Goal: Transaction & Acquisition: Purchase product/service

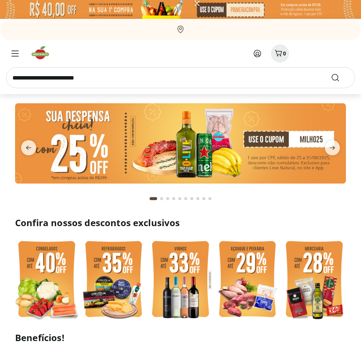
click at [257, 54] on icon at bounding box center [257, 53] width 9 height 9
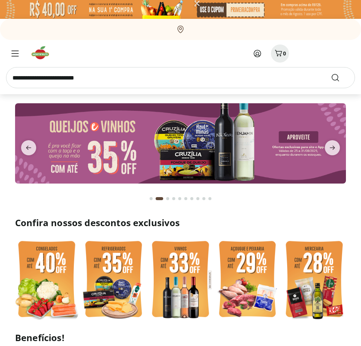
click at [256, 54] on icon at bounding box center [257, 53] width 9 height 9
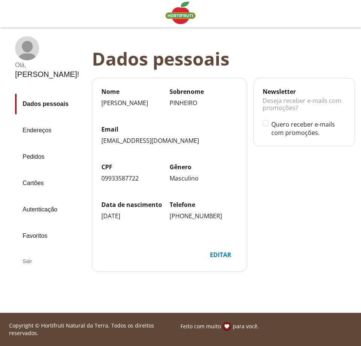
click at [46, 147] on link "Pedidos" at bounding box center [50, 157] width 71 height 20
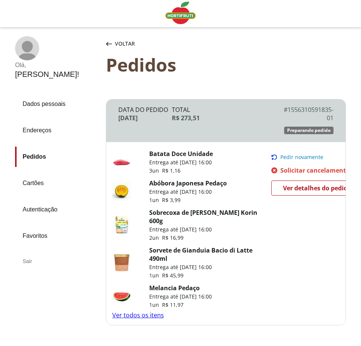
click at [293, 156] on span "Pedir novamente" at bounding box center [301, 157] width 43 height 6
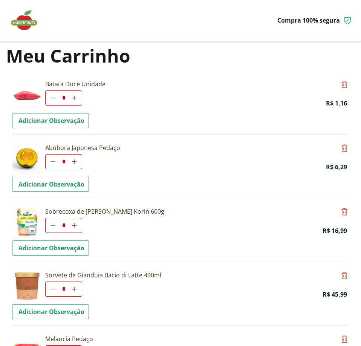
click at [52, 162] on icon at bounding box center [53, 161] width 5 height 5
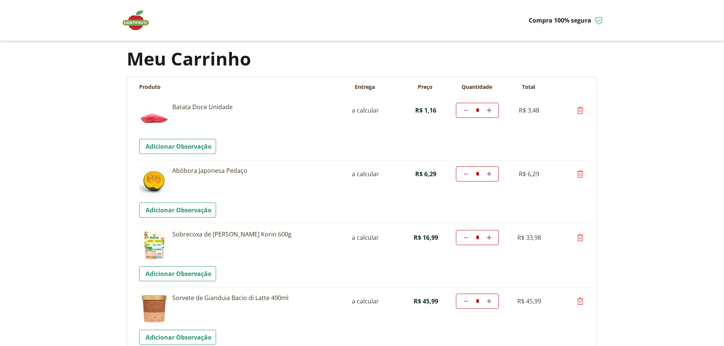
click at [361, 109] on icon at bounding box center [489, 110] width 5 height 5
type input "*"
click at [361, 172] on icon at bounding box center [580, 174] width 9 height 9
type input "*"
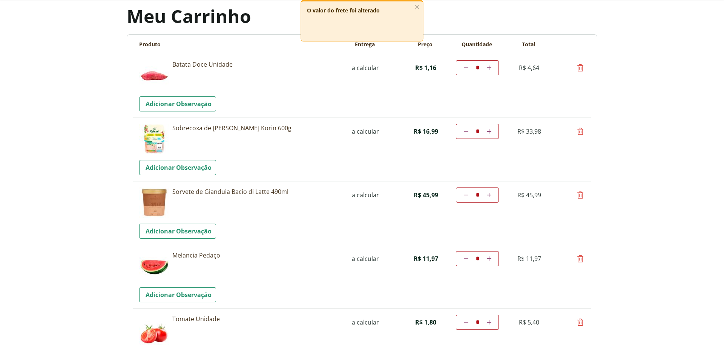
scroll to position [77, 0]
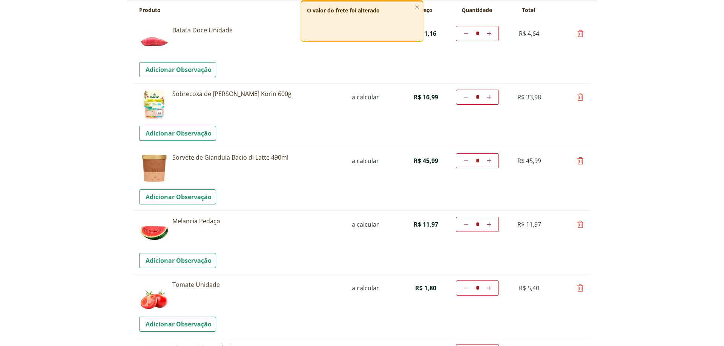
click at [361, 163] on icon at bounding box center [580, 160] width 9 height 9
type input "*"
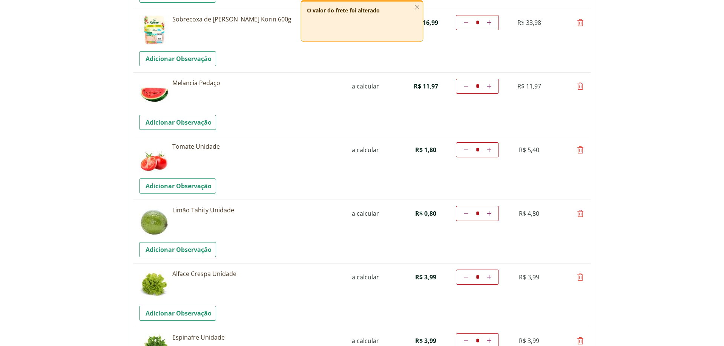
scroll to position [154, 0]
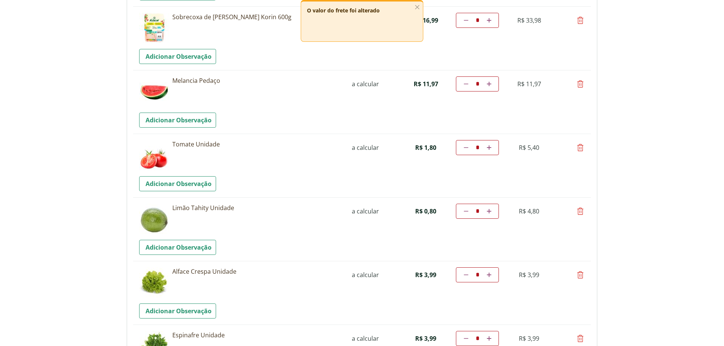
click at [361, 147] on icon at bounding box center [489, 147] width 5 height 5
type input "*"
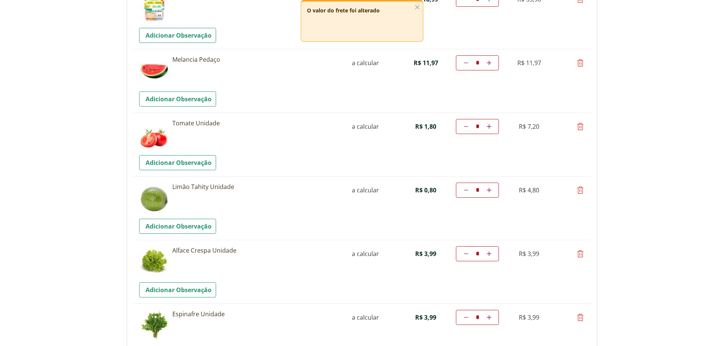
scroll to position [196, 0]
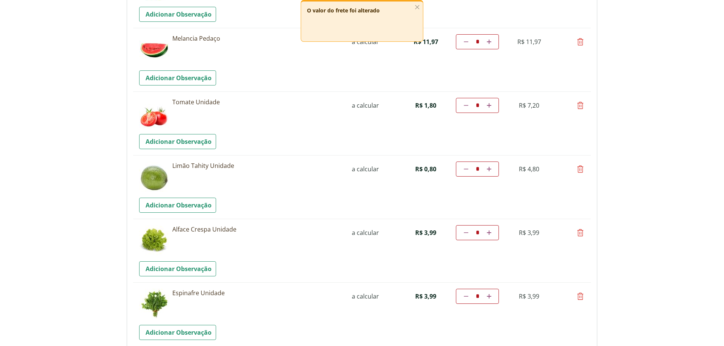
click at [361, 169] on link "Aumentar a quantidade" at bounding box center [488, 169] width 7 height 9
click at [361, 171] on icon at bounding box center [489, 169] width 5 height 5
type input "*"
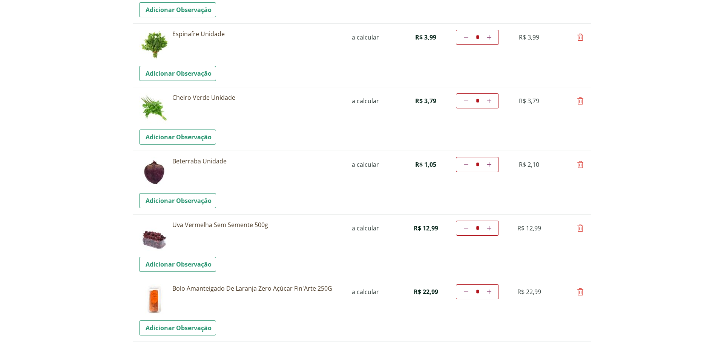
scroll to position [494, 0]
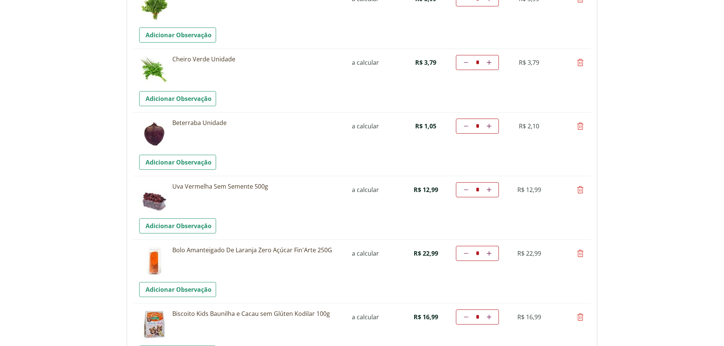
click at [361, 191] on icon at bounding box center [580, 189] width 9 height 9
type input "*"
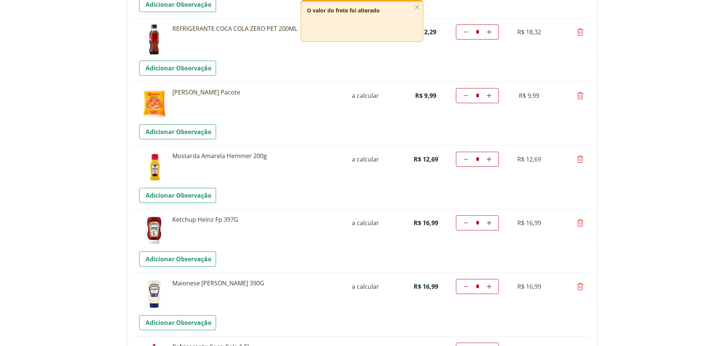
scroll to position [958, 0]
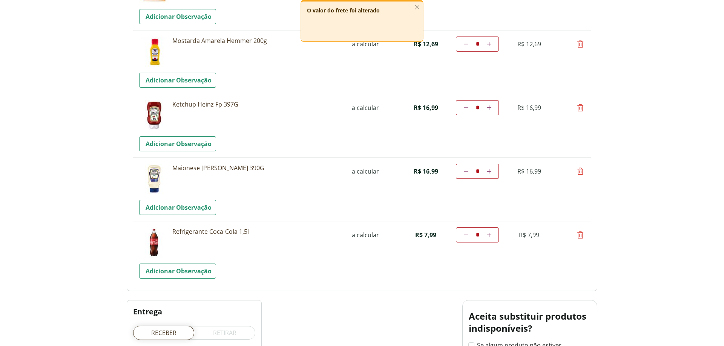
click at [361, 171] on icon at bounding box center [580, 171] width 9 height 9
type input "*"
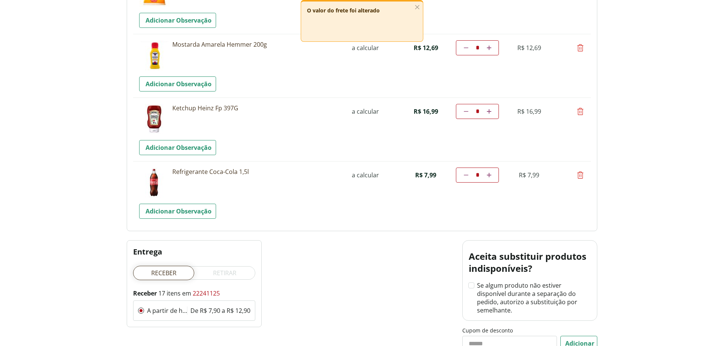
scroll to position [915, 0]
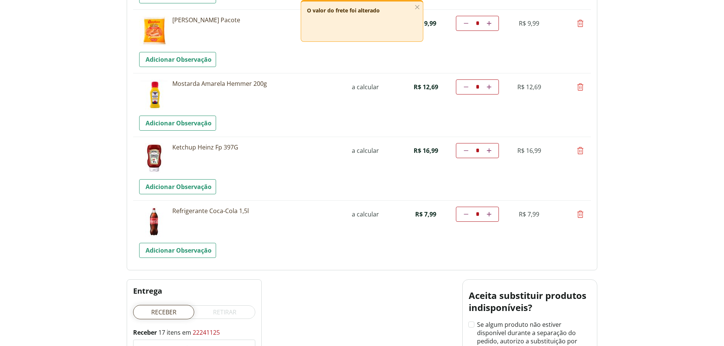
click at [361, 150] on icon at bounding box center [580, 150] width 9 height 9
type input "*"
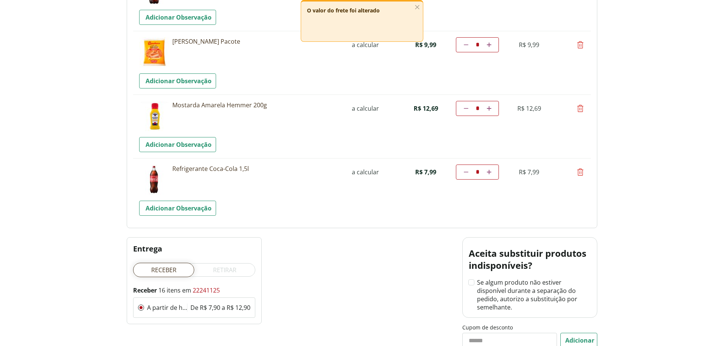
scroll to position [890, 0]
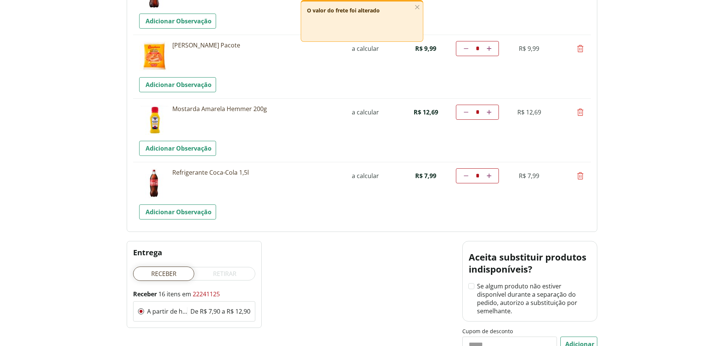
click at [361, 112] on icon at bounding box center [580, 112] width 9 height 9
type input "*"
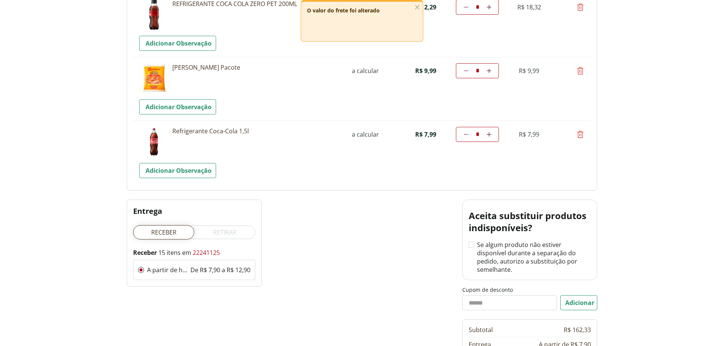
scroll to position [826, 0]
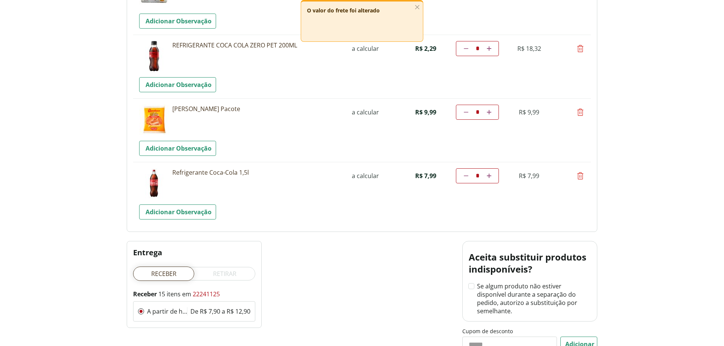
click at [361, 113] on icon at bounding box center [489, 112] width 5 height 5
type input "*"
click at [361, 177] on icon at bounding box center [580, 175] width 9 height 9
type input "*"
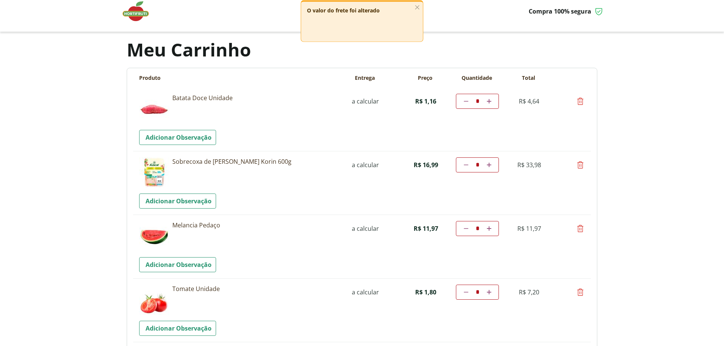
scroll to position [0, 0]
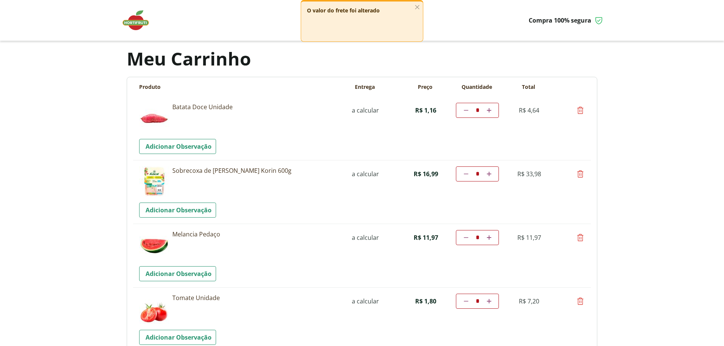
click at [143, 23] on img at bounding box center [140, 20] width 38 height 23
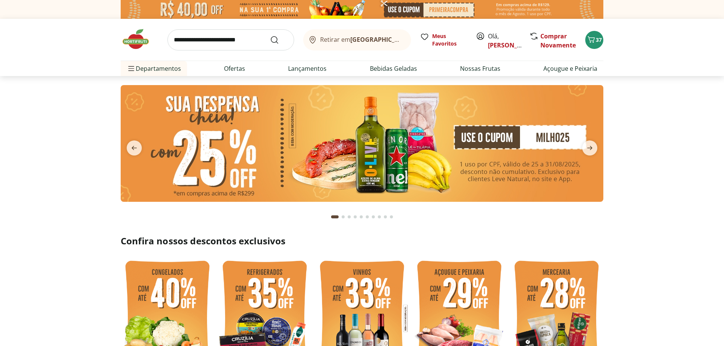
scroll to position [115, 0]
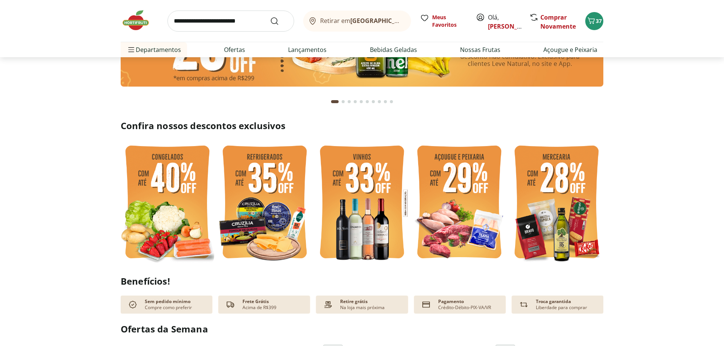
click at [439, 205] on img at bounding box center [458, 203] width 93 height 125
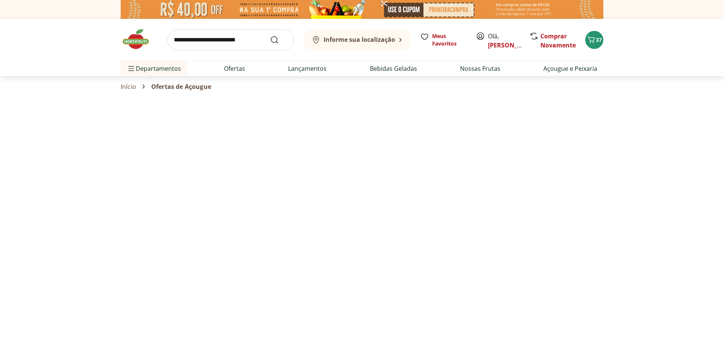
select select "**********"
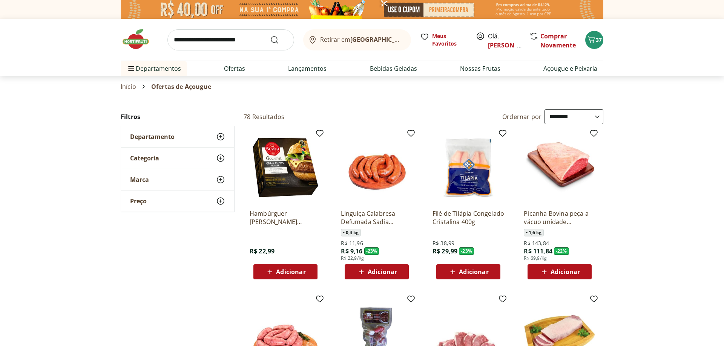
scroll to position [384, 0]
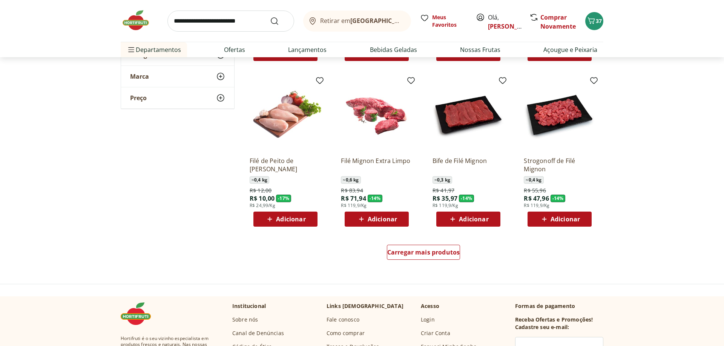
click at [288, 219] on span "Adicionar" at bounding box center [290, 219] width 29 height 6
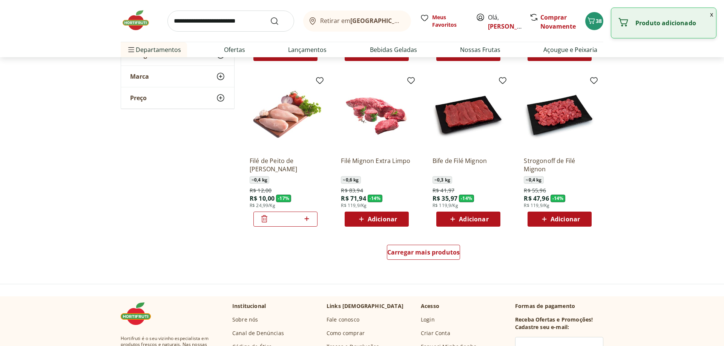
click at [307, 219] on icon at bounding box center [306, 218] width 9 height 9
type input "*"
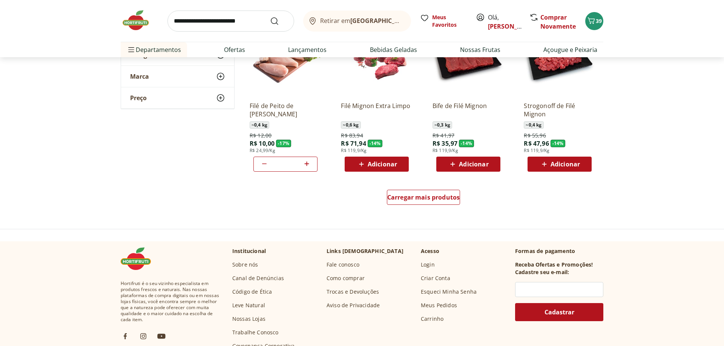
scroll to position [346, 0]
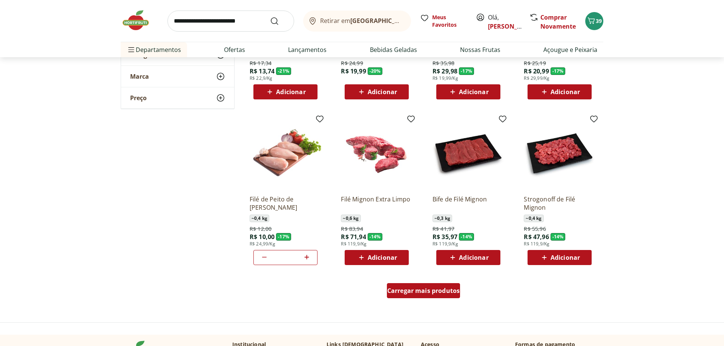
click at [413, 289] on span "Carregar mais produtos" at bounding box center [423, 291] width 73 height 6
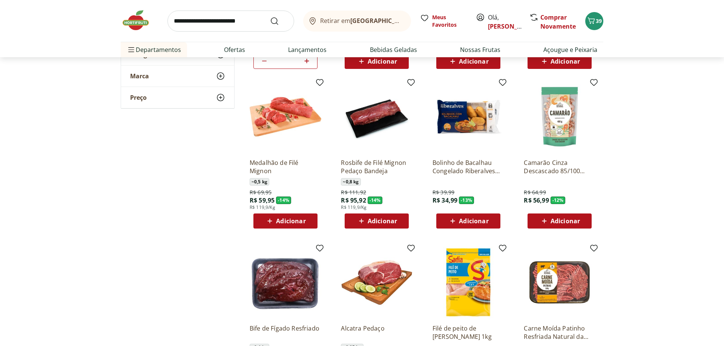
scroll to position [615, 0]
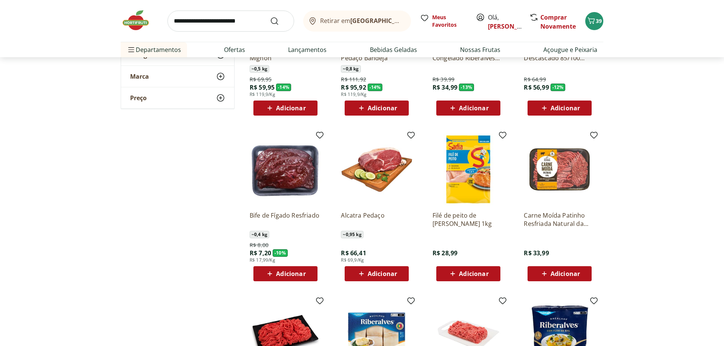
scroll to position [692, 0]
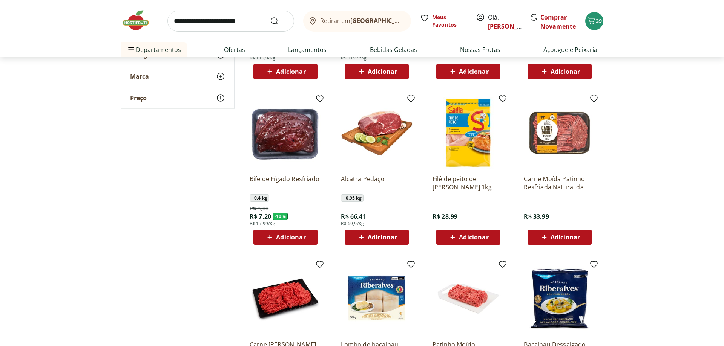
click at [564, 236] on span "Adicionar" at bounding box center [564, 237] width 29 height 6
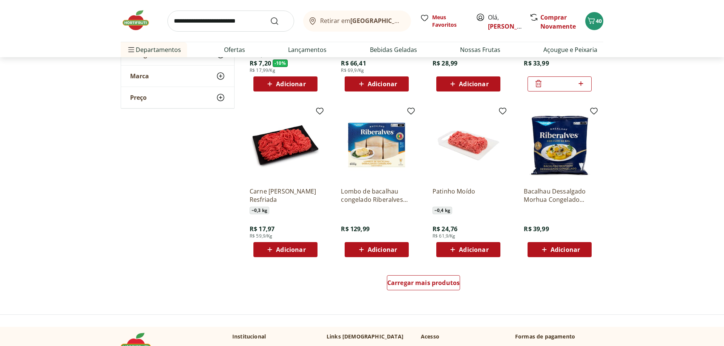
scroll to position [846, 0]
click at [444, 280] on span "Carregar mais produtos" at bounding box center [423, 283] width 73 height 6
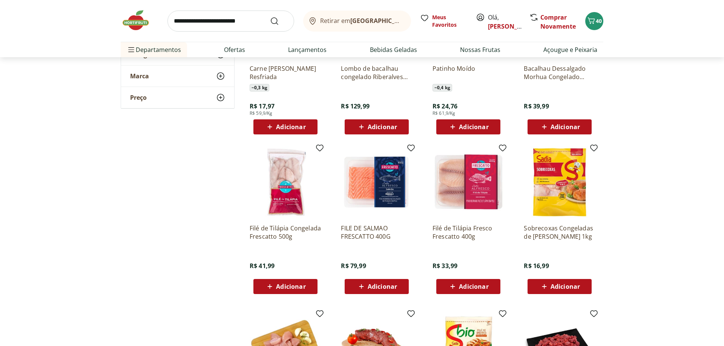
scroll to position [1000, 0]
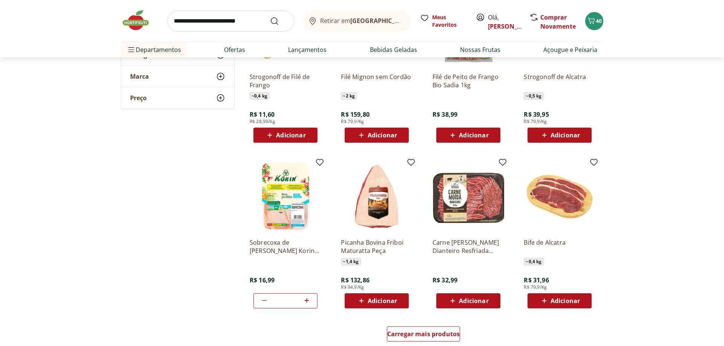
scroll to position [1345, 0]
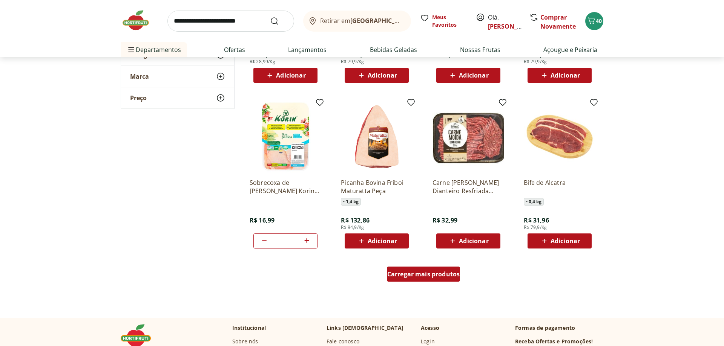
click at [425, 276] on span "Carregar mais produtos" at bounding box center [423, 274] width 73 height 6
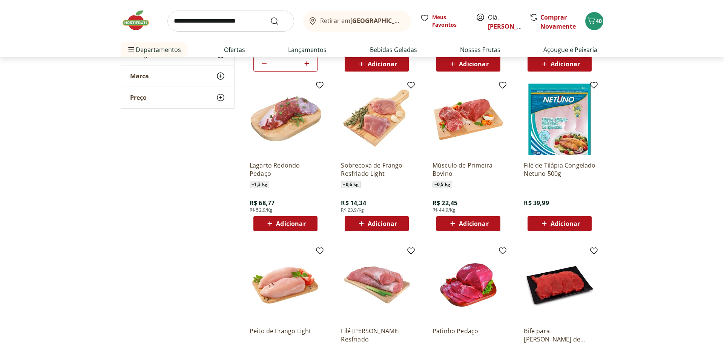
scroll to position [1538, 0]
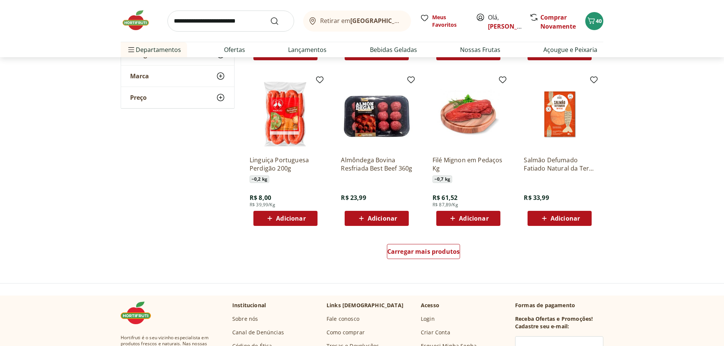
scroll to position [1884, 0]
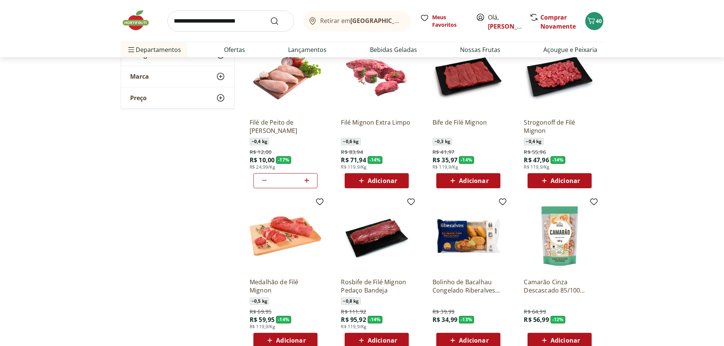
scroll to position [192, 0]
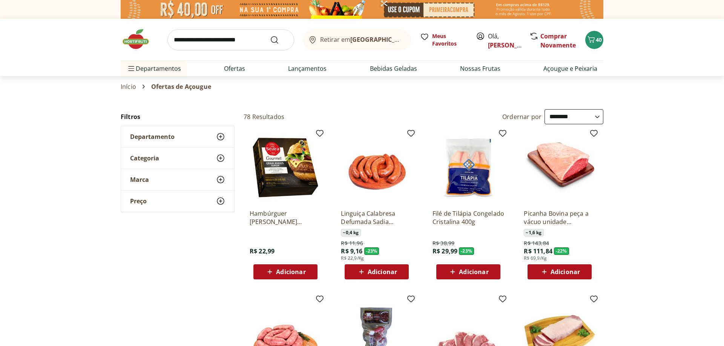
click at [207, 40] on input "search" at bounding box center [230, 39] width 127 height 21
type input "*****"
click at [270, 35] on button "Submit Search" at bounding box center [279, 39] width 18 height 9
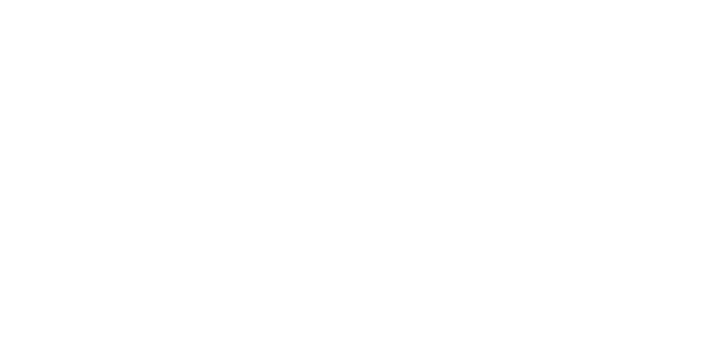
select select "**********"
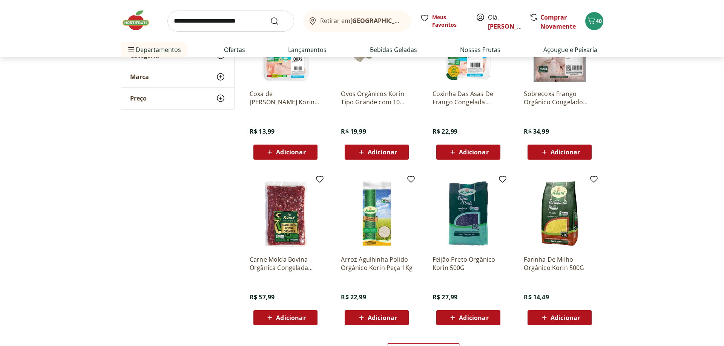
scroll to position [346, 0]
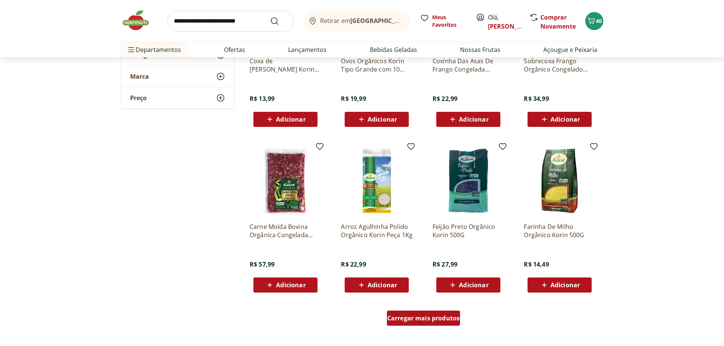
click at [436, 319] on span "Carregar mais produtos" at bounding box center [423, 318] width 73 height 6
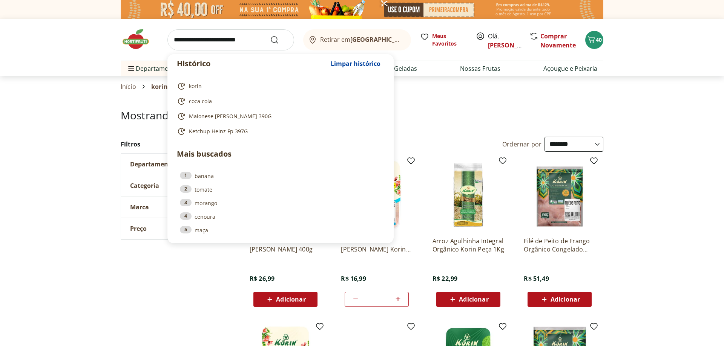
click at [218, 43] on input "search" at bounding box center [230, 39] width 127 height 21
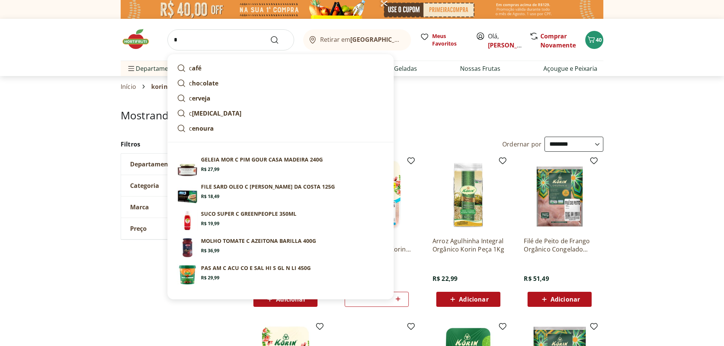
type input "*"
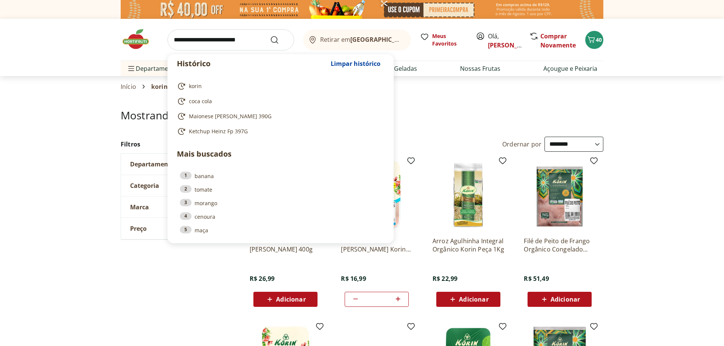
drag, startPoint x: 710, startPoint y: 197, endPoint x: 600, endPoint y: 190, distance: 110.6
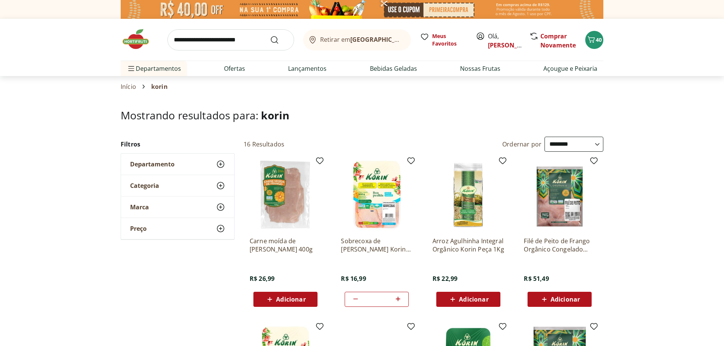
click at [139, 41] on img at bounding box center [140, 39] width 38 height 23
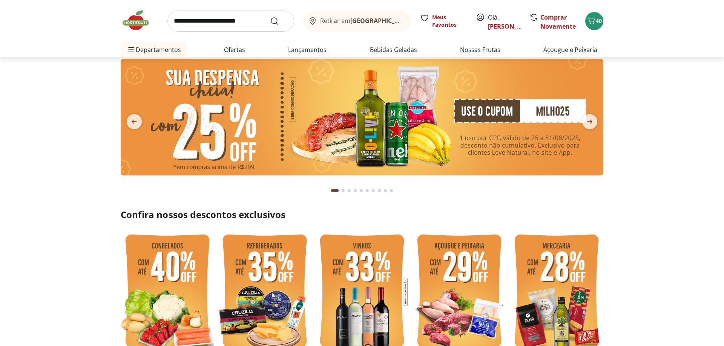
scroll to position [115, 0]
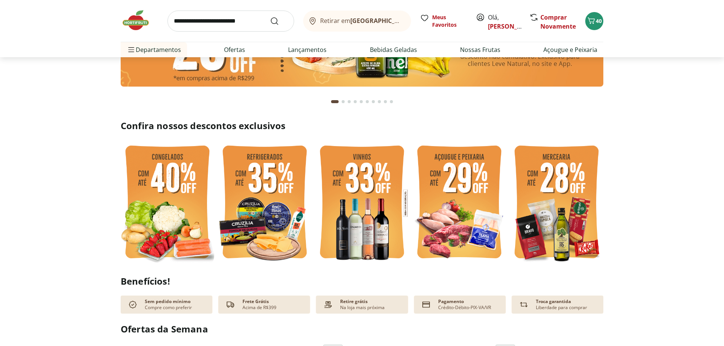
click at [444, 171] on img at bounding box center [458, 203] width 93 height 125
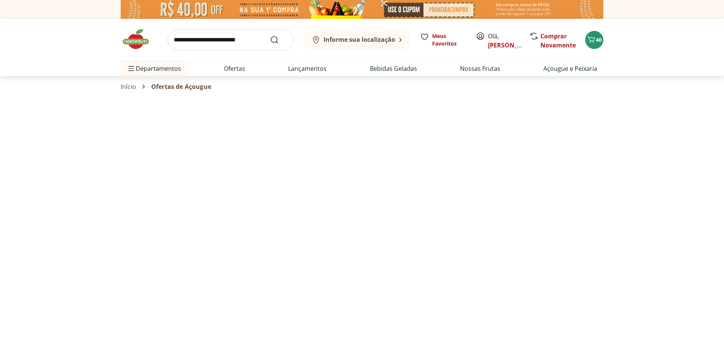
select select "**********"
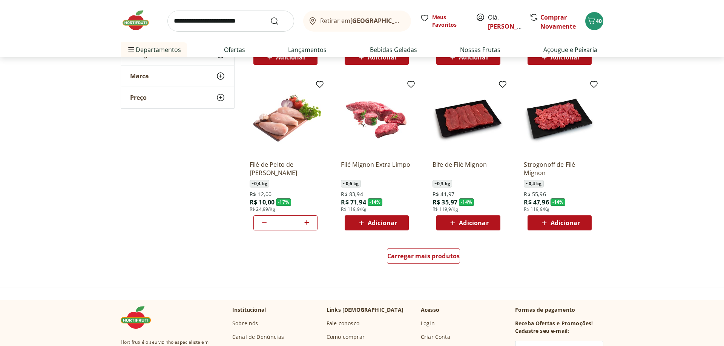
scroll to position [384, 0]
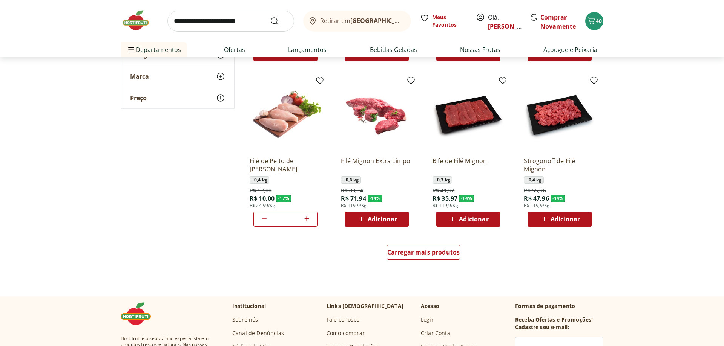
click at [307, 218] on icon at bounding box center [306, 218] width 9 height 9
type input "*"
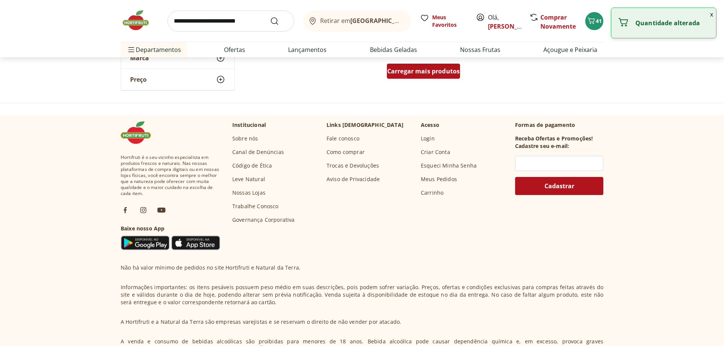
scroll to position [538, 0]
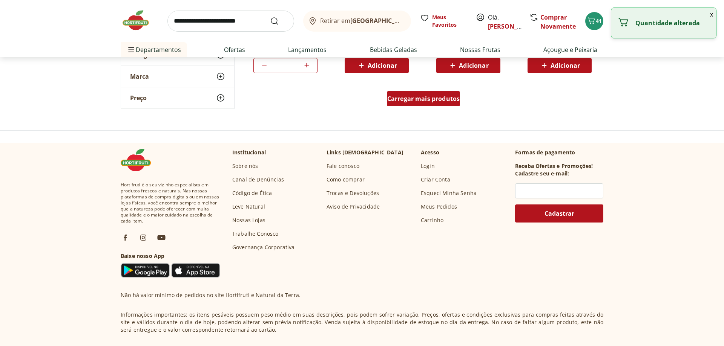
click at [423, 101] on span "Carregar mais produtos" at bounding box center [423, 99] width 73 height 6
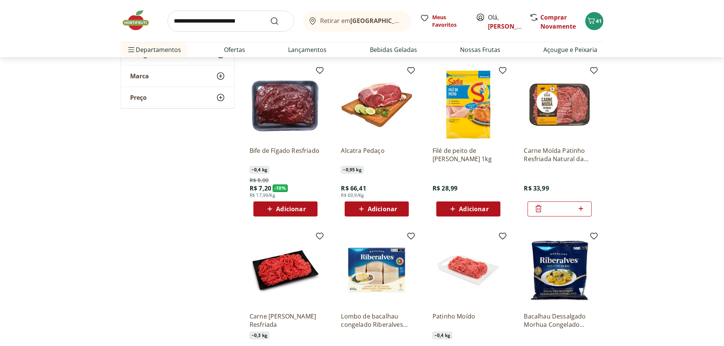
scroll to position [692, 0]
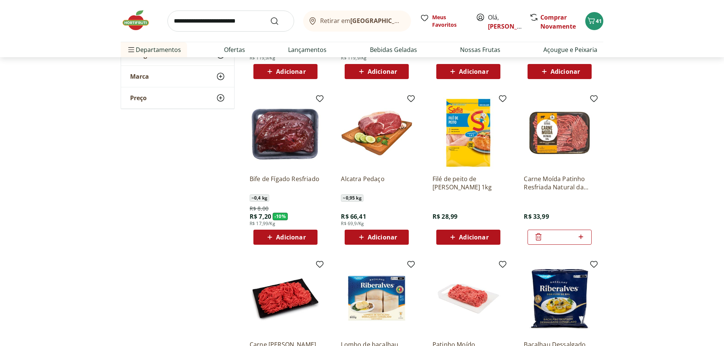
click at [549, 122] on img at bounding box center [559, 133] width 72 height 72
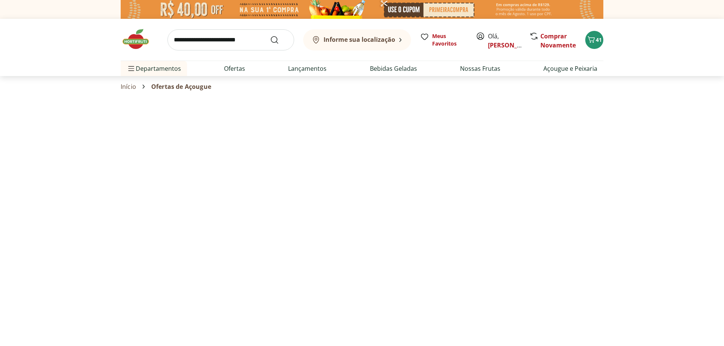
select select "**********"
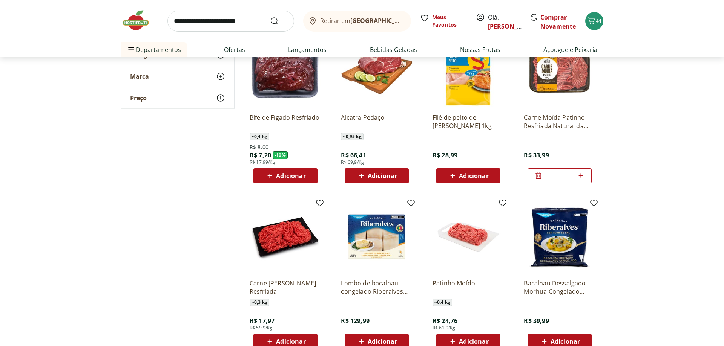
scroll to position [692, 0]
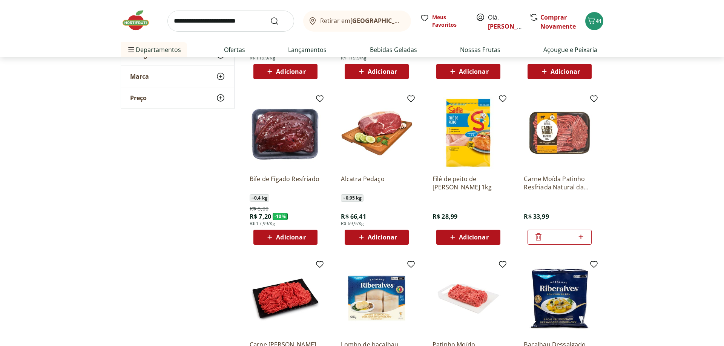
click at [579, 236] on icon at bounding box center [580, 237] width 9 height 9
type input "*"
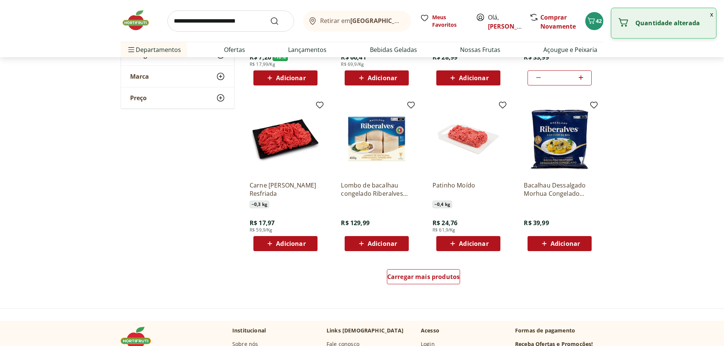
scroll to position [923, 0]
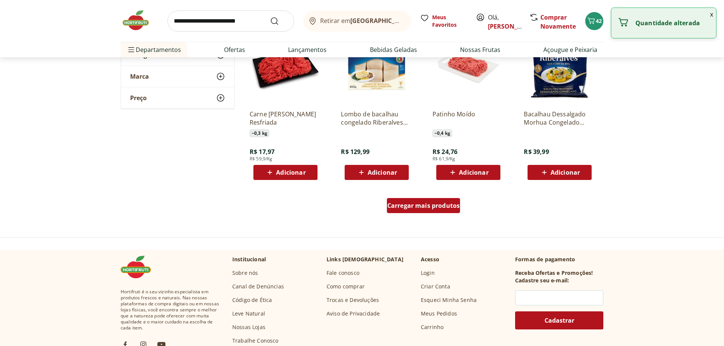
click at [405, 207] on span "Carregar mais produtos" at bounding box center [423, 206] width 73 height 6
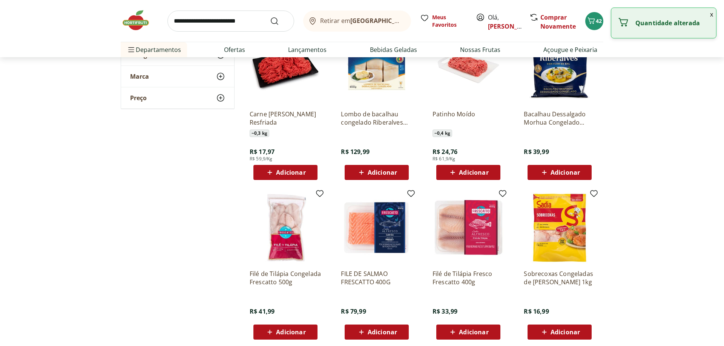
type input "*"
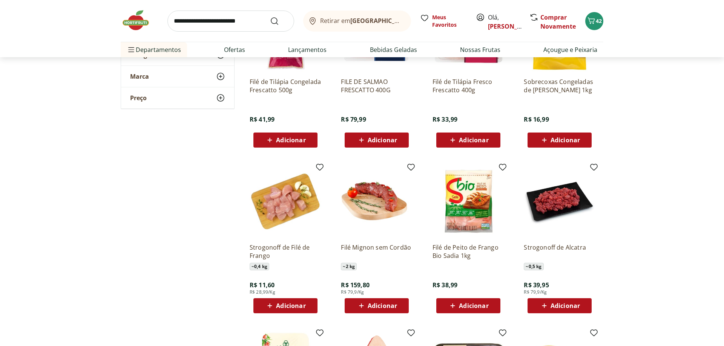
scroll to position [1192, 0]
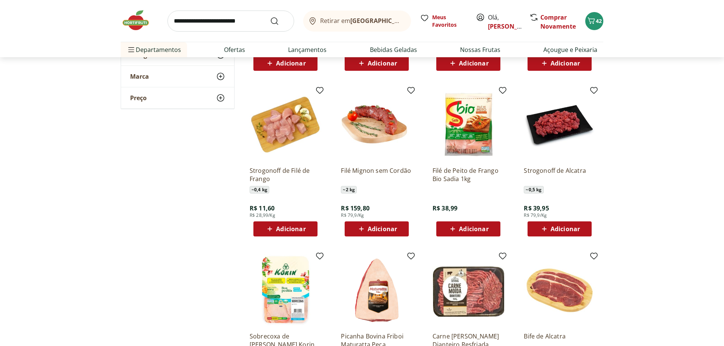
click at [571, 228] on span "Adicionar" at bounding box center [564, 229] width 29 height 6
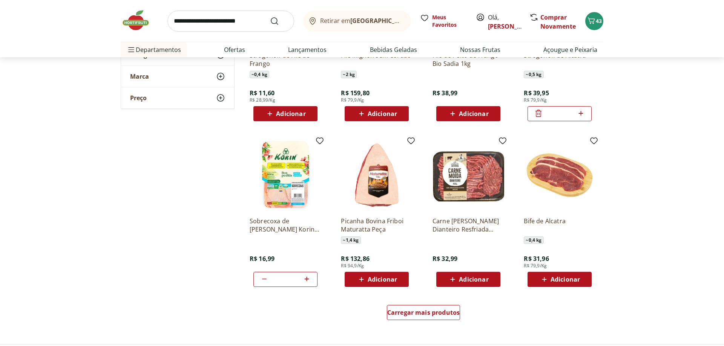
scroll to position [1384, 0]
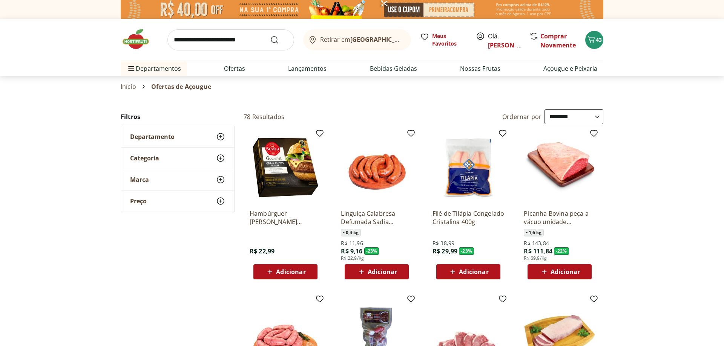
select select "**********"
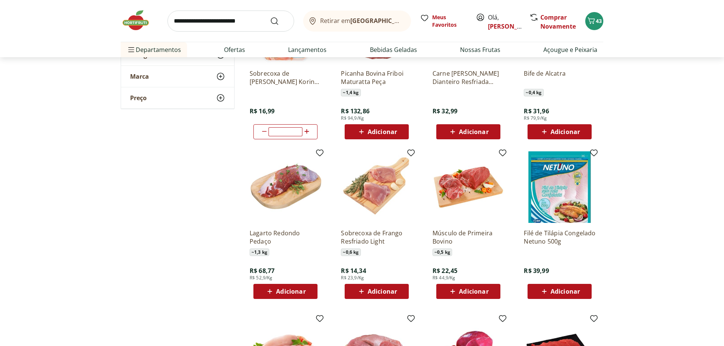
scroll to position [1461, 0]
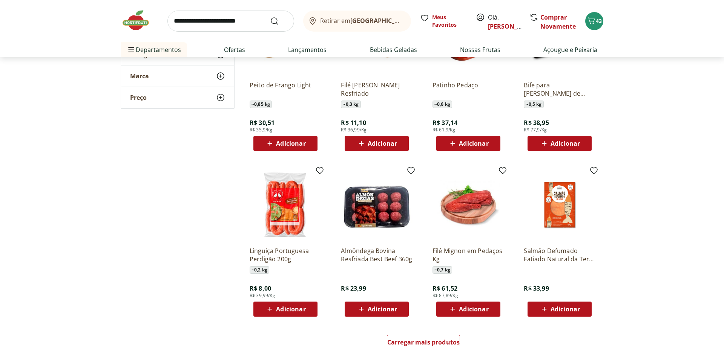
scroll to position [1807, 0]
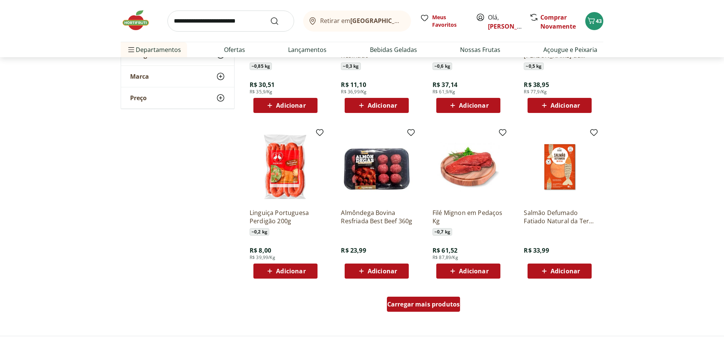
click at [416, 308] on span "Carregar mais produtos" at bounding box center [423, 305] width 73 height 6
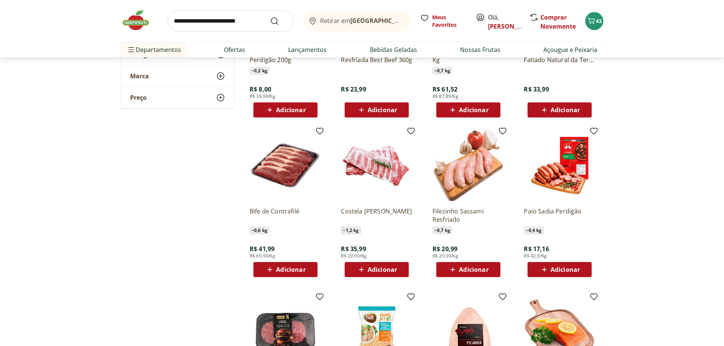
scroll to position [1999, 0]
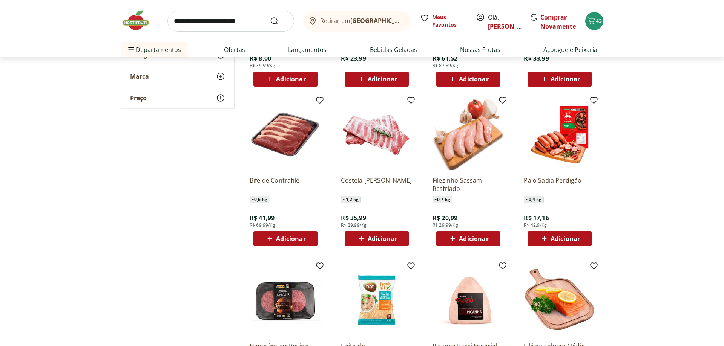
click at [476, 237] on span "Adicionar" at bounding box center [473, 239] width 29 height 6
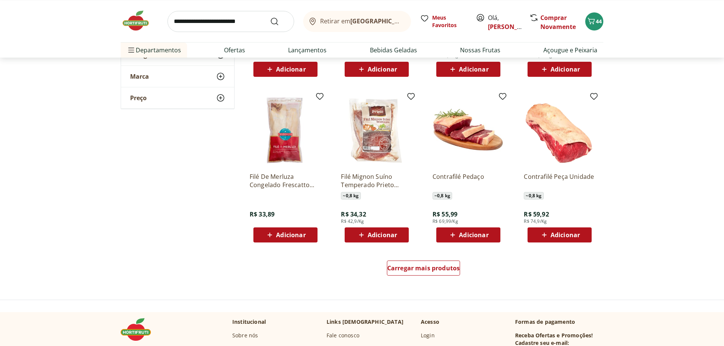
scroll to position [2345, 0]
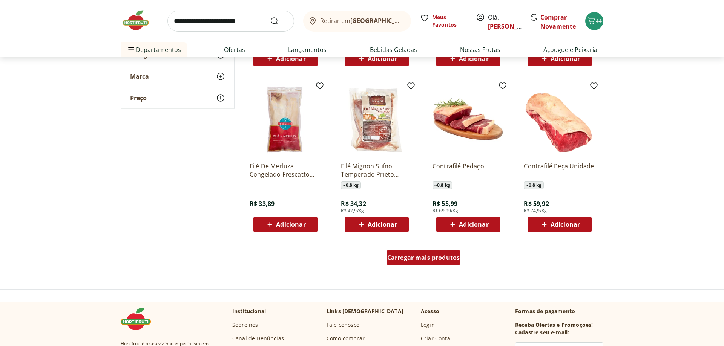
click at [408, 259] on span "Carregar mais produtos" at bounding box center [423, 258] width 73 height 6
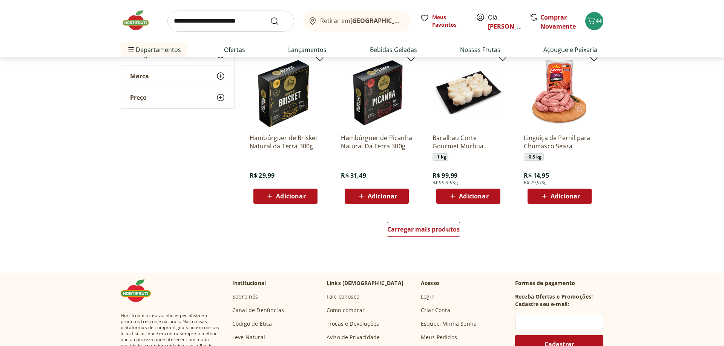
scroll to position [2883, 0]
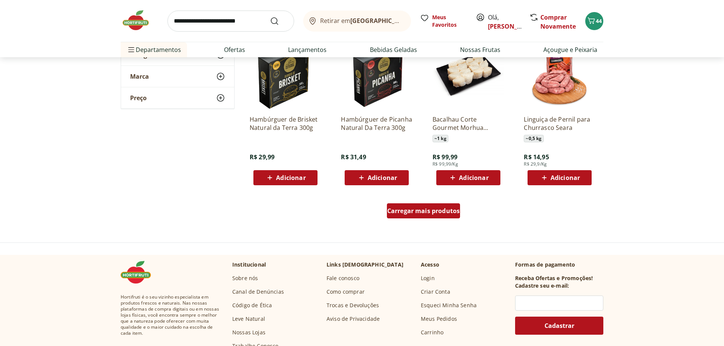
click at [435, 209] on span "Carregar mais produtos" at bounding box center [423, 211] width 73 height 6
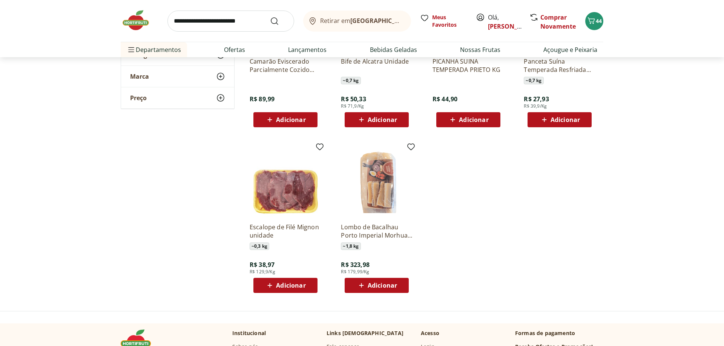
scroll to position [3114, 0]
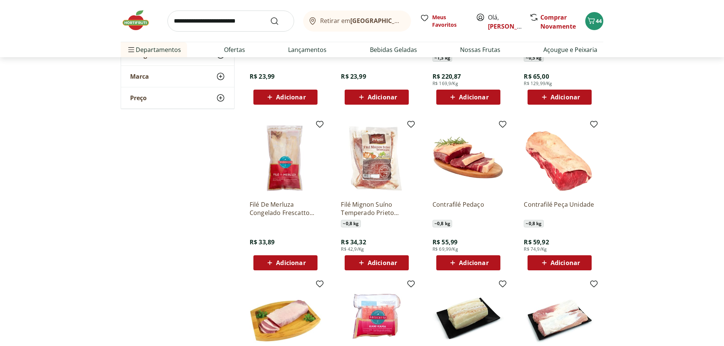
scroll to position [2076, 0]
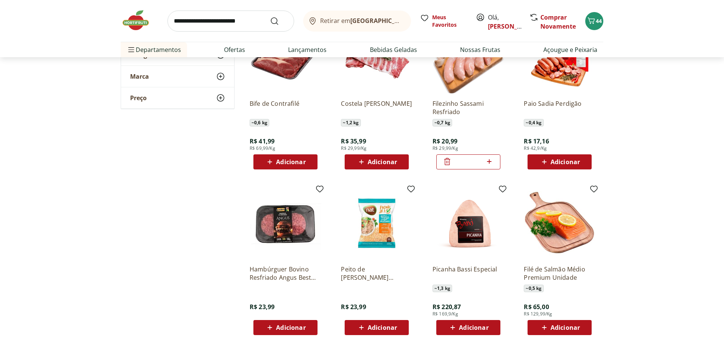
click at [224, 23] on input "search" at bounding box center [230, 21] width 127 height 21
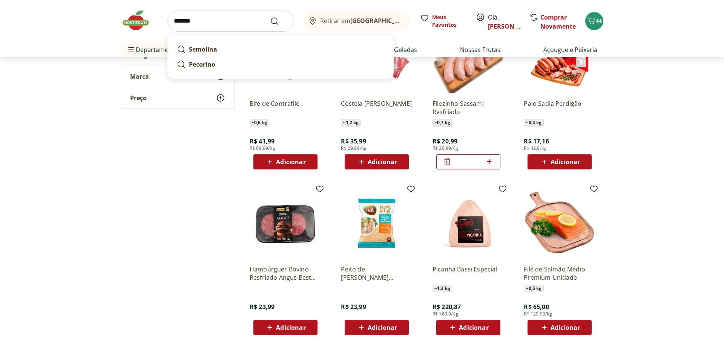
type input "*******"
click at [270, 17] on button "Submit Search" at bounding box center [279, 21] width 18 height 9
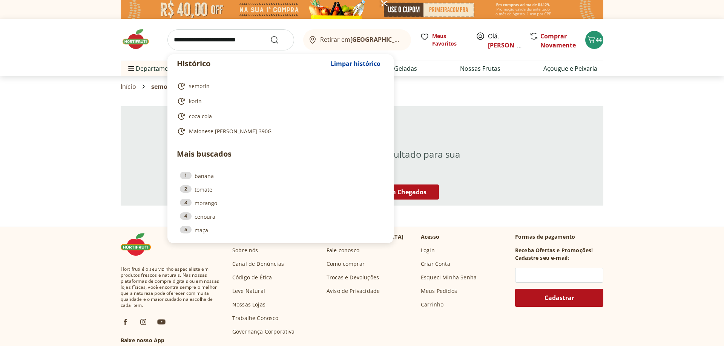
click at [246, 40] on input "search" at bounding box center [230, 39] width 127 height 21
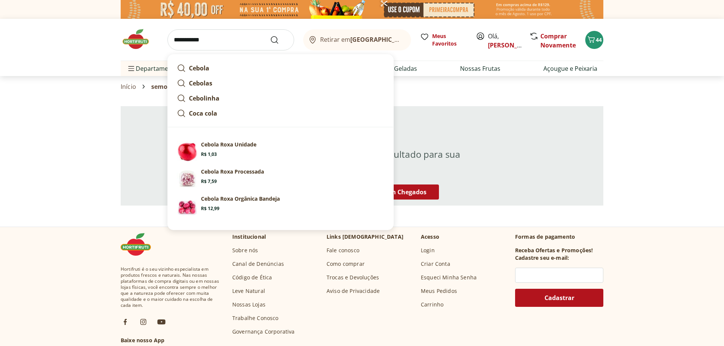
type input "**********"
click at [270, 35] on button "Submit Search" at bounding box center [279, 39] width 18 height 9
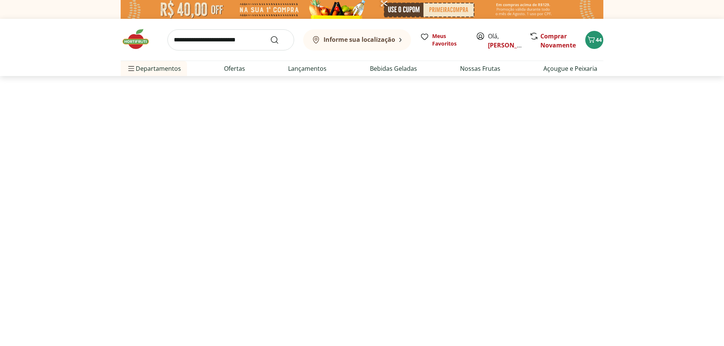
select select "**********"
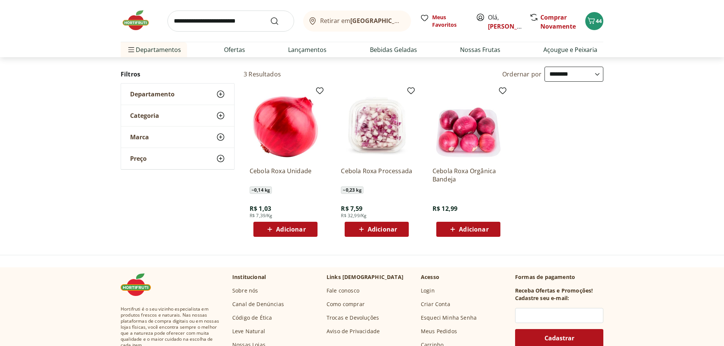
scroll to position [77, 0]
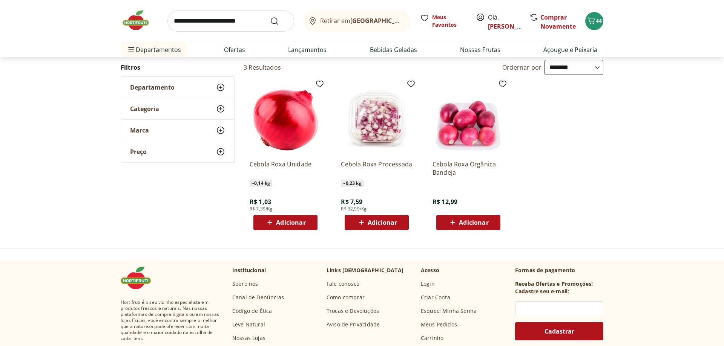
click at [303, 222] on span "Adicionar" at bounding box center [290, 223] width 29 height 6
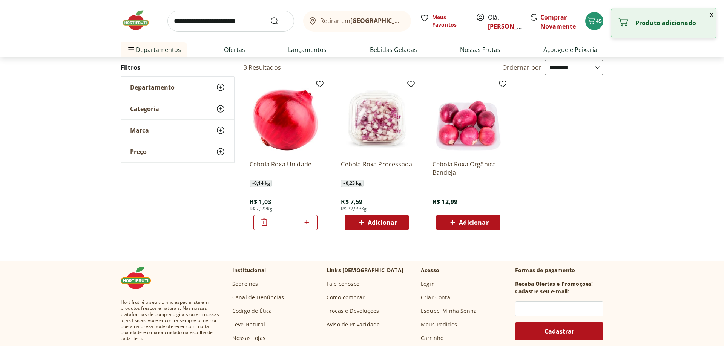
click at [308, 224] on icon at bounding box center [306, 222] width 9 height 9
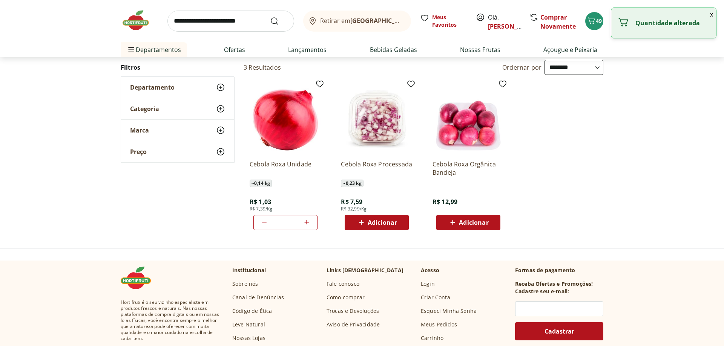
type input "*"
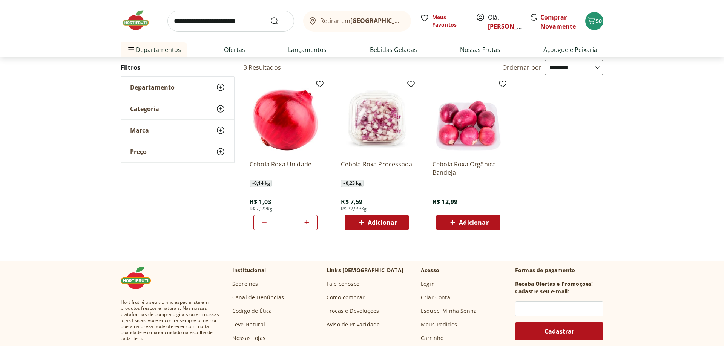
click at [191, 18] on input "search" at bounding box center [230, 21] width 127 height 21
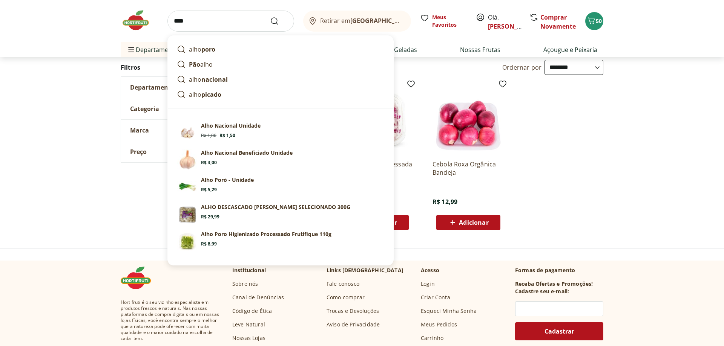
type input "****"
click at [270, 17] on button "Submit Search" at bounding box center [279, 21] width 18 height 9
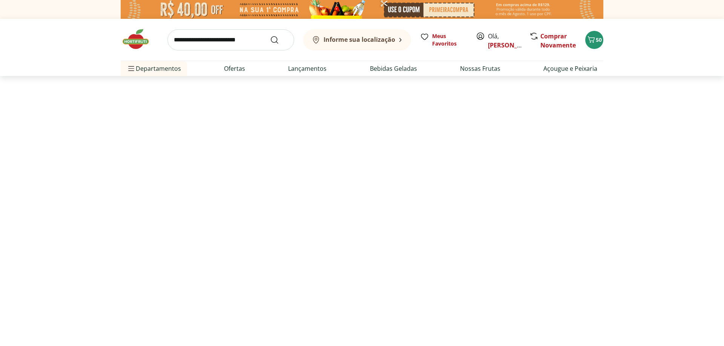
select select "**********"
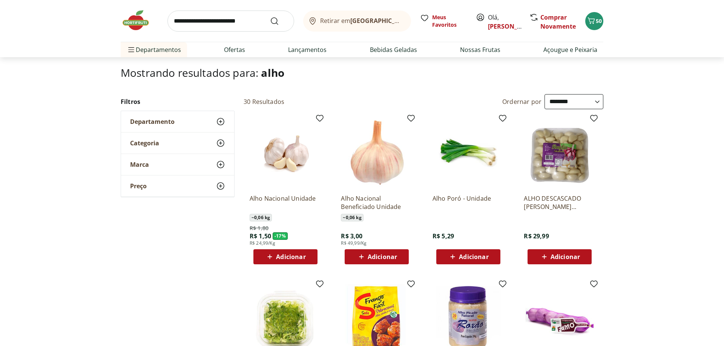
scroll to position [77, 0]
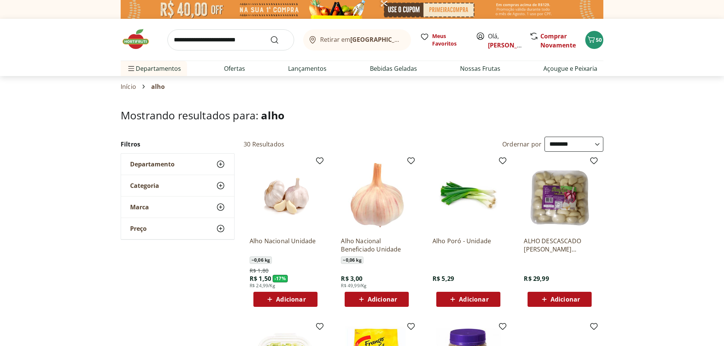
select select "**********"
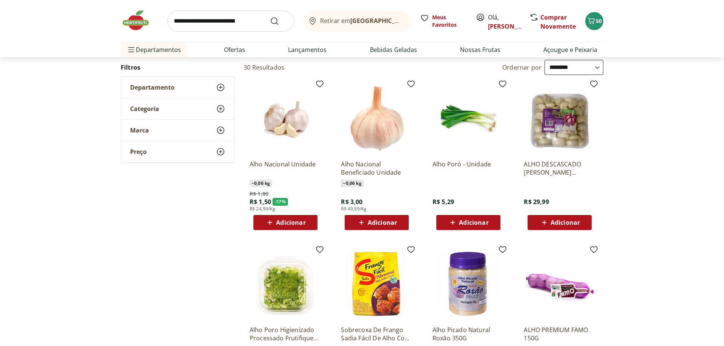
click at [296, 224] on span "Adicionar" at bounding box center [290, 223] width 29 height 6
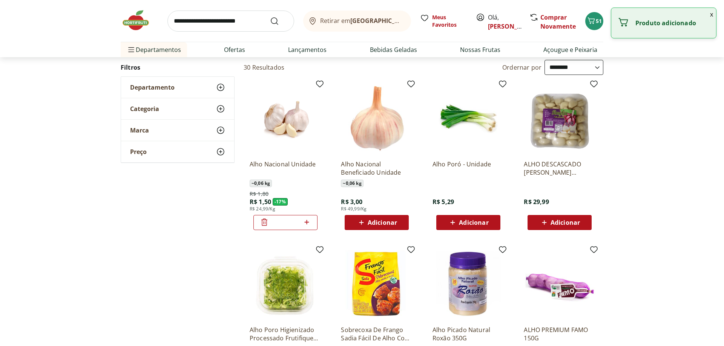
click at [311, 223] on icon at bounding box center [306, 222] width 9 height 9
type input "*"
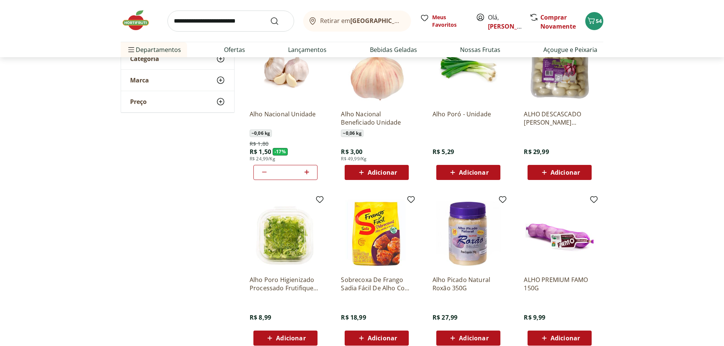
scroll to position [115, 0]
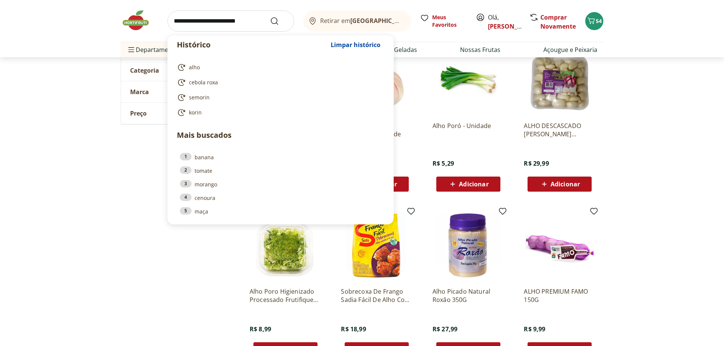
click at [215, 22] on input "search" at bounding box center [230, 21] width 127 height 21
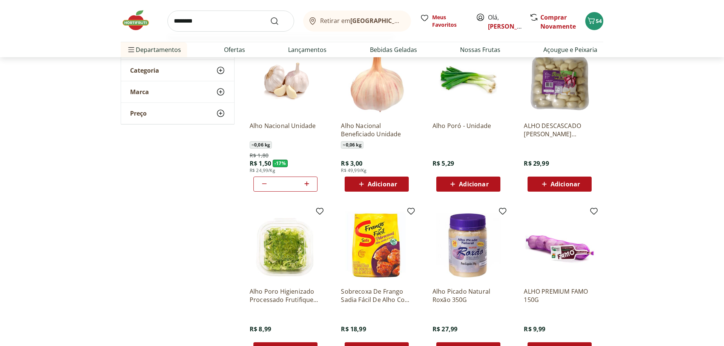
type input "********"
click at [270, 17] on button "Submit Search" at bounding box center [279, 21] width 18 height 9
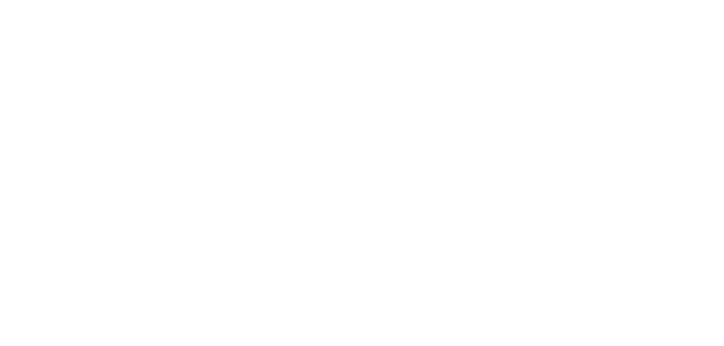
select select "**********"
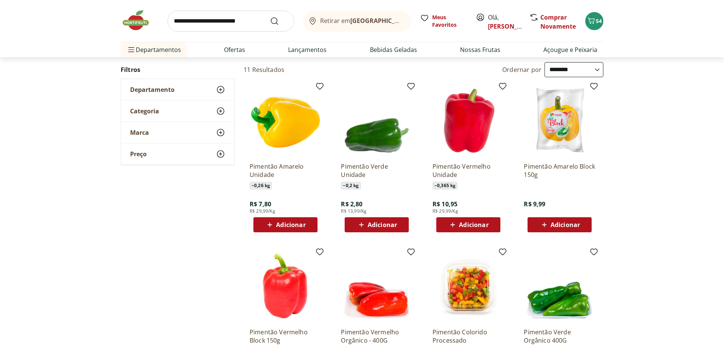
scroll to position [77, 0]
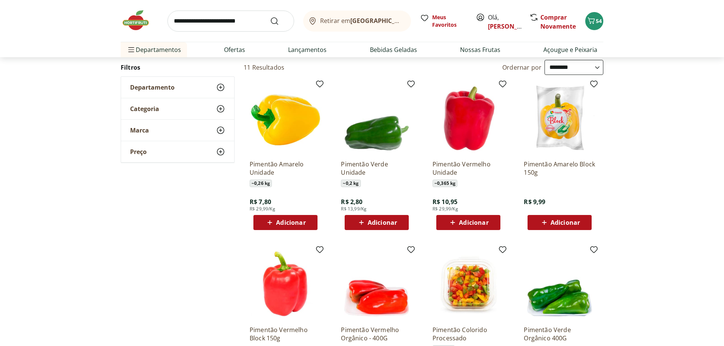
click at [481, 223] on span "Adicionar" at bounding box center [473, 223] width 29 height 6
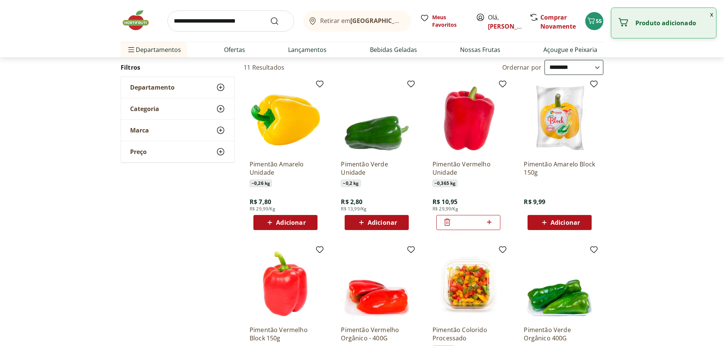
click at [375, 221] on span "Adicionar" at bounding box center [381, 223] width 29 height 6
click at [297, 223] on span "Adicionar" at bounding box center [290, 223] width 29 height 6
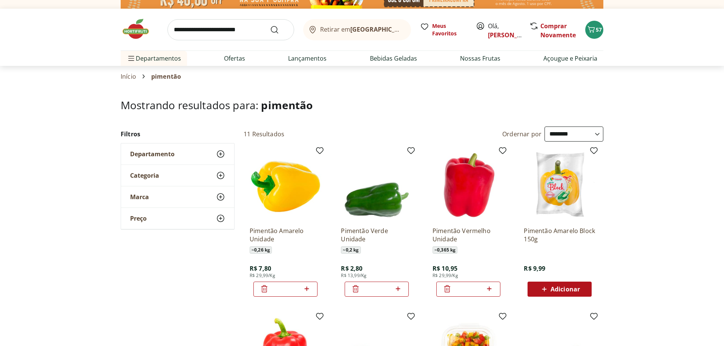
scroll to position [0, 0]
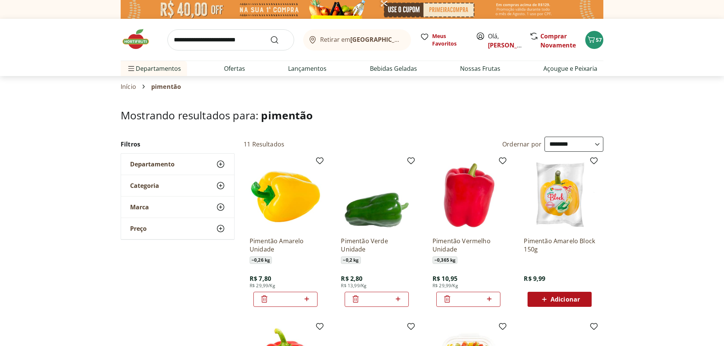
click at [204, 40] on input "search" at bounding box center [230, 39] width 127 height 21
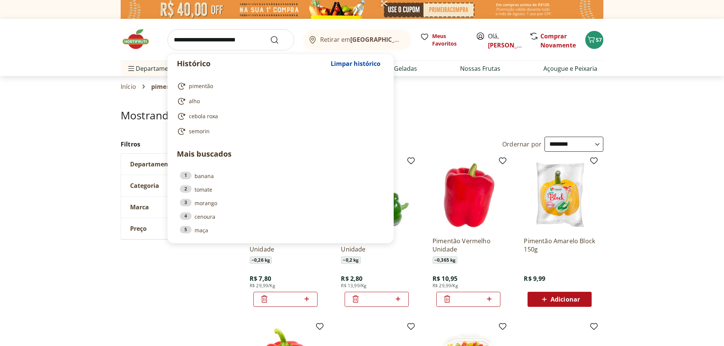
drag, startPoint x: 642, startPoint y: 223, endPoint x: 636, endPoint y: 223, distance: 6.0
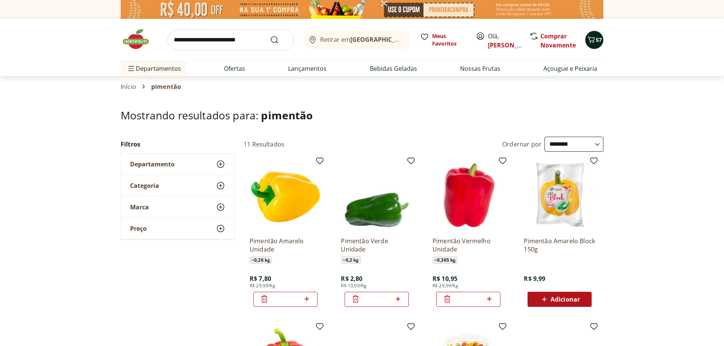
click at [590, 43] on icon "Carrinho" at bounding box center [591, 39] width 7 height 6
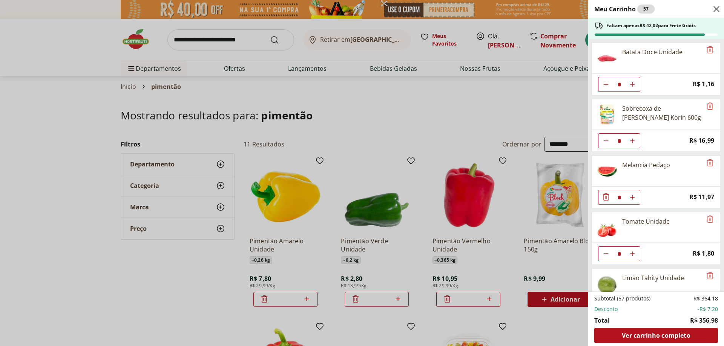
click at [603, 140] on icon "Diminuir Quantidade" at bounding box center [606, 141] width 6 height 6
type input "*"
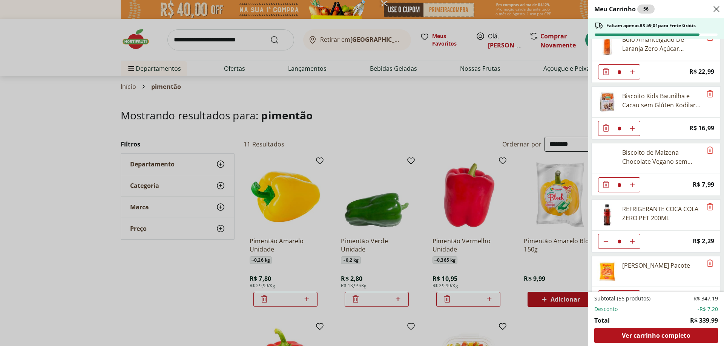
scroll to position [497, 0]
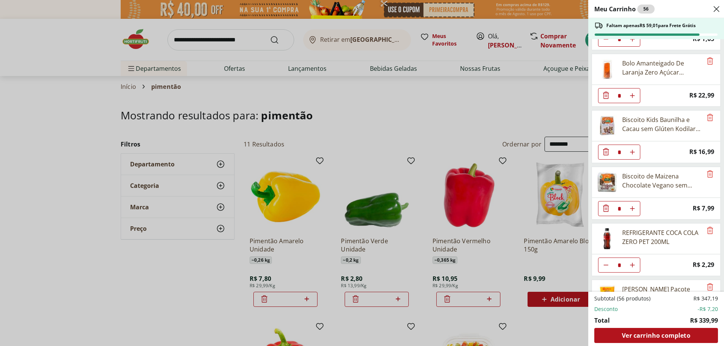
click at [605, 153] on icon "Diminuir Quantidade" at bounding box center [606, 151] width 6 height 7
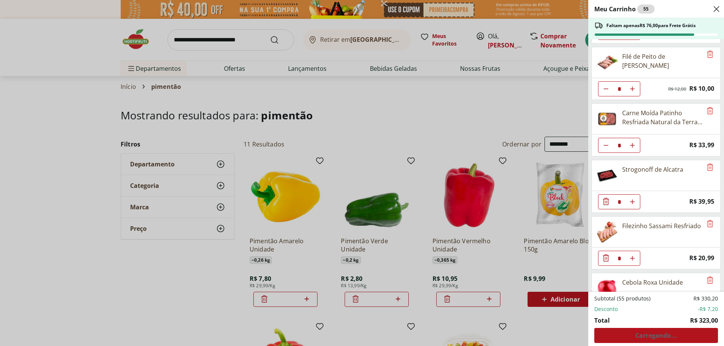
scroll to position [746, 0]
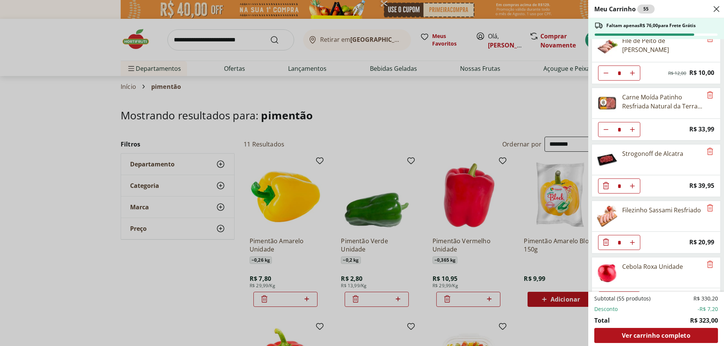
click at [631, 242] on icon "Aumentar Quantidade" at bounding box center [632, 243] width 6 height 6
type input "*"
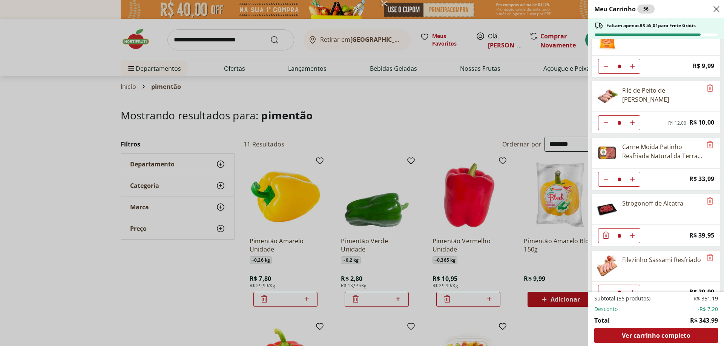
scroll to position [695, 0]
click at [232, 32] on div "Meu Carrinho 56 Faltam apenas R$ 55,01 para Frete Grátis Batata Doce Unidade * …" at bounding box center [362, 173] width 724 height 346
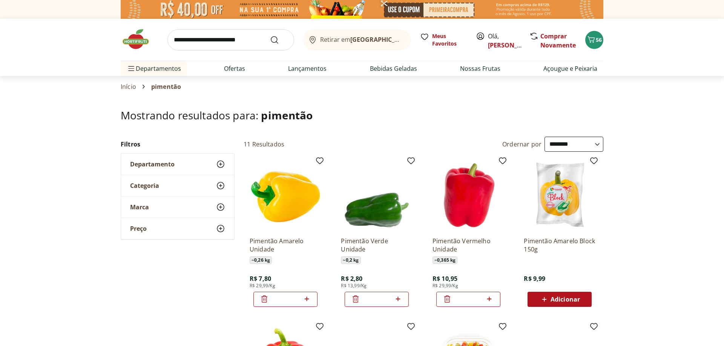
click at [230, 43] on input "search" at bounding box center [230, 39] width 127 height 21
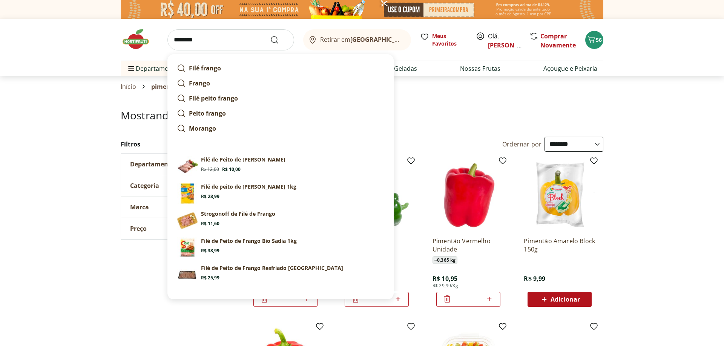
type input "**********"
click at [270, 35] on button "Submit Search" at bounding box center [279, 39] width 18 height 9
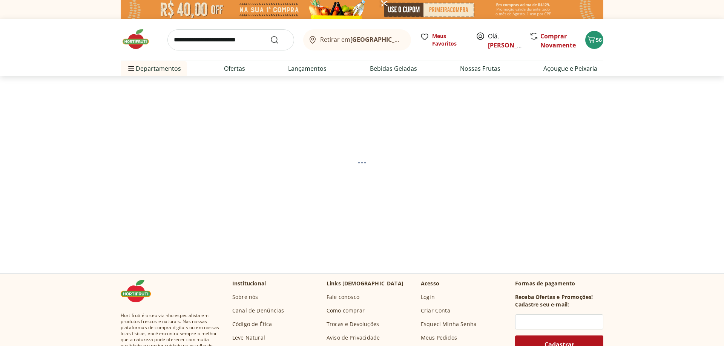
select select "**********"
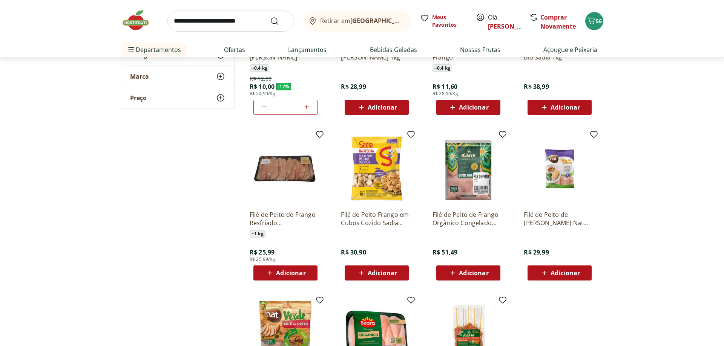
scroll to position [115, 0]
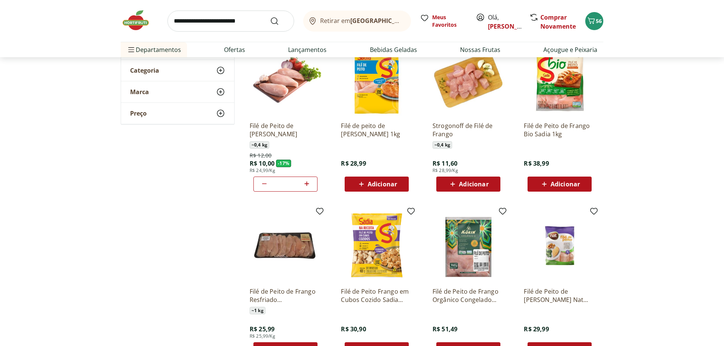
click at [306, 181] on icon at bounding box center [306, 183] width 9 height 9
type input "*"
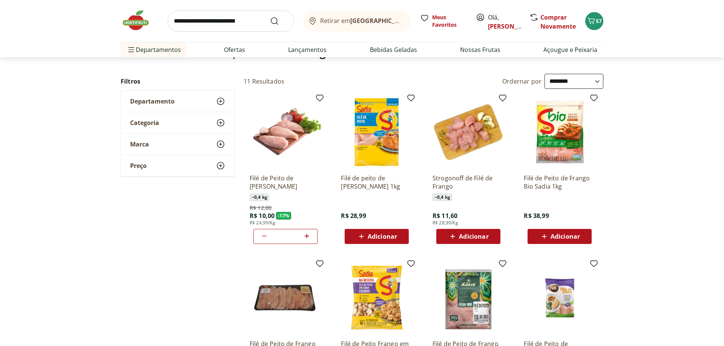
scroll to position [0, 0]
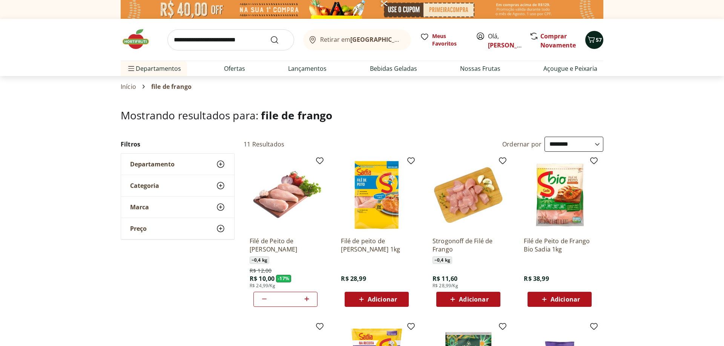
click at [598, 36] on span "57" at bounding box center [598, 40] width 6 height 8
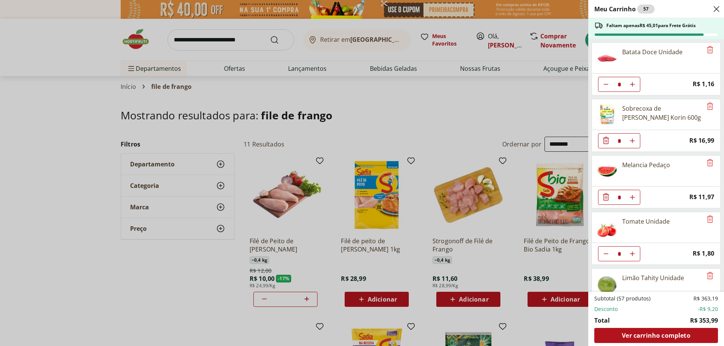
click at [606, 141] on icon "Diminuir Quantidade" at bounding box center [606, 140] width 6 height 7
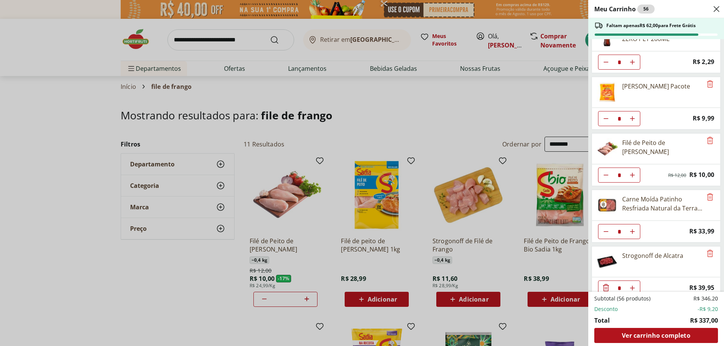
scroll to position [647, 0]
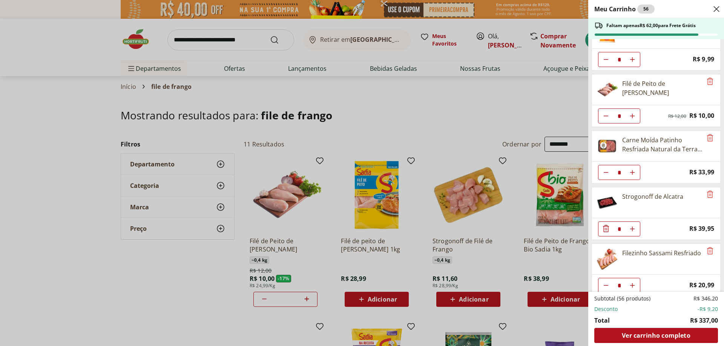
click at [247, 38] on div "Meu Carrinho 56 Faltam apenas R$ 62,00 para Frete Grátis Batata Doce Unidade * …" at bounding box center [362, 173] width 724 height 346
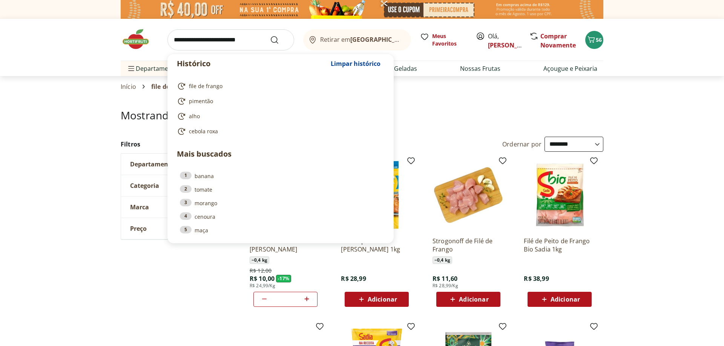
click at [240, 42] on input "search" at bounding box center [230, 39] width 127 height 21
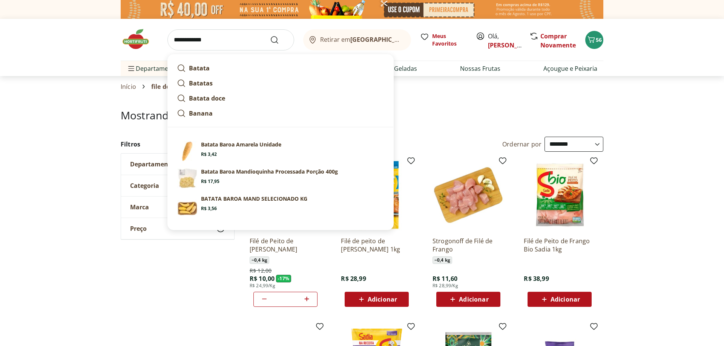
type input "**********"
click at [270, 35] on button "Submit Search" at bounding box center [279, 39] width 18 height 9
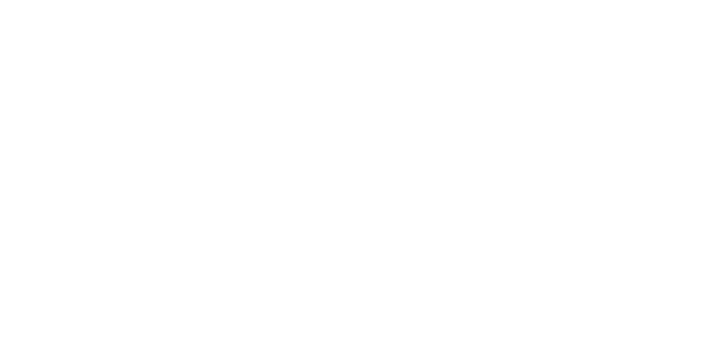
select select "**********"
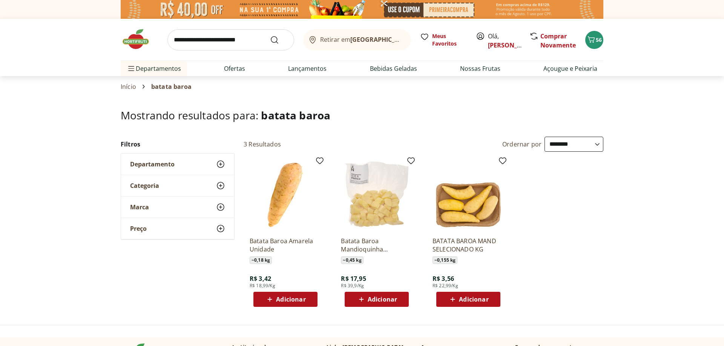
click at [293, 297] on span "Adicionar" at bounding box center [290, 300] width 29 height 6
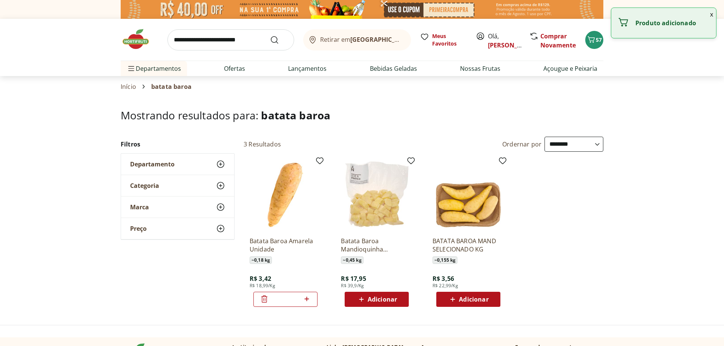
click at [263, 302] on icon at bounding box center [264, 299] width 9 height 9
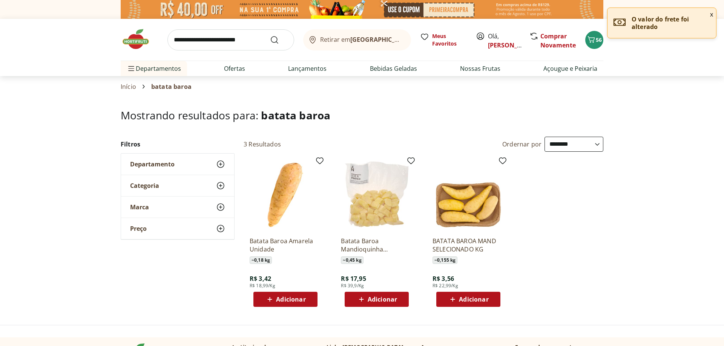
click at [470, 297] on span "Adicionar" at bounding box center [473, 300] width 29 height 6
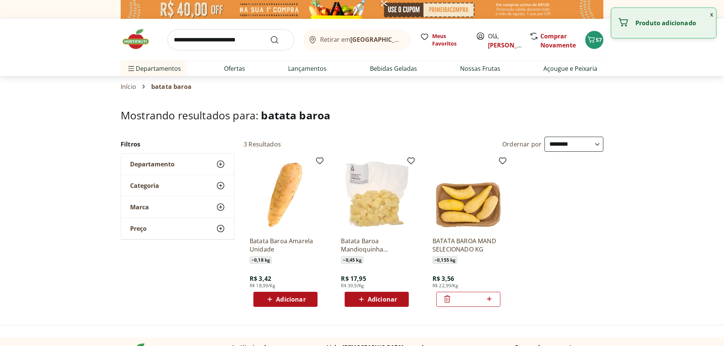
click at [490, 300] on icon at bounding box center [488, 299] width 9 height 9
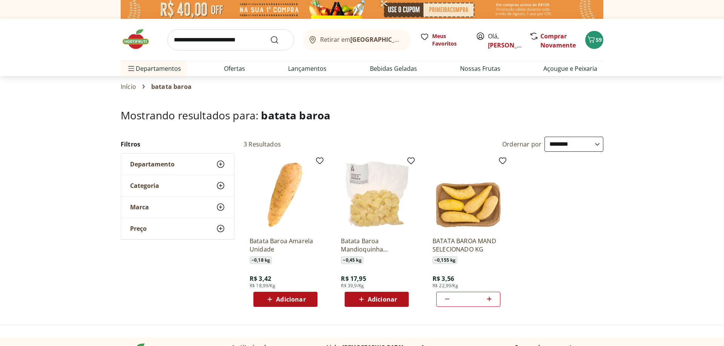
click at [442, 301] on icon at bounding box center [446, 299] width 9 height 9
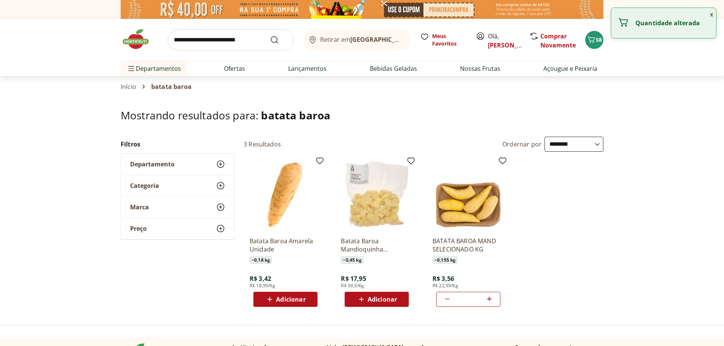
click at [442, 300] on icon at bounding box center [446, 299] width 9 height 9
type input "*"
click at [442, 300] on icon at bounding box center [446, 299] width 9 height 9
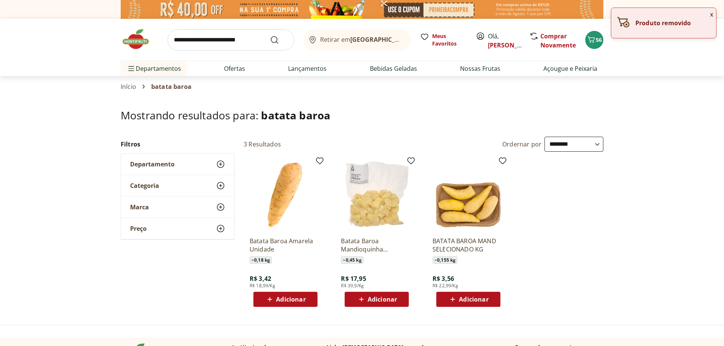
click at [272, 301] on icon at bounding box center [269, 299] width 9 height 9
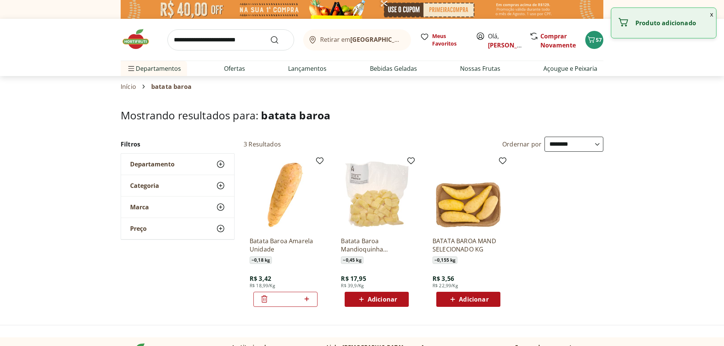
click at [309, 300] on icon at bounding box center [306, 299] width 9 height 9
type input "*"
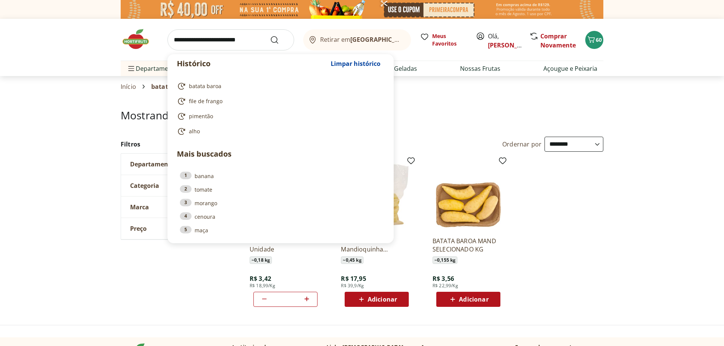
click at [227, 38] on input "search" at bounding box center [230, 39] width 127 height 21
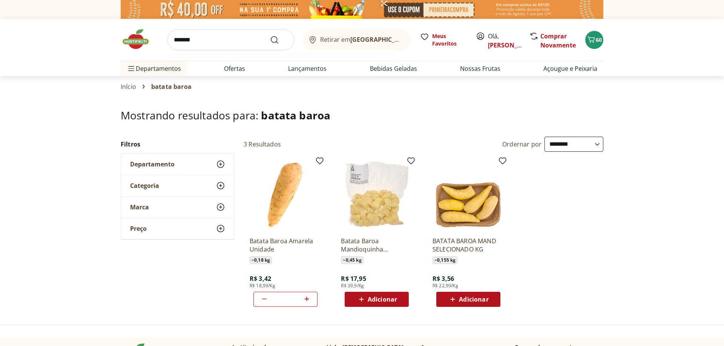
type input "********"
click at [270, 35] on button "Submit Search" at bounding box center [279, 39] width 18 height 9
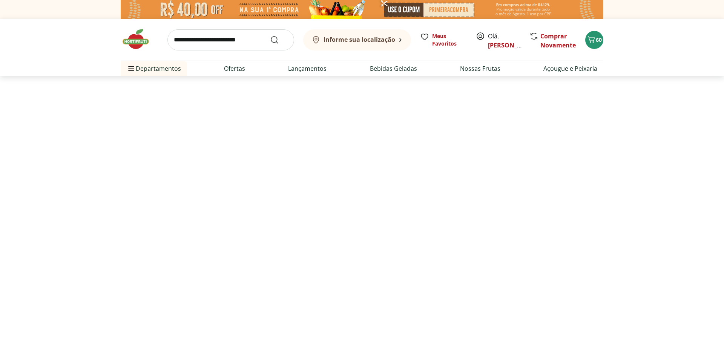
select select "**********"
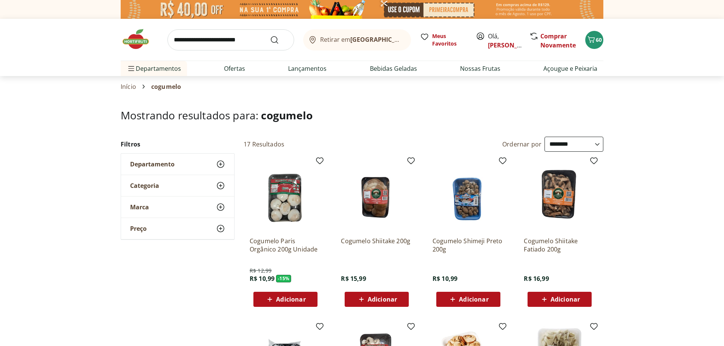
click at [225, 43] on input "search" at bounding box center [230, 39] width 127 height 21
type input "**********"
click at [270, 35] on button "Submit Search" at bounding box center [279, 39] width 18 height 9
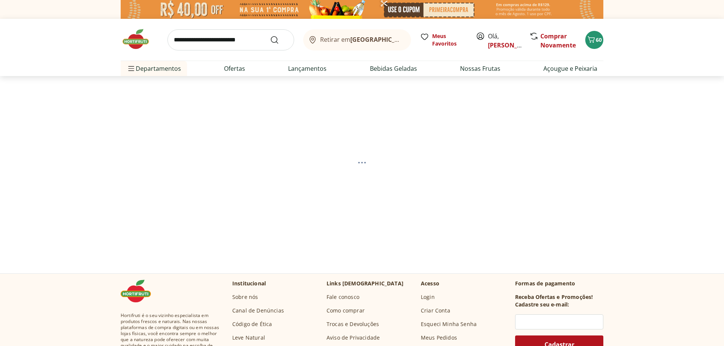
select select "**********"
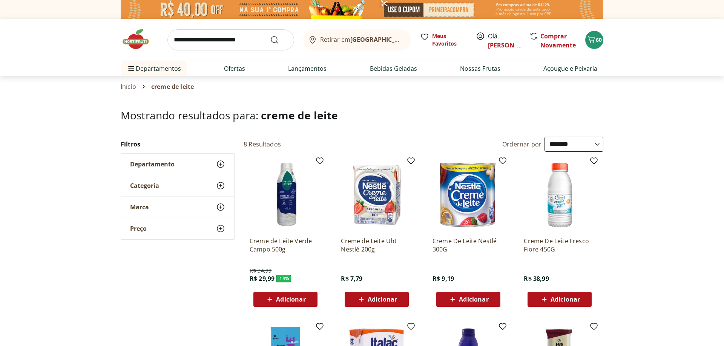
click at [389, 297] on span "Adicionar" at bounding box center [381, 300] width 29 height 6
click at [594, 41] on icon "Carrinho" at bounding box center [590, 39] width 9 height 9
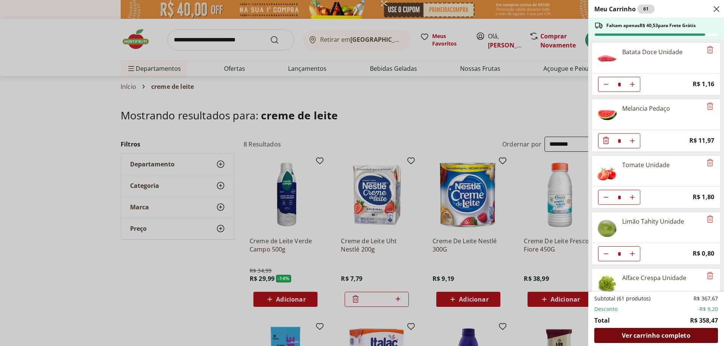
click at [667, 334] on span "Ver carrinho completo" at bounding box center [655, 336] width 68 height 6
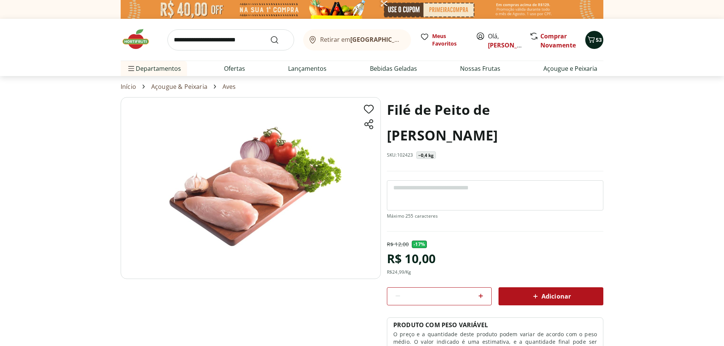
click at [598, 38] on span "53" at bounding box center [598, 39] width 6 height 7
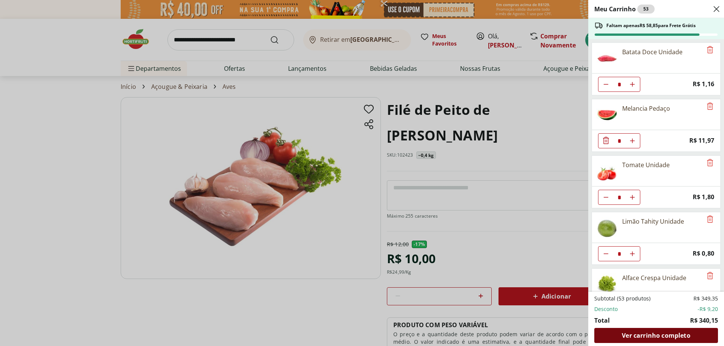
click at [653, 340] on div "Ver carrinho completo" at bounding box center [656, 335] width 124 height 15
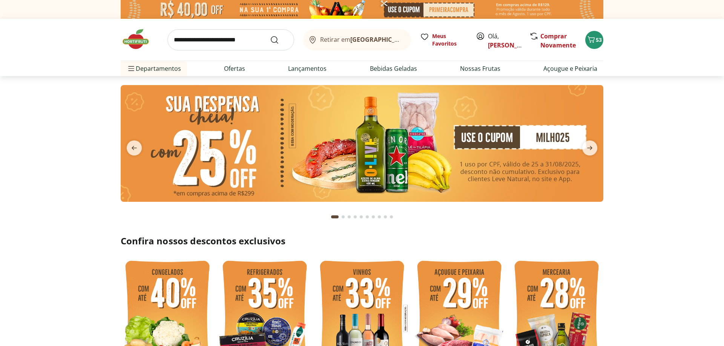
click at [280, 146] on img at bounding box center [362, 143] width 482 height 117
click at [327, 127] on img at bounding box center [362, 143] width 482 height 117
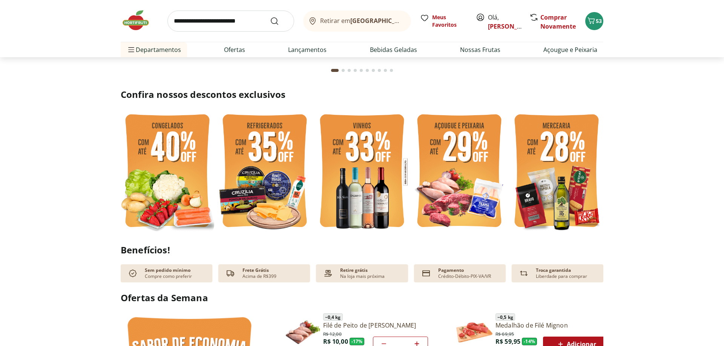
scroll to position [154, 0]
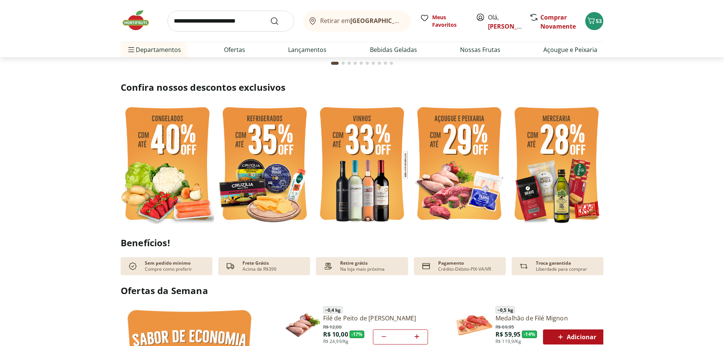
click at [162, 187] on img at bounding box center [167, 165] width 93 height 125
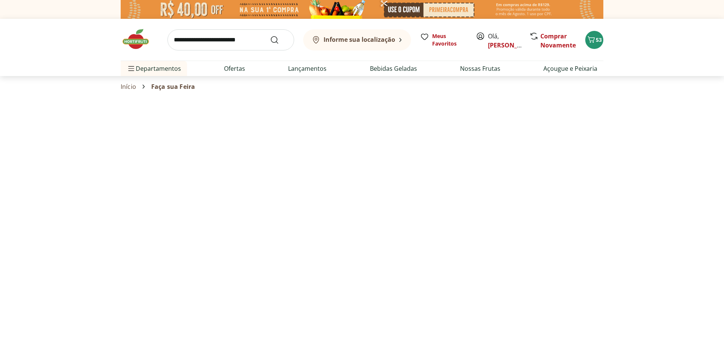
select select "**********"
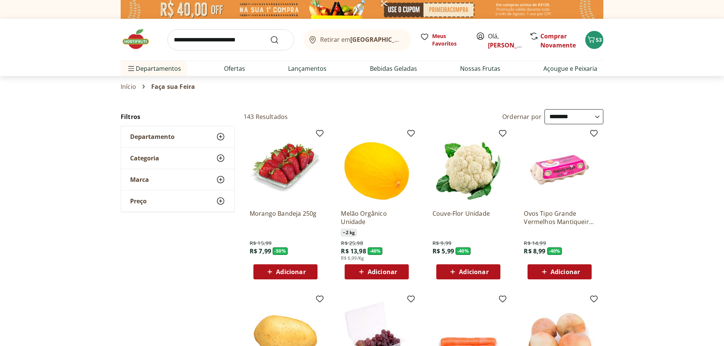
click at [293, 271] on span "Adicionar" at bounding box center [290, 272] width 29 height 6
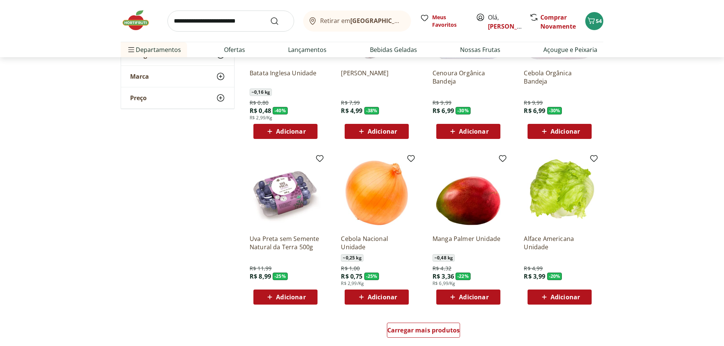
scroll to position [308, 0]
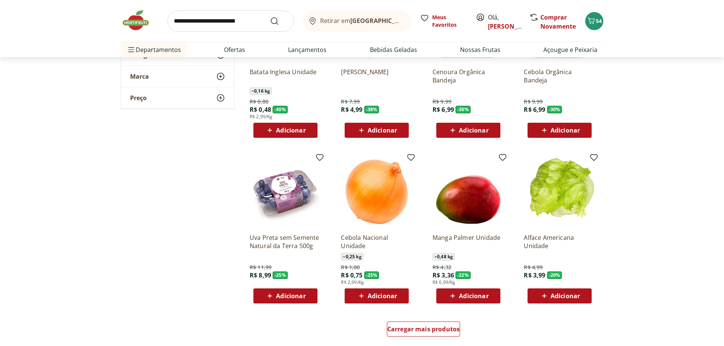
click at [277, 295] on span "Adicionar" at bounding box center [290, 296] width 29 height 6
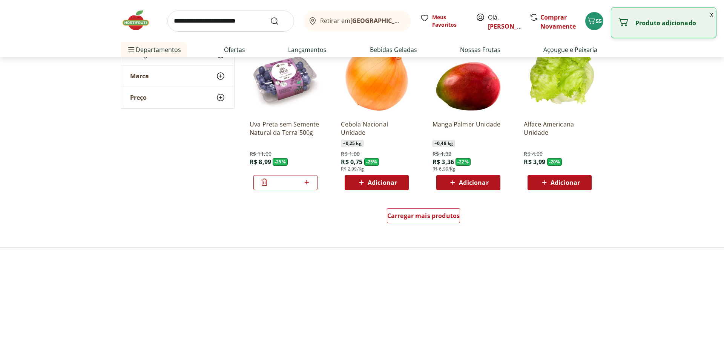
scroll to position [423, 0]
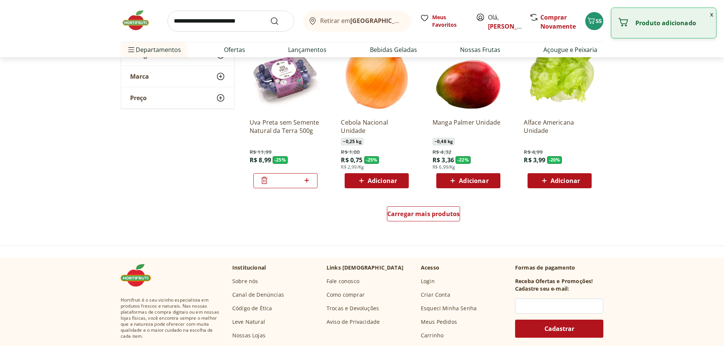
click at [487, 182] on span "Adicionar" at bounding box center [473, 181] width 29 height 6
click at [492, 182] on icon at bounding box center [488, 180] width 9 height 9
type input "*"
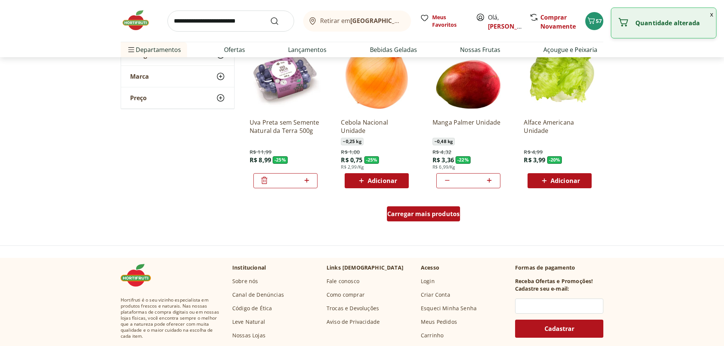
click at [411, 214] on span "Carregar mais produtos" at bounding box center [423, 214] width 73 height 6
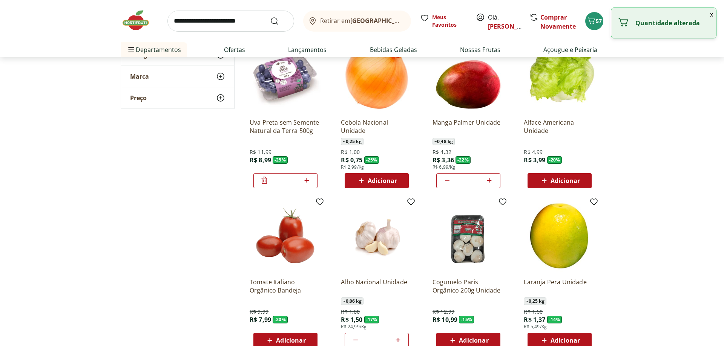
type input "*"
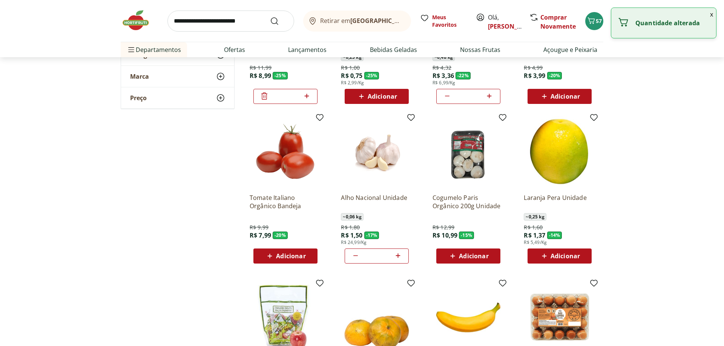
scroll to position [538, 0]
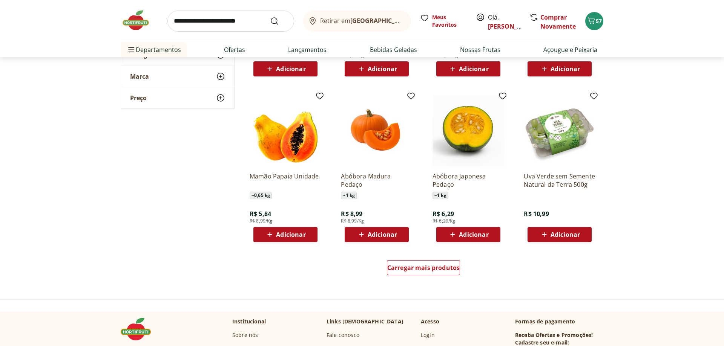
scroll to position [884, 0]
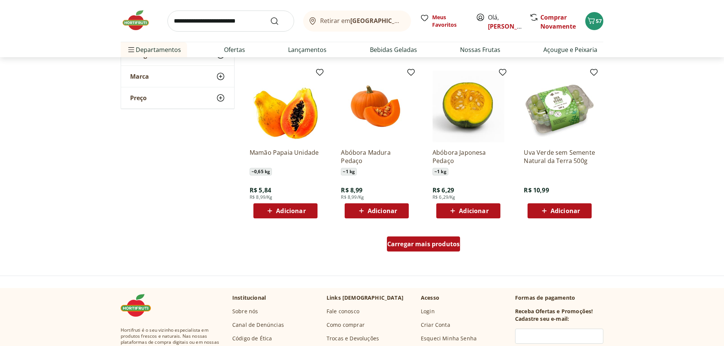
click at [406, 249] on div "Carregar mais produtos" at bounding box center [423, 244] width 73 height 15
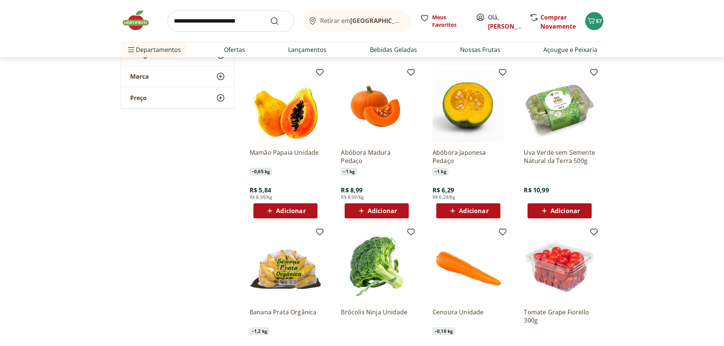
type input "*"
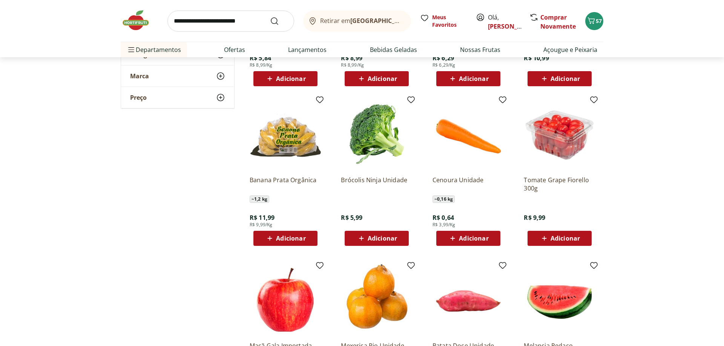
scroll to position [1038, 0]
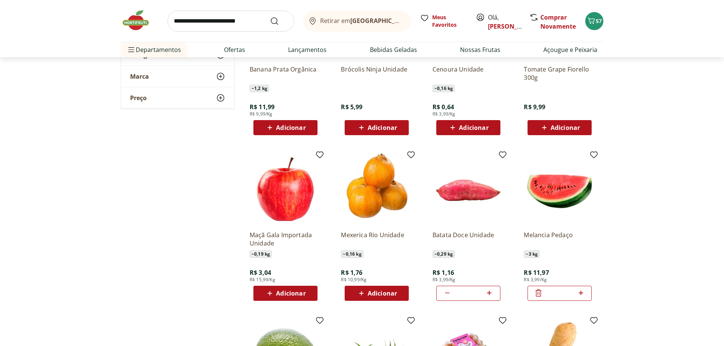
scroll to position [1153, 0]
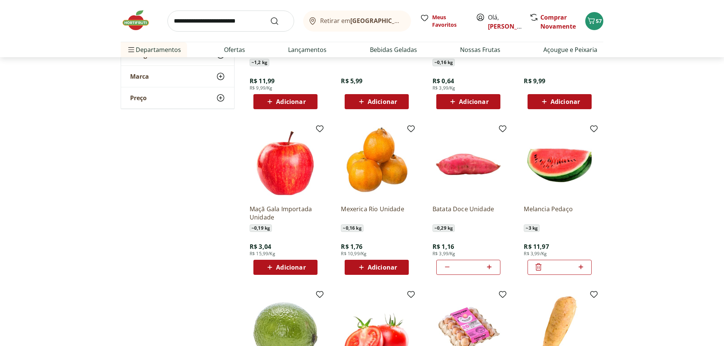
click at [304, 271] on div "Adicionar" at bounding box center [285, 268] width 52 height 14
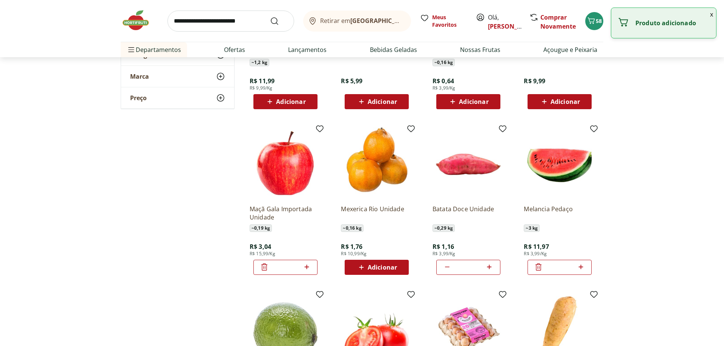
click at [306, 268] on icon at bounding box center [306, 267] width 9 height 9
click at [306, 267] on icon at bounding box center [306, 267] width 9 height 9
type input "*"
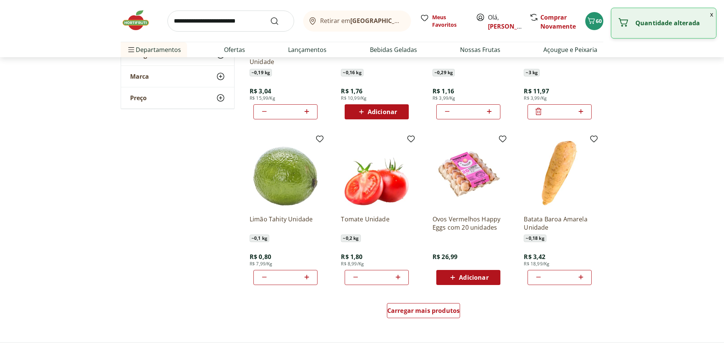
scroll to position [1345, 0]
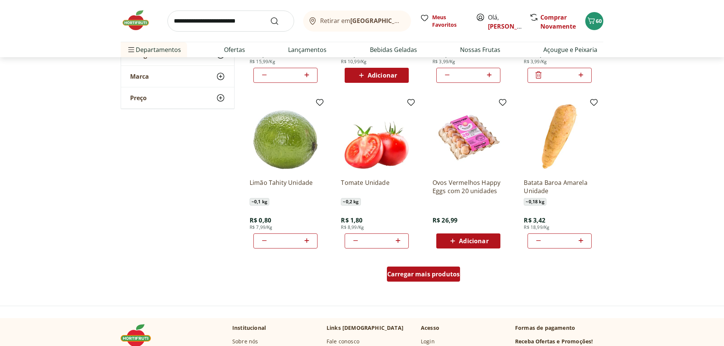
click at [416, 276] on span "Carregar mais produtos" at bounding box center [423, 274] width 73 height 6
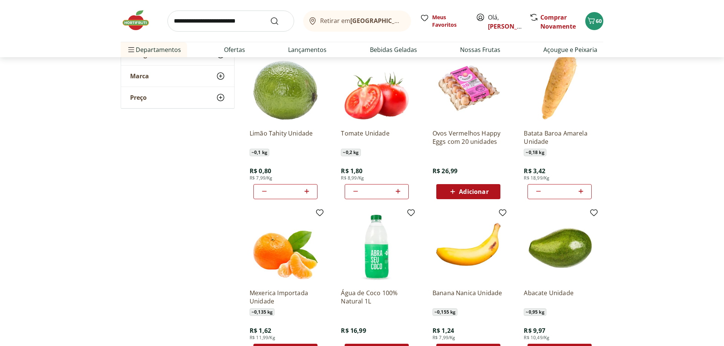
scroll to position [1461, 0]
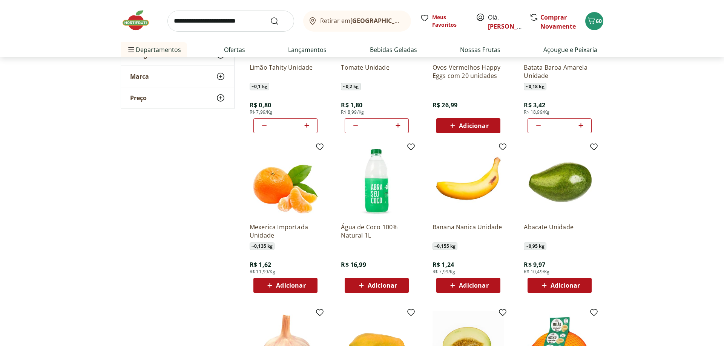
click at [298, 285] on span "Adicionar" at bounding box center [290, 286] width 29 height 6
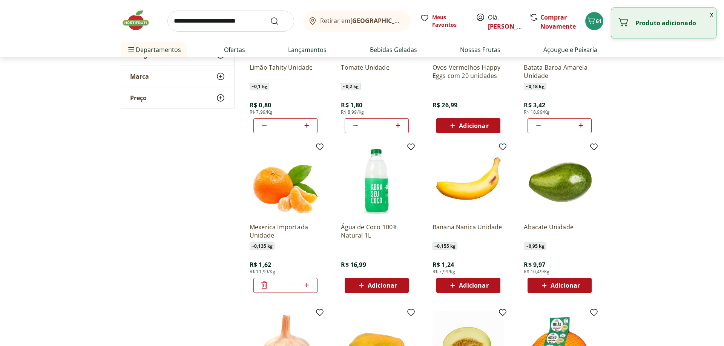
click at [309, 286] on icon at bounding box center [306, 285] width 9 height 9
type input "*"
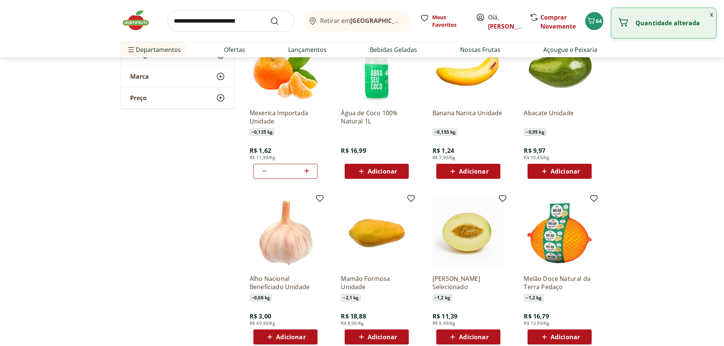
scroll to position [1576, 0]
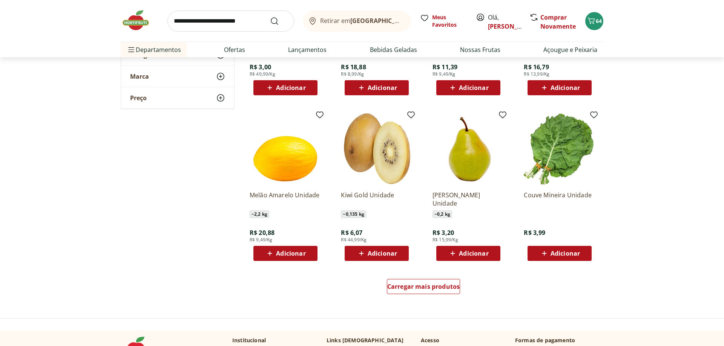
scroll to position [1845, 0]
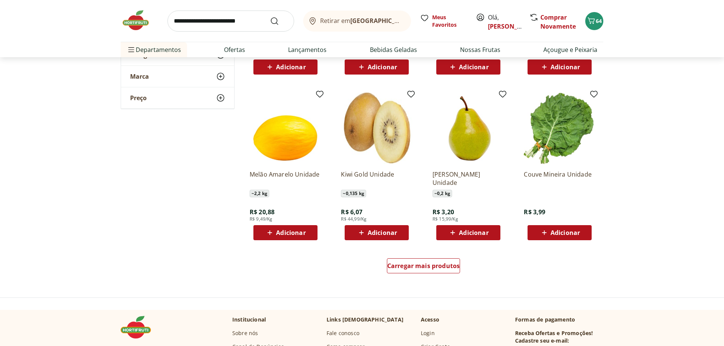
click at [474, 233] on span "Adicionar" at bounding box center [473, 233] width 29 height 6
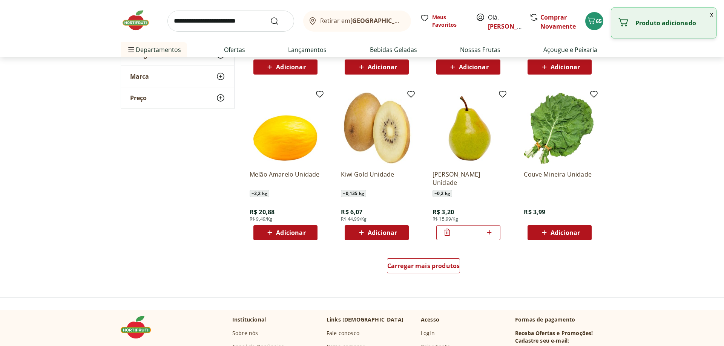
click at [489, 233] on icon at bounding box center [489, 232] width 5 height 5
type input "*"
click at [426, 268] on span "Carregar mais produtos" at bounding box center [423, 266] width 73 height 6
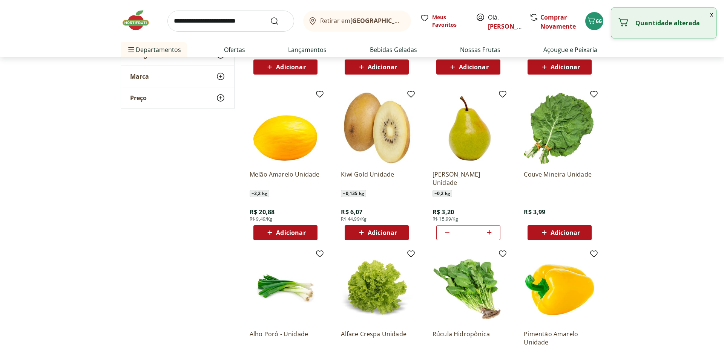
type input "*"
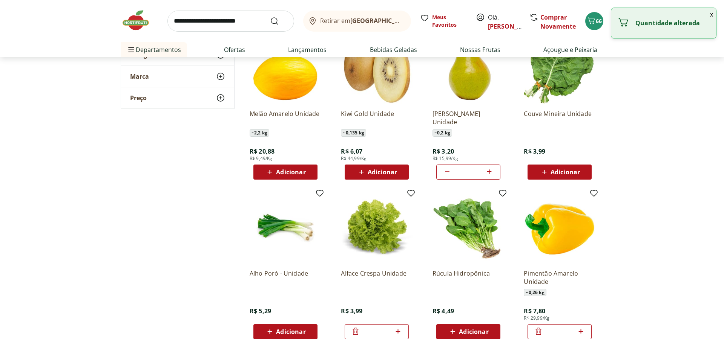
scroll to position [1999, 0]
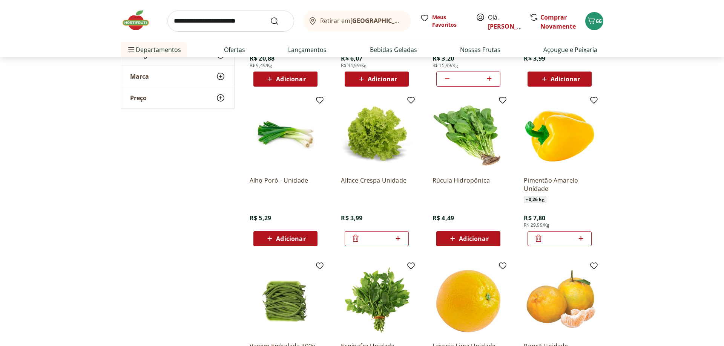
click at [476, 239] on span "Adicionar" at bounding box center [473, 239] width 29 height 6
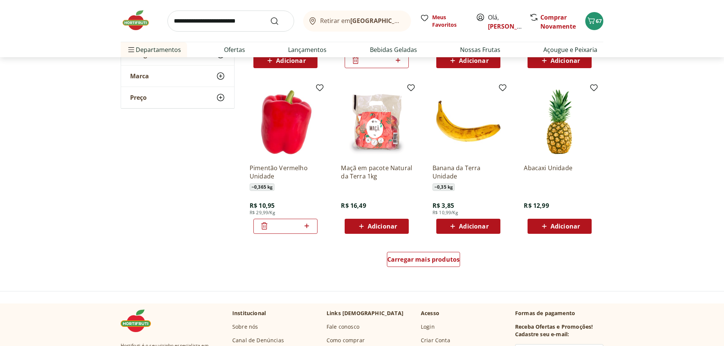
scroll to position [2345, 0]
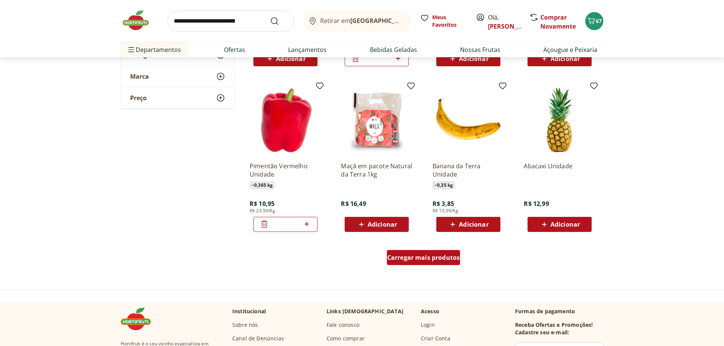
click at [437, 263] on div "Carregar mais produtos" at bounding box center [423, 257] width 73 height 15
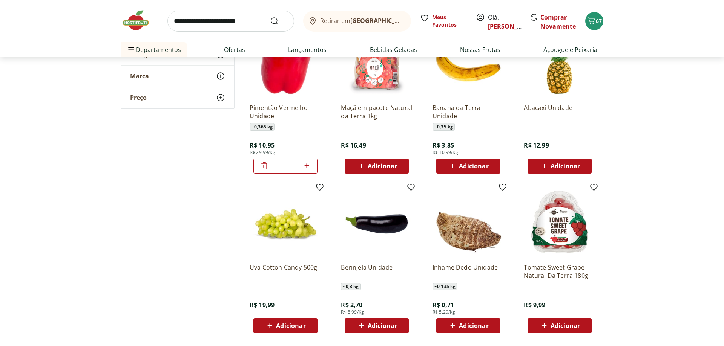
scroll to position [2460, 0]
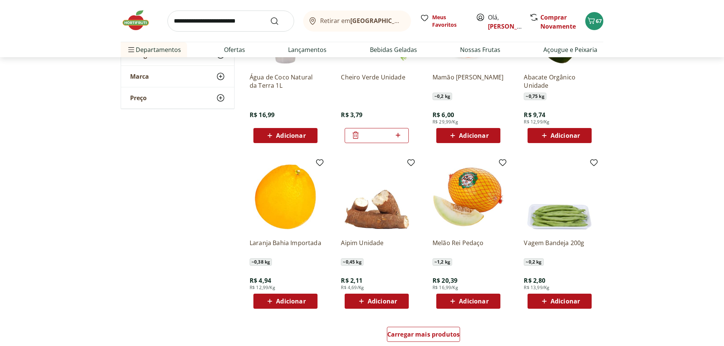
scroll to position [2806, 0]
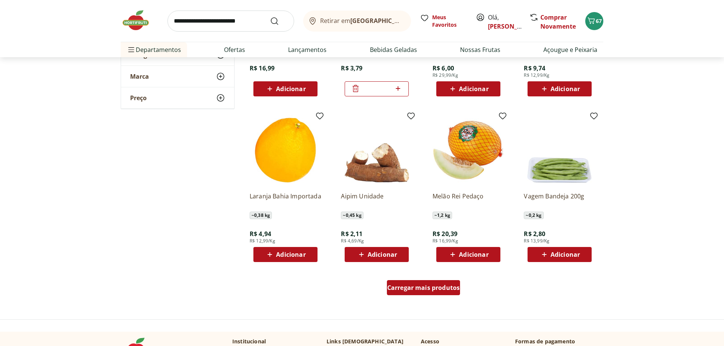
click at [413, 283] on div "Carregar mais produtos" at bounding box center [423, 287] width 73 height 15
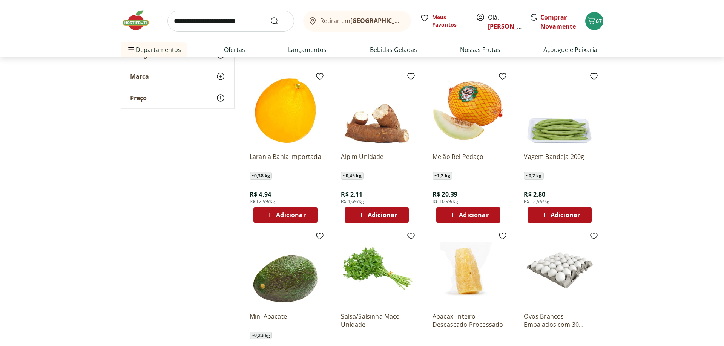
scroll to position [2922, 0]
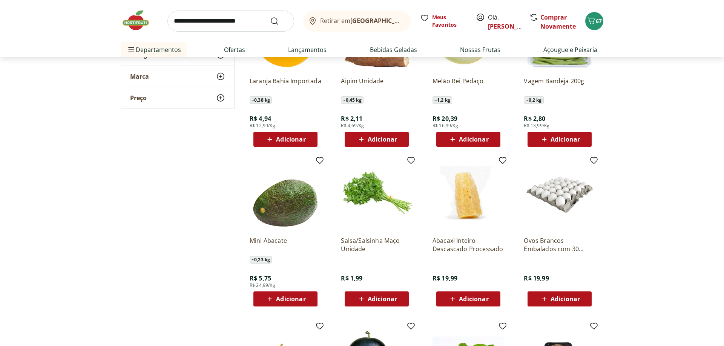
click at [380, 300] on span "Adicionar" at bounding box center [381, 299] width 29 height 6
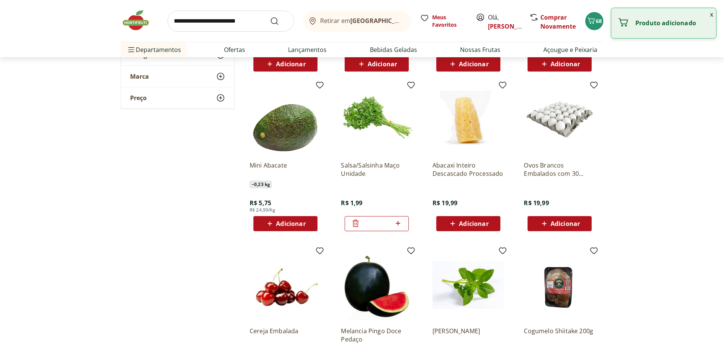
scroll to position [3037, 0]
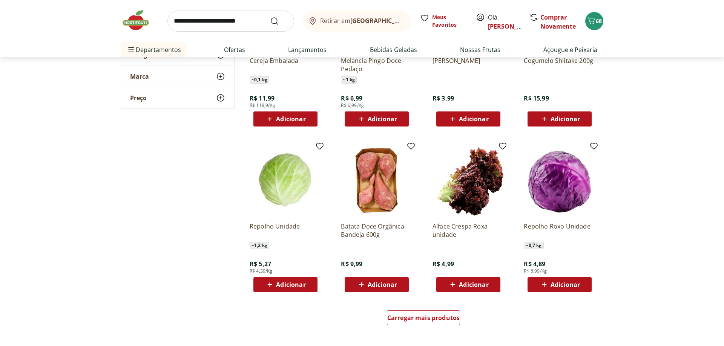
scroll to position [3383, 0]
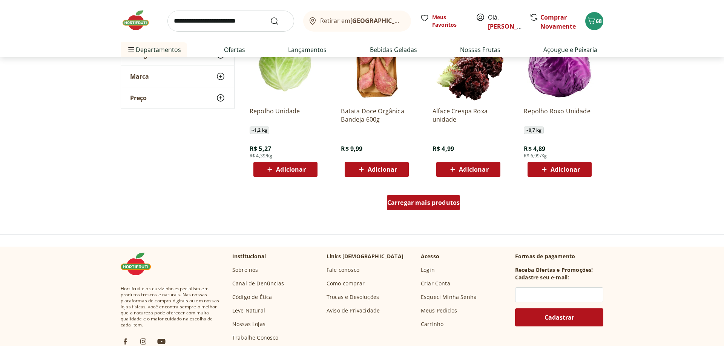
click at [443, 202] on span "Carregar mais produtos" at bounding box center [423, 203] width 73 height 6
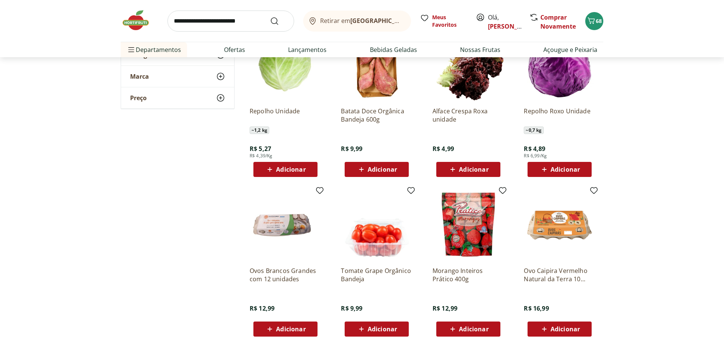
type input "*"
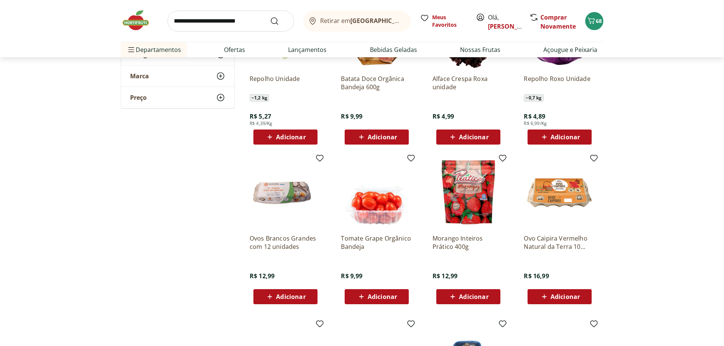
scroll to position [3460, 0]
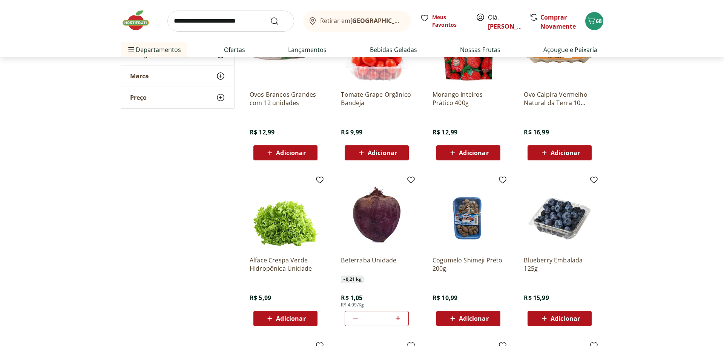
scroll to position [3537, 0]
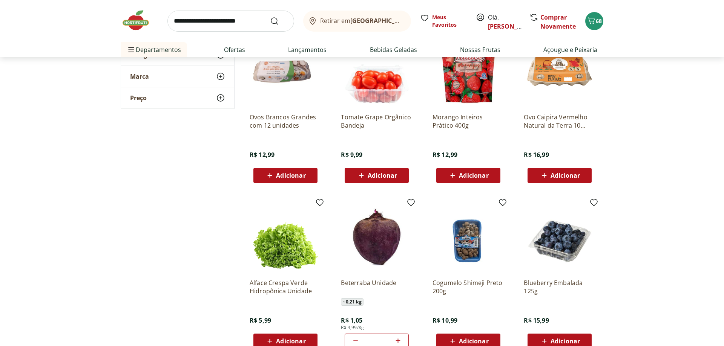
click at [292, 174] on span "Adicionar" at bounding box center [290, 176] width 29 height 6
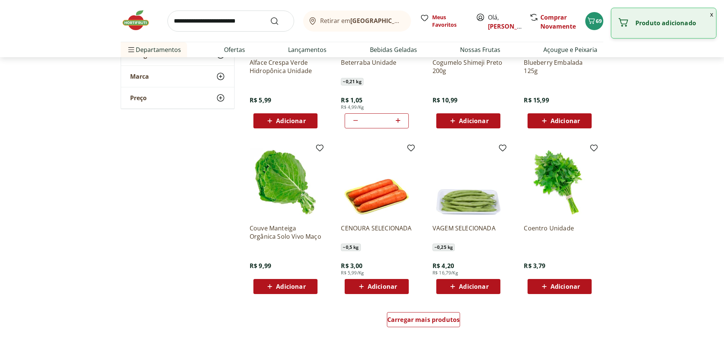
scroll to position [3767, 0]
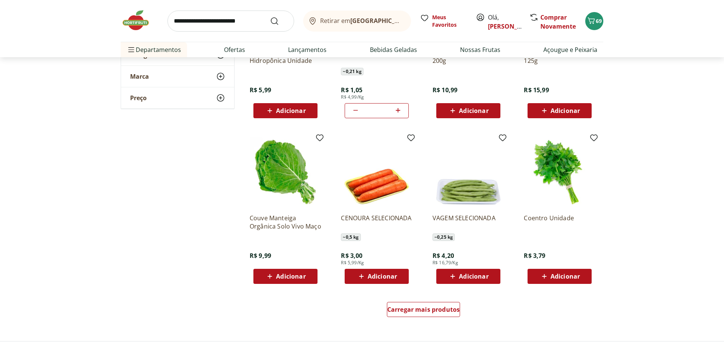
click at [385, 277] on span "Adicionar" at bounding box center [381, 277] width 29 height 6
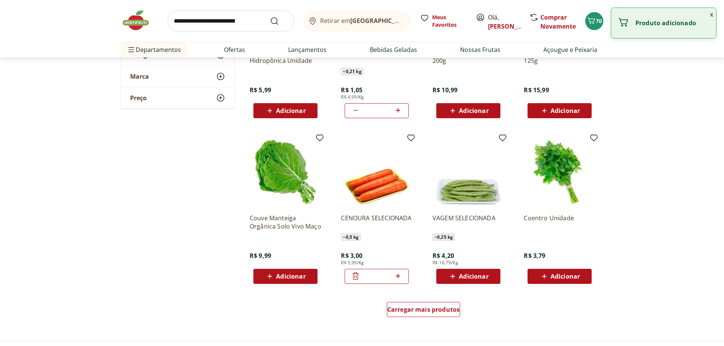
click at [397, 276] on icon at bounding box center [397, 276] width 5 height 5
type input "*"
click at [421, 312] on span "Carregar mais produtos" at bounding box center [423, 310] width 73 height 6
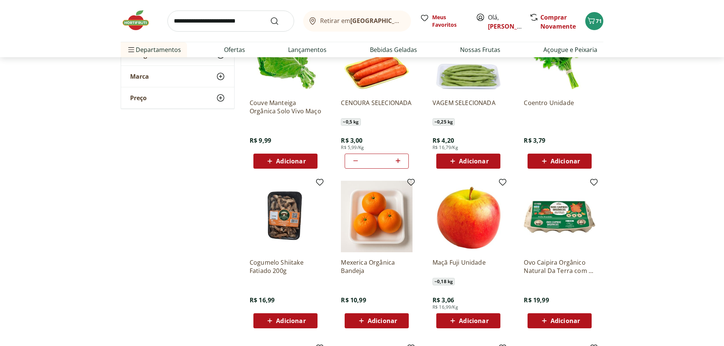
scroll to position [3998, 0]
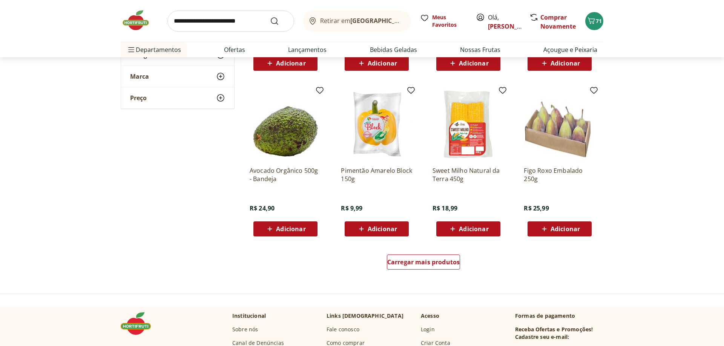
scroll to position [4344, 0]
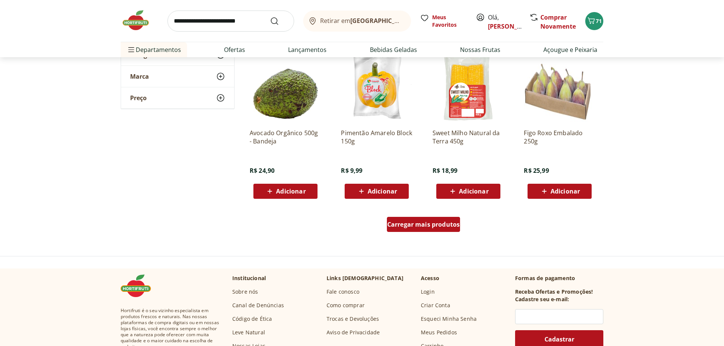
click at [430, 226] on span "Carregar mais produtos" at bounding box center [423, 225] width 73 height 6
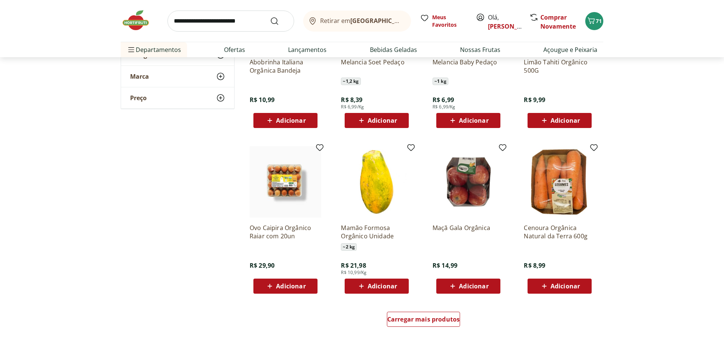
scroll to position [4805, 0]
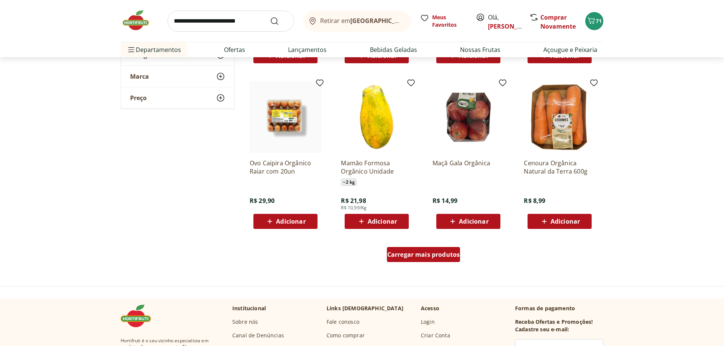
click at [409, 261] on div "Carregar mais produtos" at bounding box center [423, 254] width 73 height 15
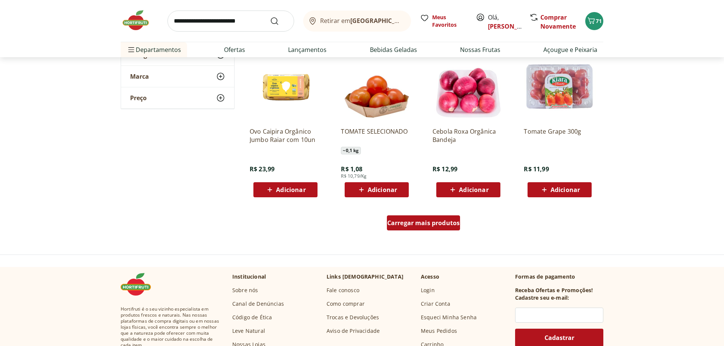
scroll to position [5343, 0]
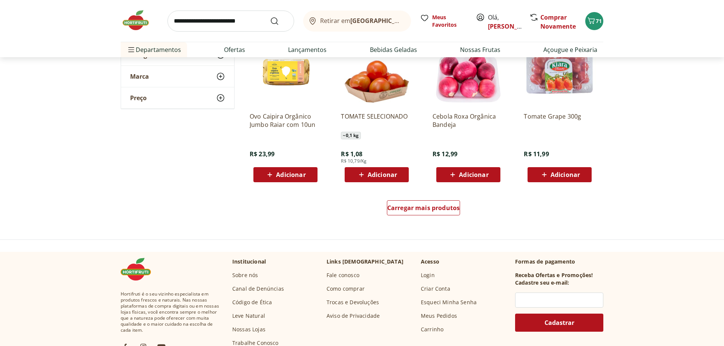
click at [420, 210] on span "Carregar mais produtos" at bounding box center [423, 208] width 73 height 6
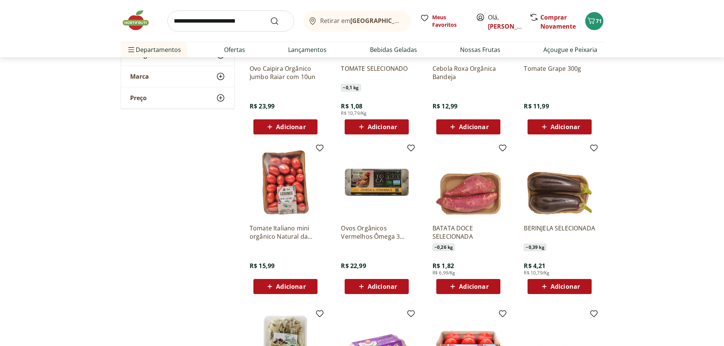
scroll to position [5497, 0]
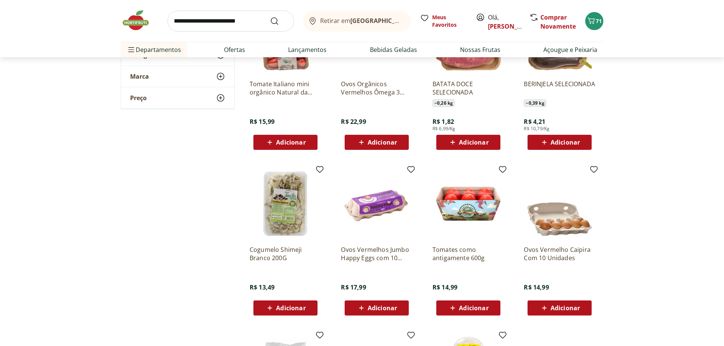
scroll to position [5151, 0]
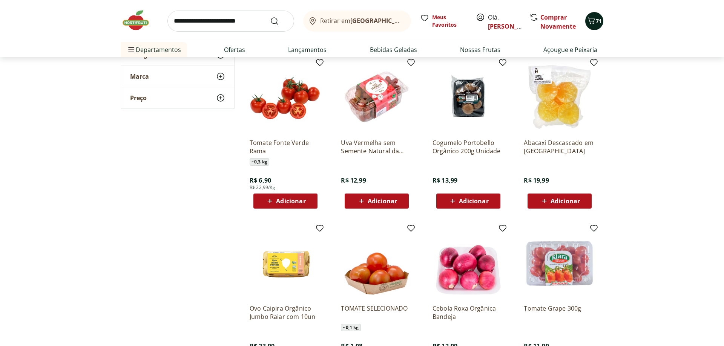
click at [597, 23] on span "71" at bounding box center [598, 20] width 6 height 7
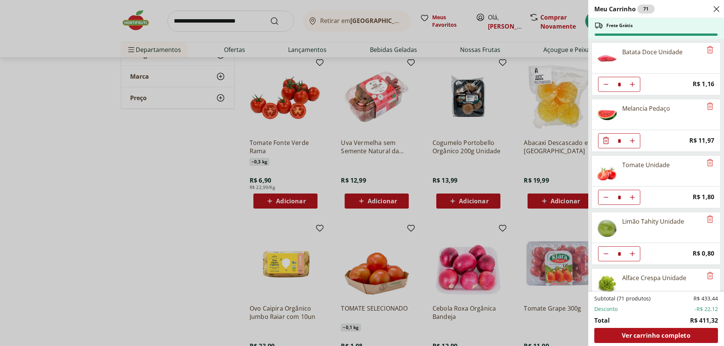
click at [630, 197] on icon "Aumentar Quantidade" at bounding box center [632, 197] width 6 height 6
type input "*"
click at [606, 197] on icon "Diminuir Quantidade" at bounding box center [606, 197] width 6 height 6
type input "*"
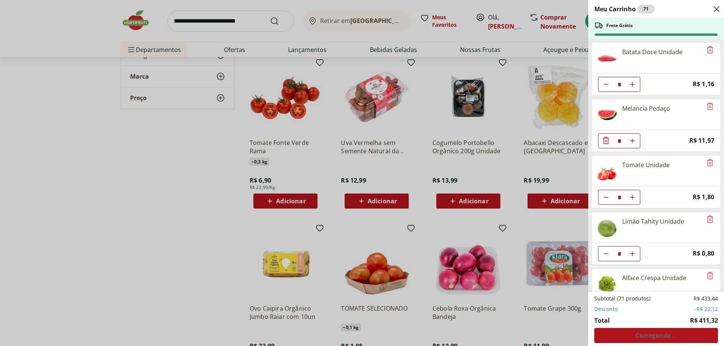
type input "*"
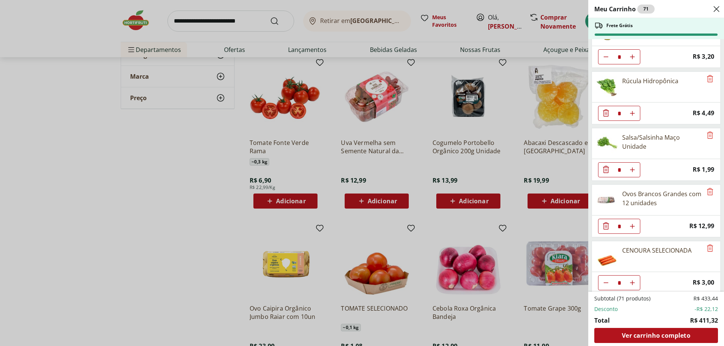
scroll to position [1559, 0]
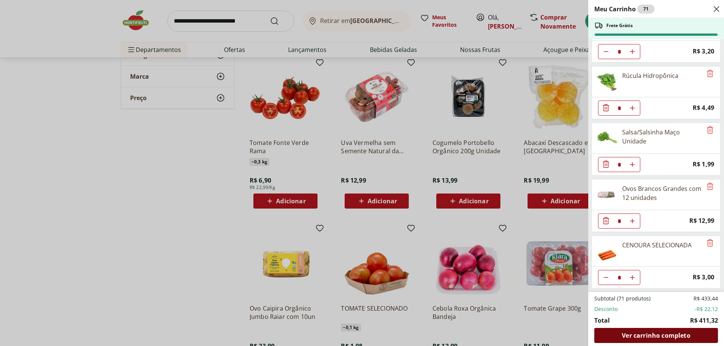
click at [639, 339] on span "Ver carrinho completo" at bounding box center [655, 336] width 68 height 6
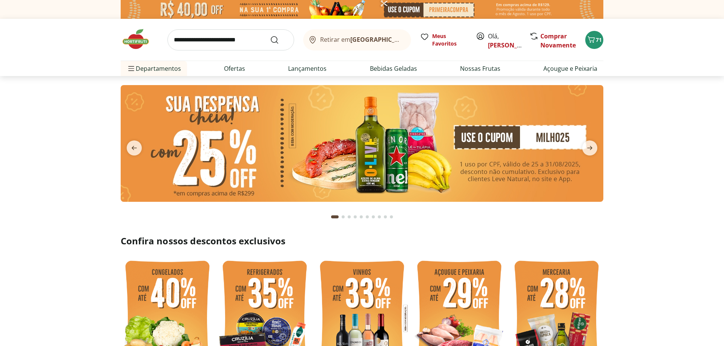
type input "*"
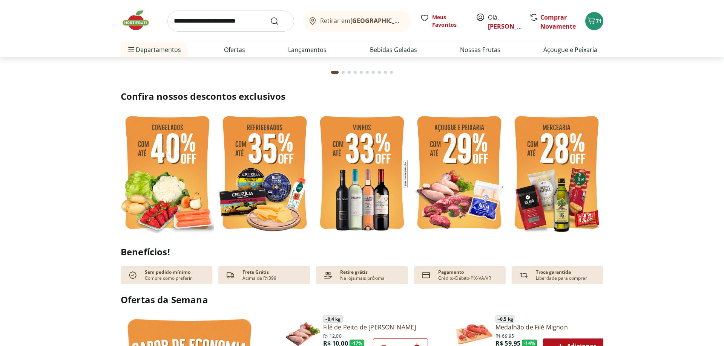
scroll to position [154, 0]
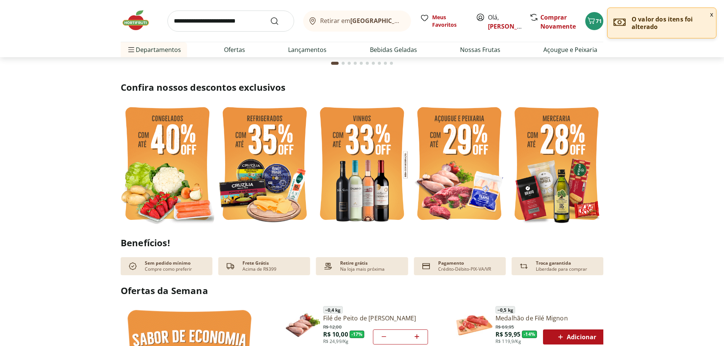
click at [543, 182] on img at bounding box center [556, 165] width 93 height 125
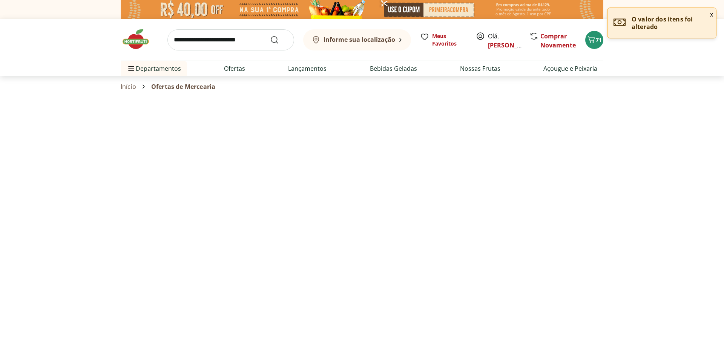
select select "**********"
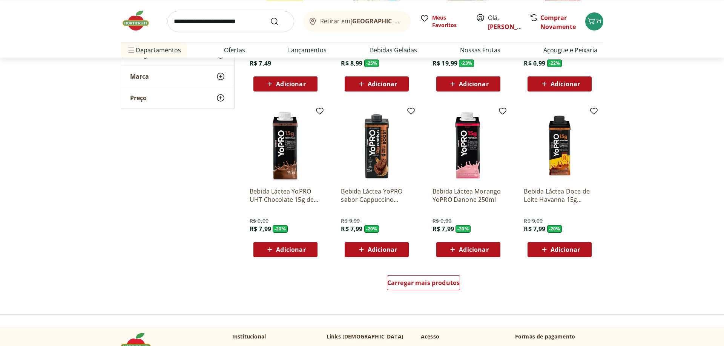
scroll to position [423, 0]
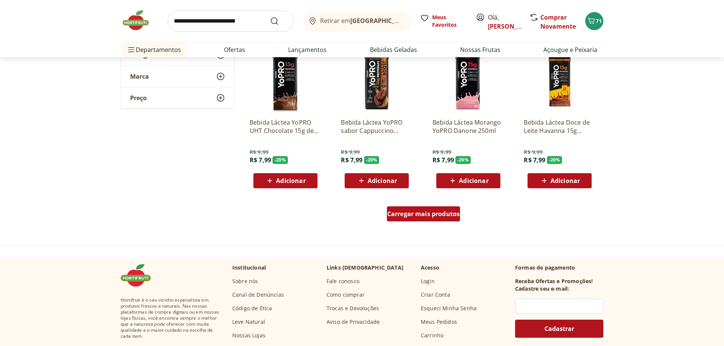
click at [417, 217] on span "Carregar mais produtos" at bounding box center [423, 214] width 73 height 6
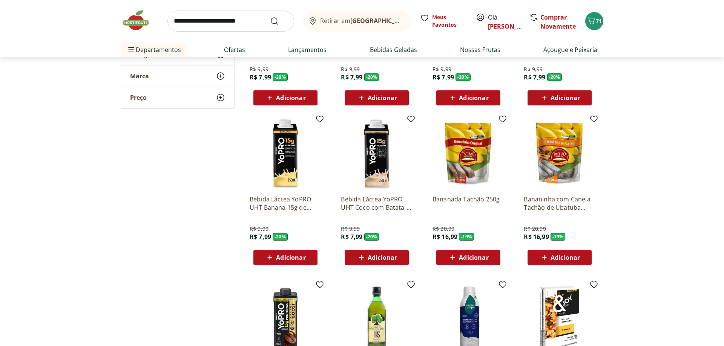
scroll to position [538, 0]
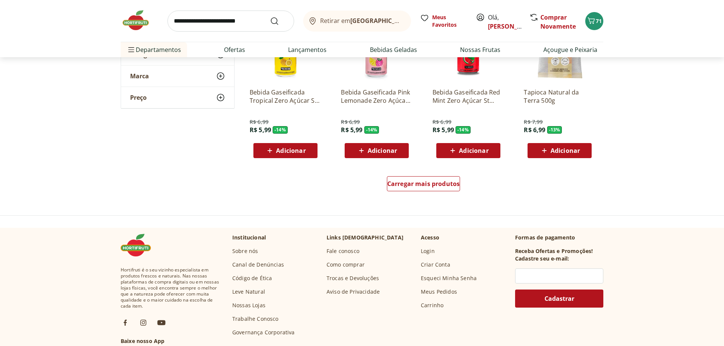
scroll to position [961, 0]
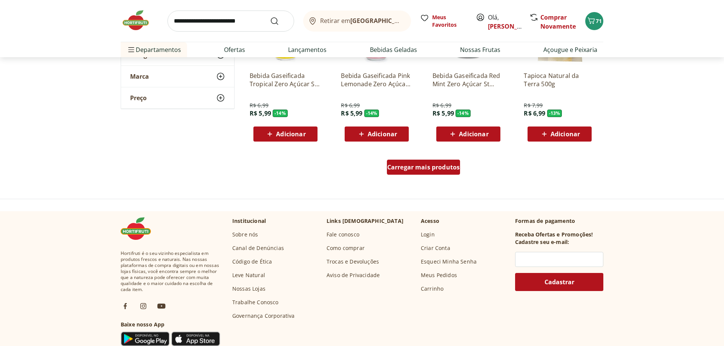
click at [405, 166] on span "Carregar mais produtos" at bounding box center [423, 167] width 73 height 6
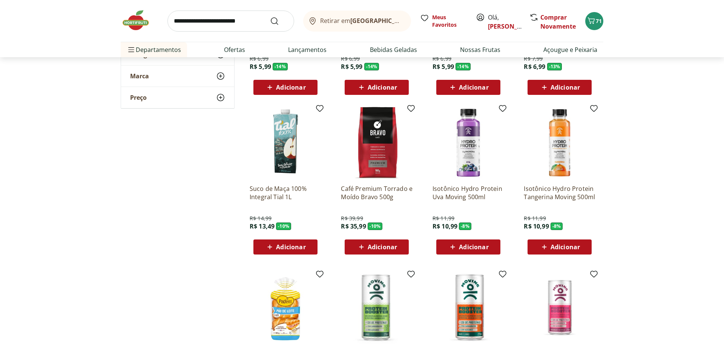
scroll to position [1038, 0]
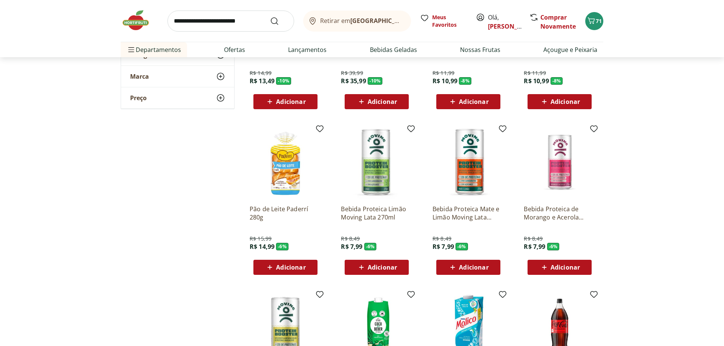
scroll to position [1269, 0]
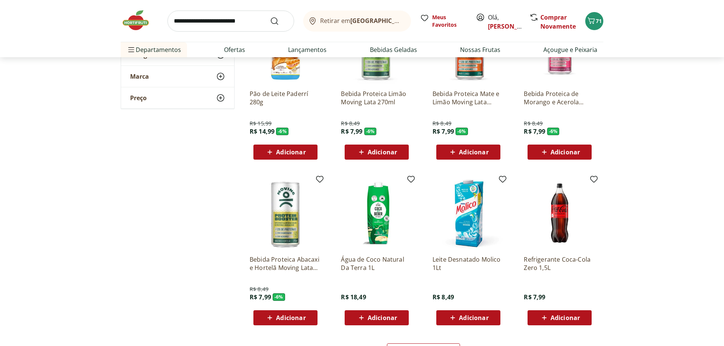
click at [283, 155] on span "Adicionar" at bounding box center [290, 152] width 29 height 6
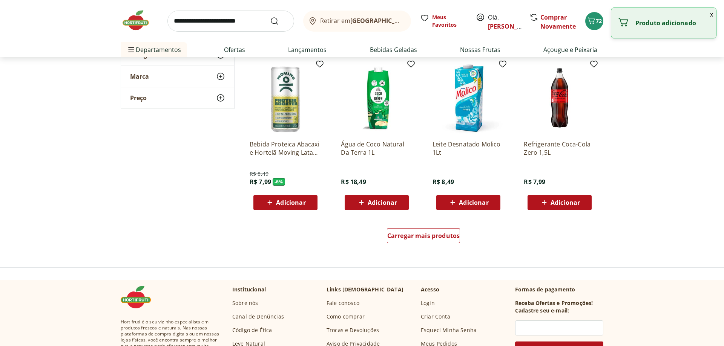
scroll to position [1307, 0]
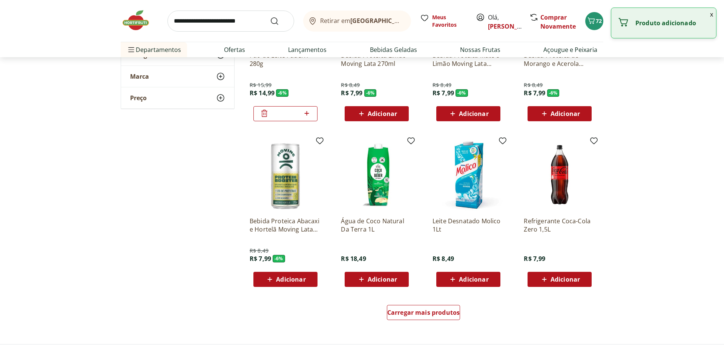
click at [263, 116] on icon at bounding box center [264, 113] width 9 height 9
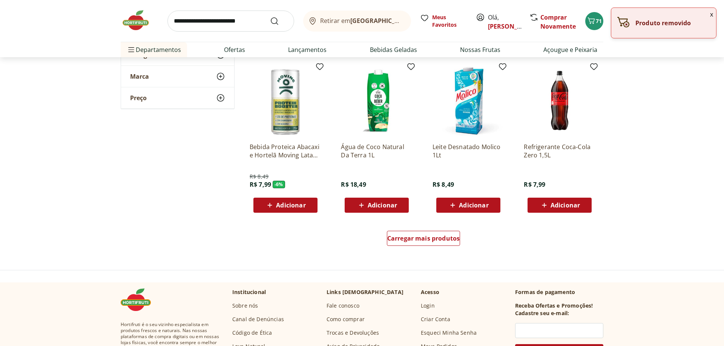
scroll to position [1461, 0]
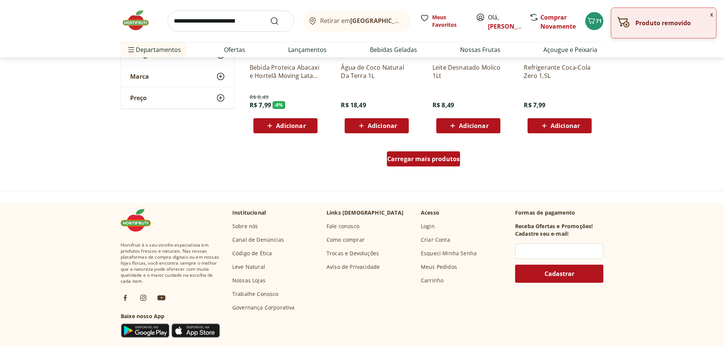
click at [435, 159] on span "Carregar mais produtos" at bounding box center [423, 159] width 73 height 6
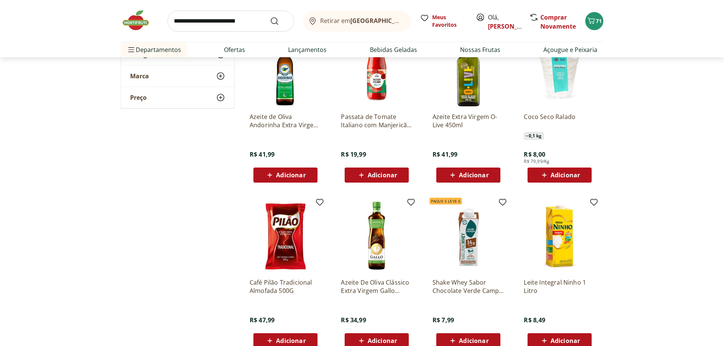
scroll to position [1576, 0]
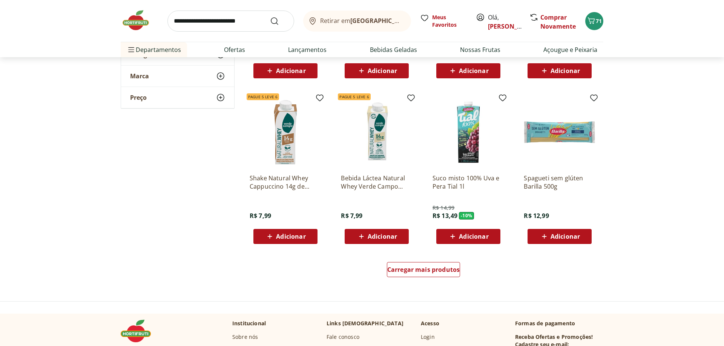
scroll to position [1845, 0]
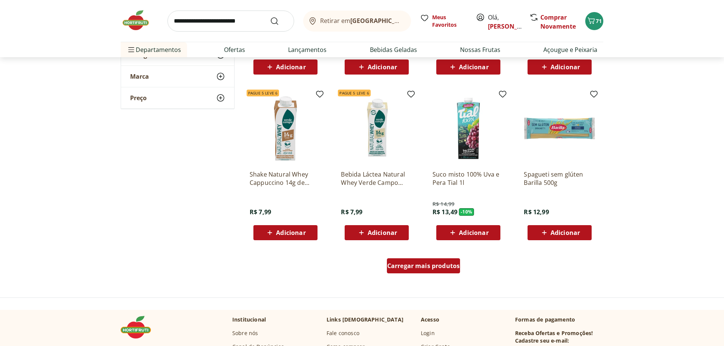
click at [435, 265] on span "Carregar mais produtos" at bounding box center [423, 266] width 73 height 6
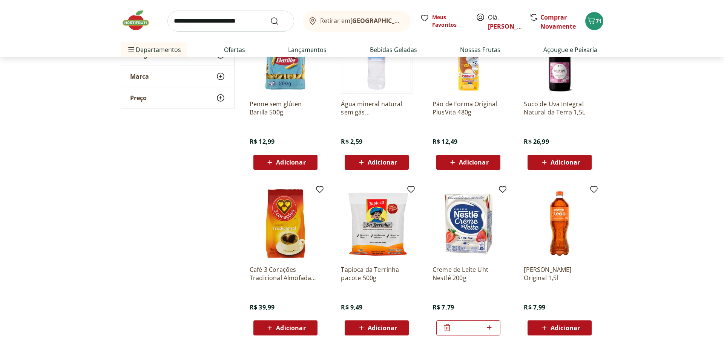
scroll to position [2114, 0]
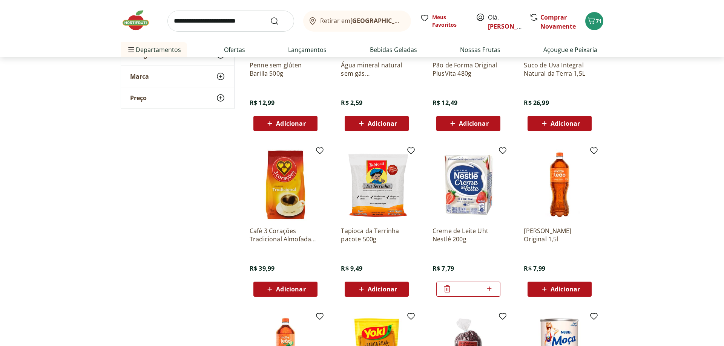
click at [375, 288] on span "Adicionar" at bounding box center [381, 289] width 29 height 6
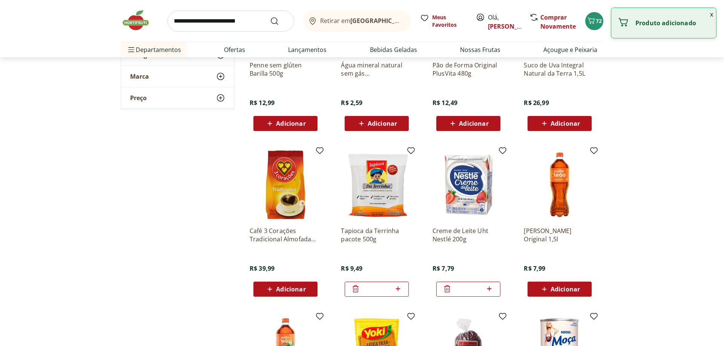
click at [398, 291] on icon at bounding box center [397, 289] width 9 height 9
type input "*"
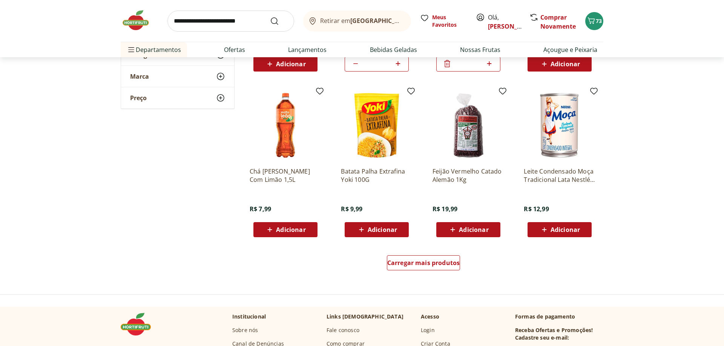
scroll to position [2345, 0]
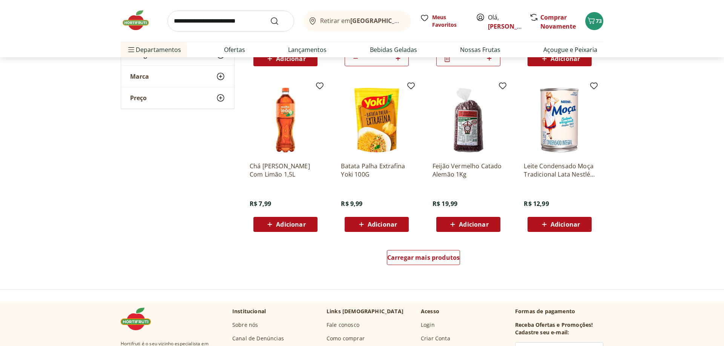
click at [393, 223] on span "Adicionar" at bounding box center [381, 225] width 29 height 6
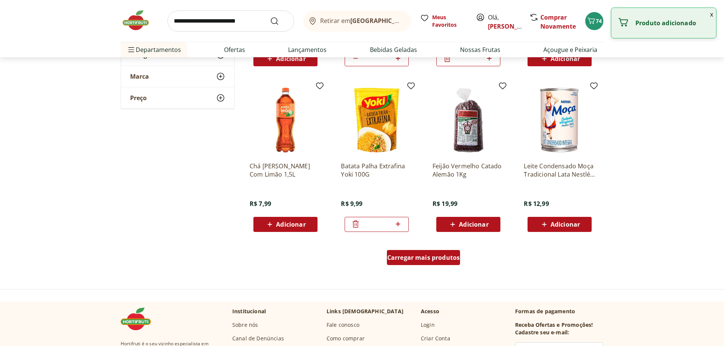
click at [421, 256] on span "Carregar mais produtos" at bounding box center [423, 258] width 73 height 6
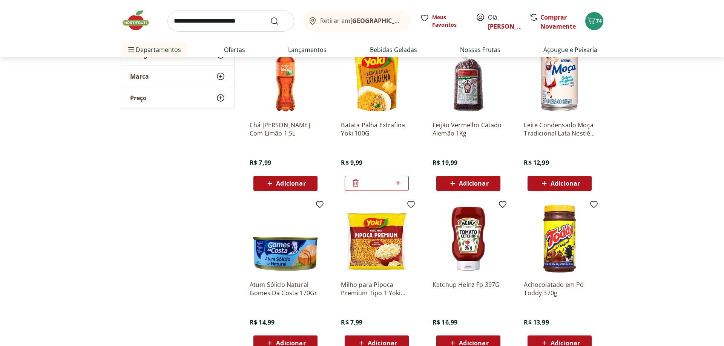
scroll to position [2422, 0]
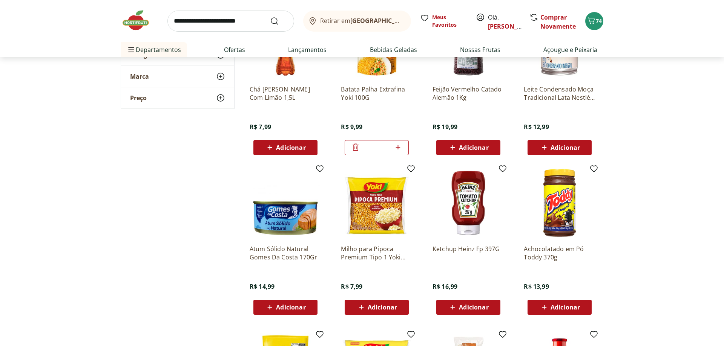
click at [372, 305] on span "Adicionar" at bounding box center [381, 308] width 29 height 6
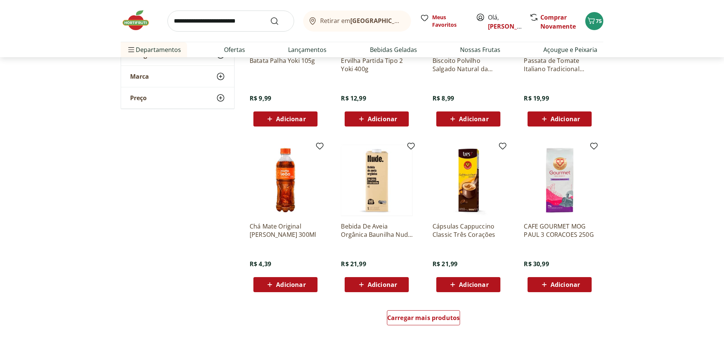
scroll to position [2806, 0]
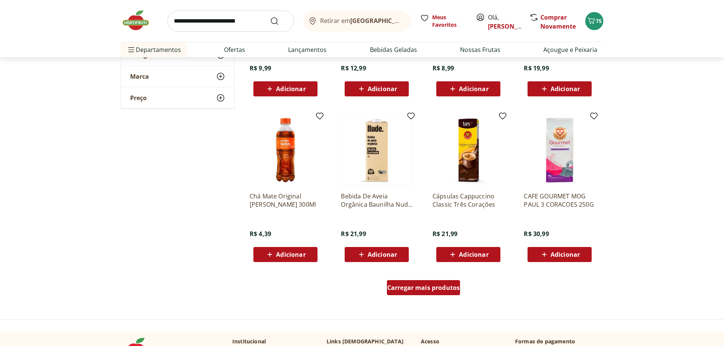
click at [411, 288] on span "Carregar mais produtos" at bounding box center [423, 288] width 73 height 6
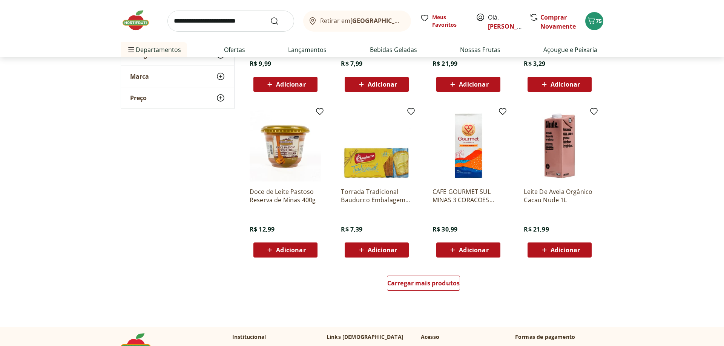
scroll to position [3306, 0]
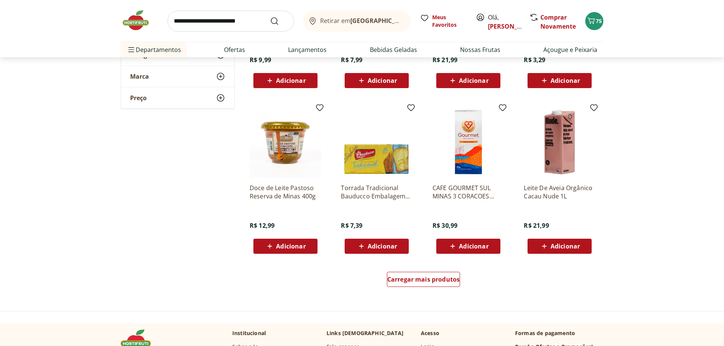
click at [582, 245] on div "Adicionar" at bounding box center [559, 247] width 52 height 14
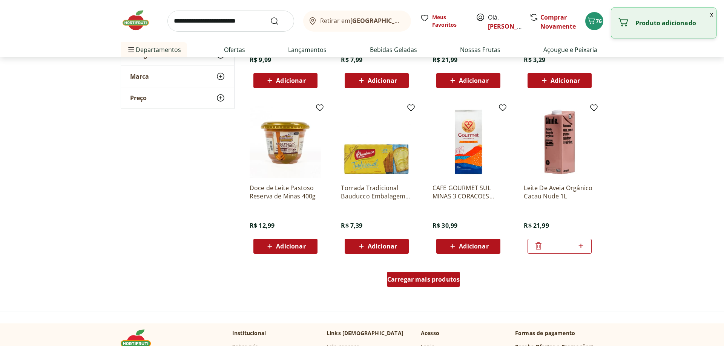
click at [439, 277] on span "Carregar mais produtos" at bounding box center [423, 280] width 73 height 6
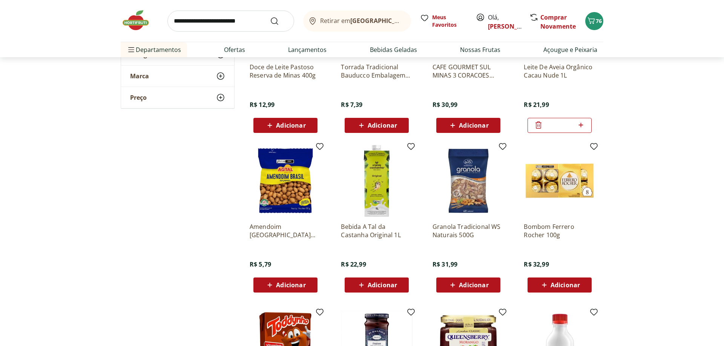
scroll to position [3537, 0]
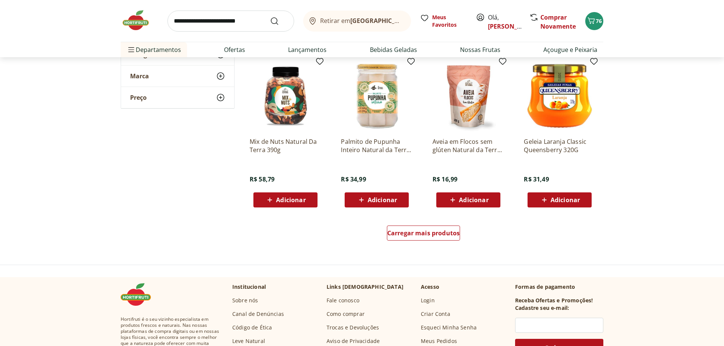
scroll to position [3883, 0]
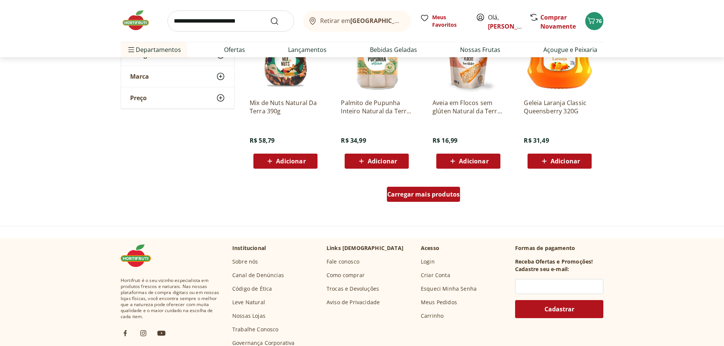
click at [415, 194] on span "Carregar mais produtos" at bounding box center [423, 194] width 73 height 6
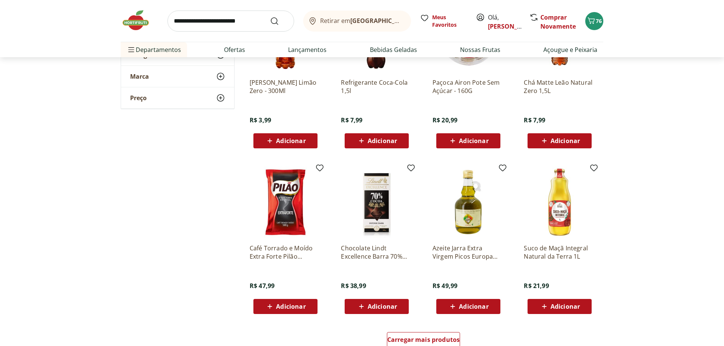
scroll to position [4344, 0]
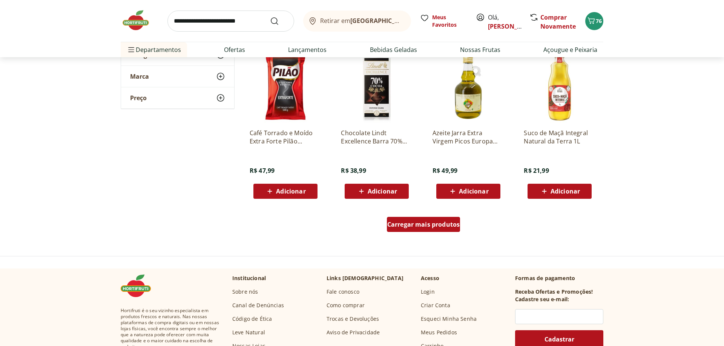
click at [418, 228] on span "Carregar mais produtos" at bounding box center [423, 225] width 73 height 6
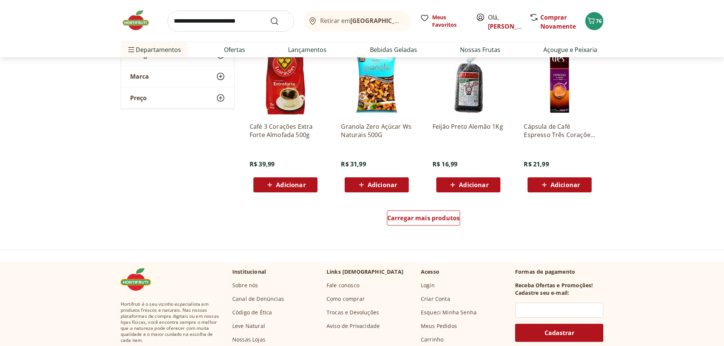
scroll to position [4844, 0]
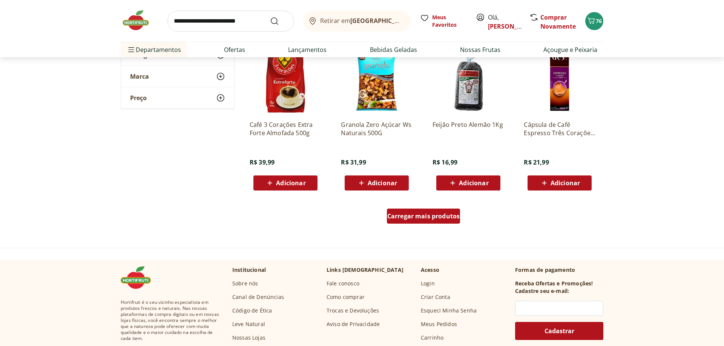
click at [428, 219] on span "Carregar mais produtos" at bounding box center [423, 216] width 73 height 6
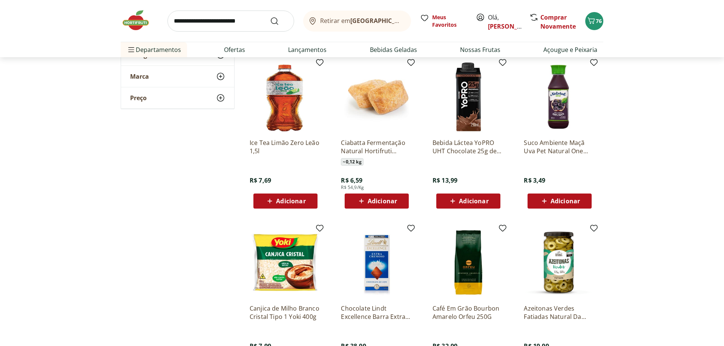
scroll to position [5305, 0]
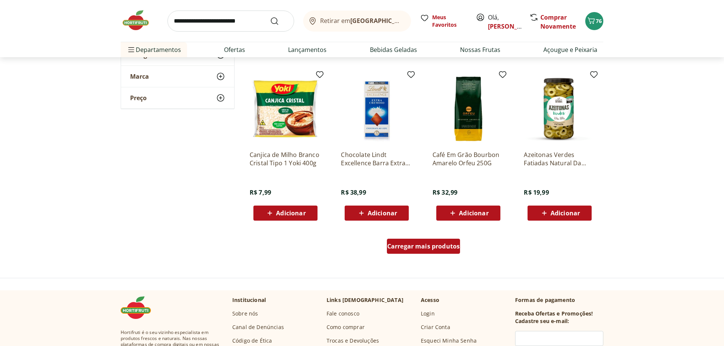
click at [427, 246] on span "Carregar mais produtos" at bounding box center [423, 246] width 73 height 6
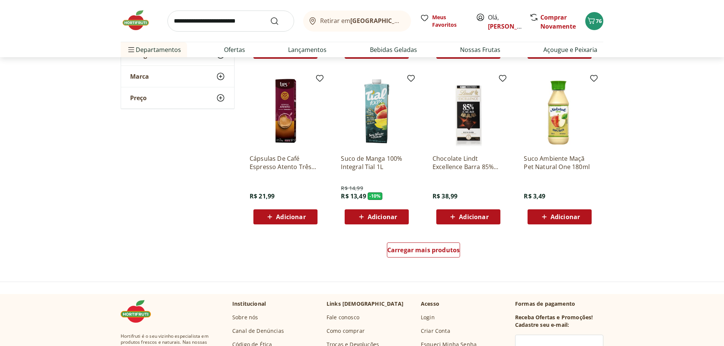
scroll to position [5805, 0]
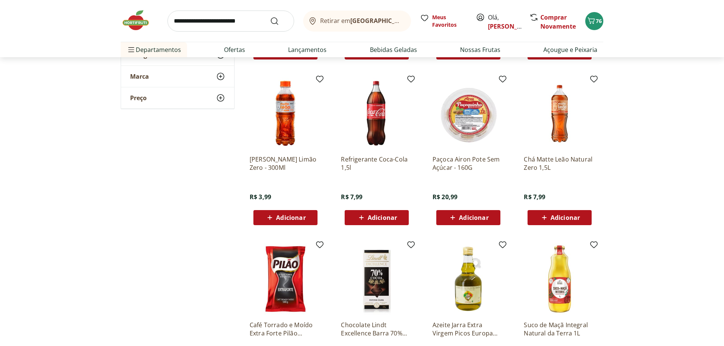
scroll to position [3998, 0]
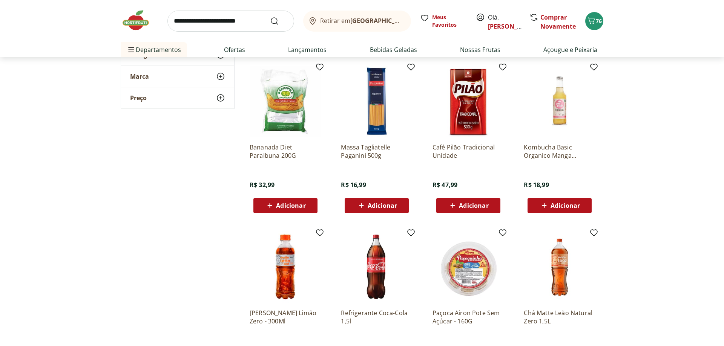
click at [216, 23] on input "search" at bounding box center [230, 21] width 127 height 21
type input "****"
click at [270, 17] on button "Submit Search" at bounding box center [279, 21] width 18 height 9
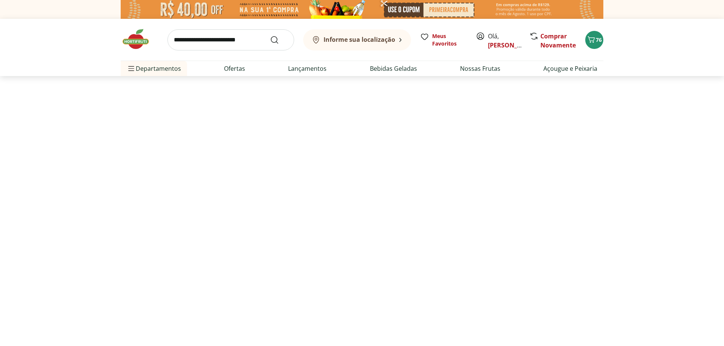
select select "**********"
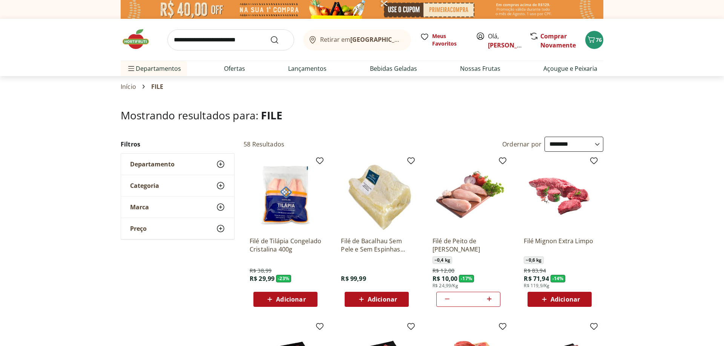
type input "*"
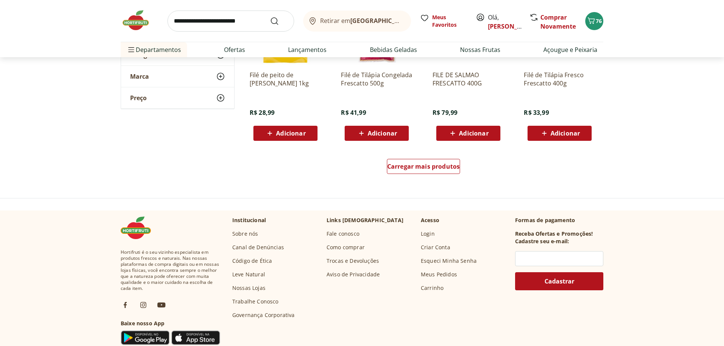
scroll to position [500, 0]
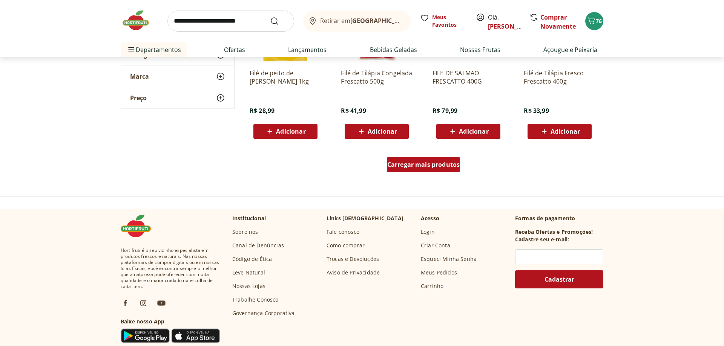
click at [403, 163] on span "Carregar mais produtos" at bounding box center [423, 165] width 73 height 6
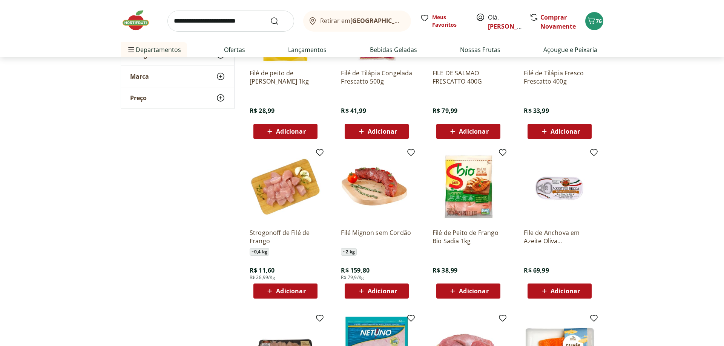
scroll to position [577, 0]
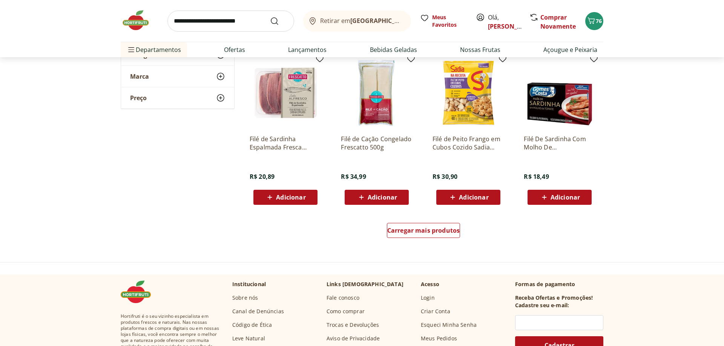
scroll to position [961, 0]
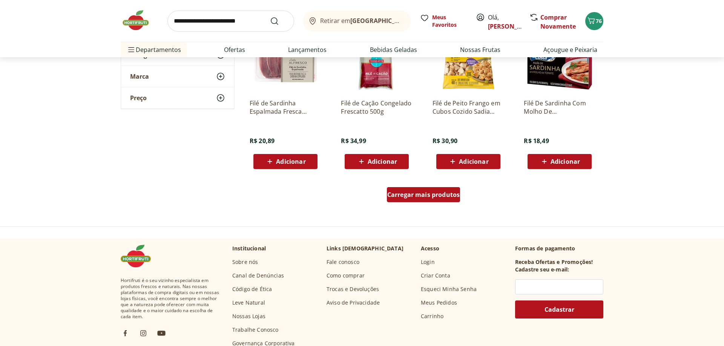
click at [418, 194] on span "Carregar mais produtos" at bounding box center [423, 195] width 73 height 6
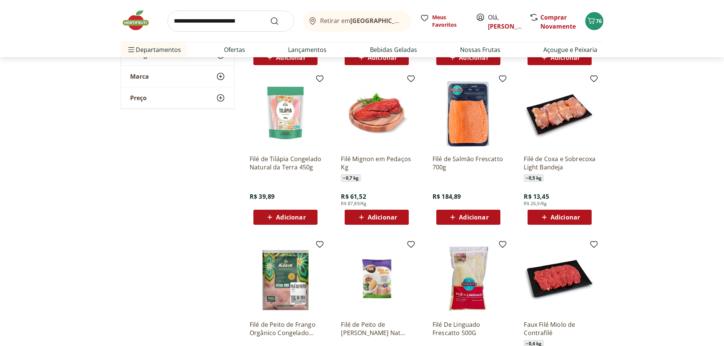
scroll to position [1076, 0]
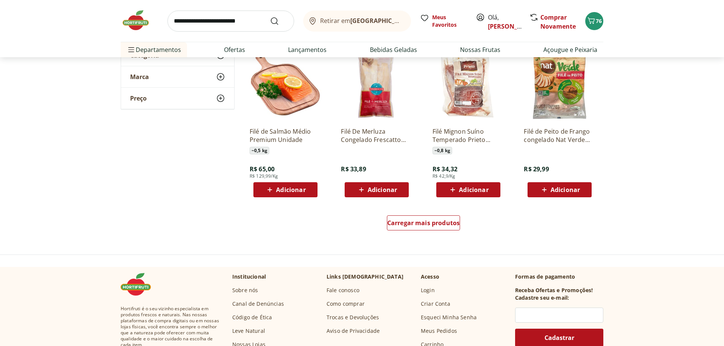
scroll to position [1461, 0]
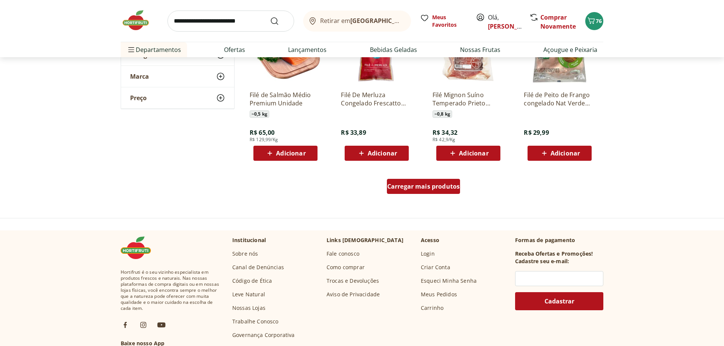
click at [446, 191] on div "Carregar mais produtos" at bounding box center [423, 186] width 73 height 15
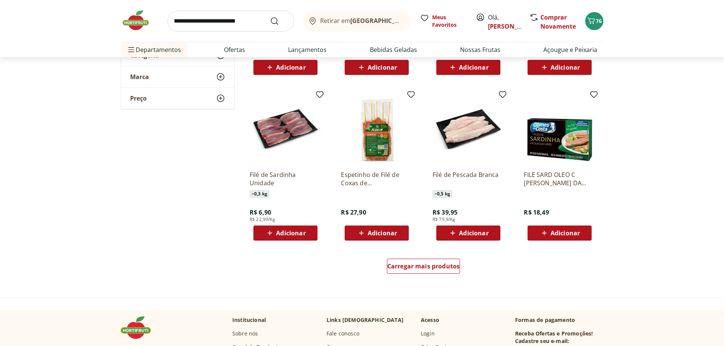
scroll to position [1884, 0]
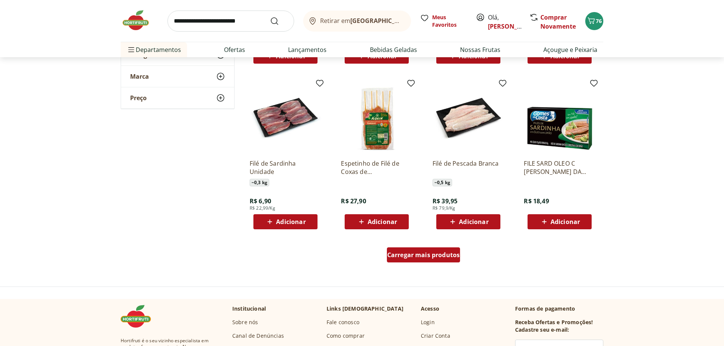
click at [427, 258] on span "Carregar mais produtos" at bounding box center [423, 255] width 73 height 6
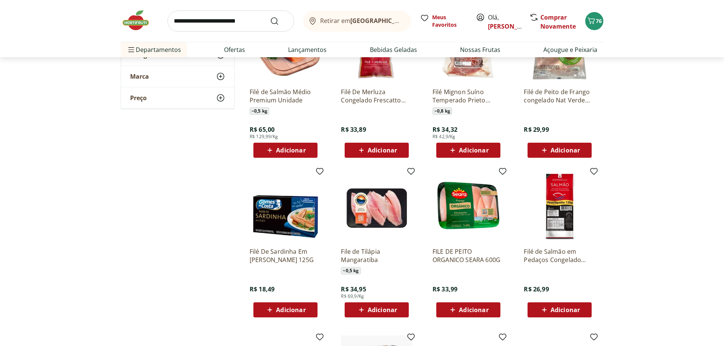
scroll to position [1461, 0]
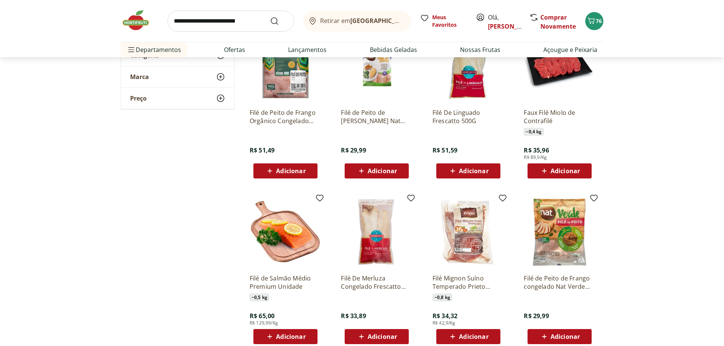
scroll to position [1230, 0]
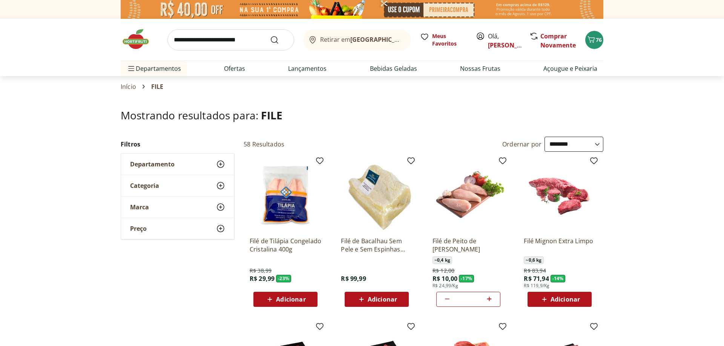
select select "**********"
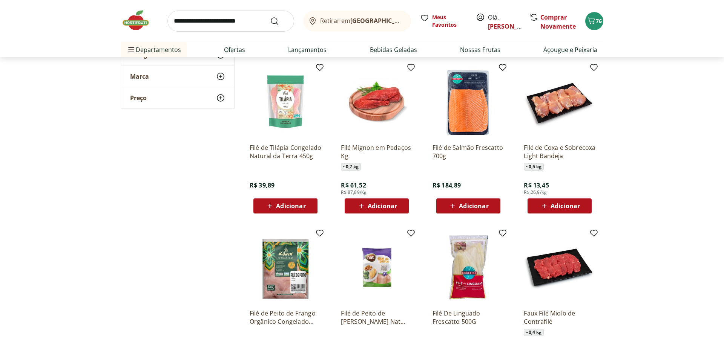
scroll to position [961, 0]
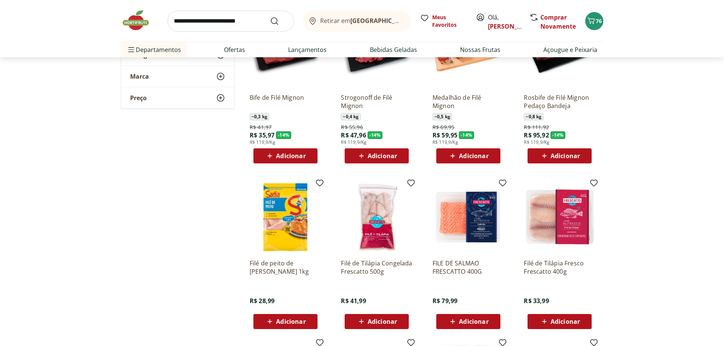
scroll to position [308, 0]
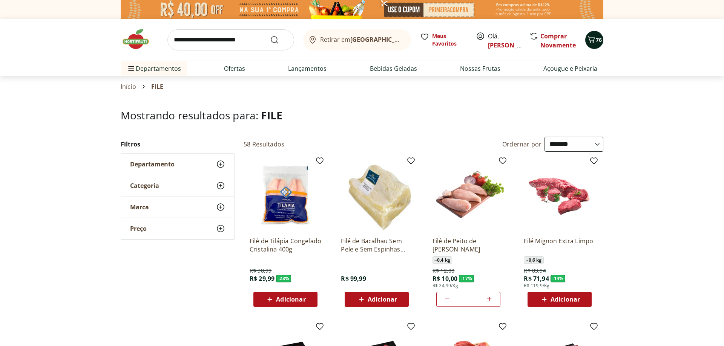
click at [594, 41] on icon "Carrinho" at bounding box center [590, 39] width 9 height 9
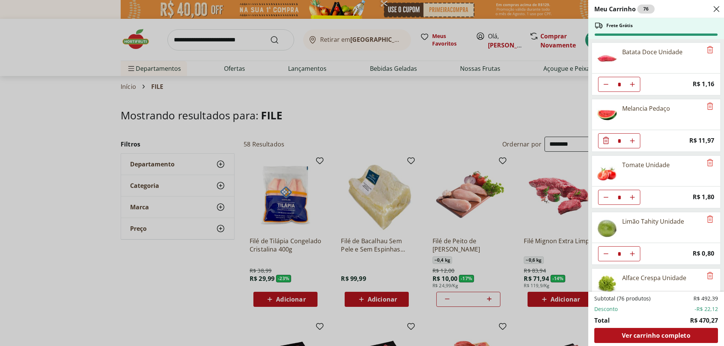
click at [295, 119] on div "Meu Carrinho 76 Frete Grátis Batata Doce Unidade * Price: R$ 1,16 Melancia Peda…" at bounding box center [362, 173] width 724 height 346
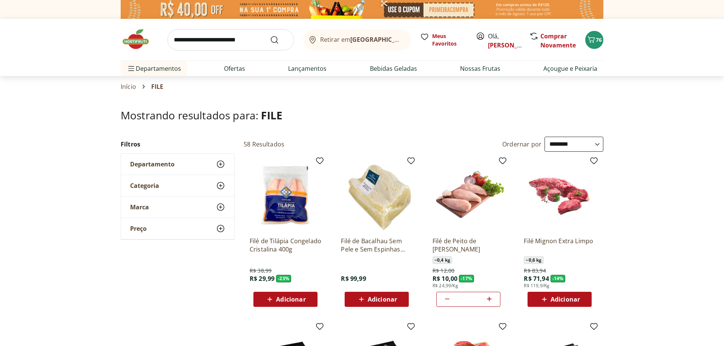
click at [238, 28] on div "Retirar em [GEOGRAPHIC_DATA]/RJ Meus Favoritos Olá, [PERSON_NAME] Novamente 76" at bounding box center [362, 40] width 482 height 42
click at [237, 37] on input "search" at bounding box center [230, 39] width 127 height 21
type input "********"
click at [270, 35] on button "Submit Search" at bounding box center [279, 39] width 18 height 9
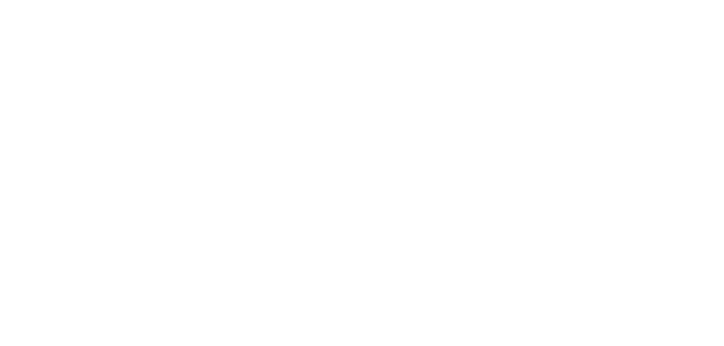
select select "**********"
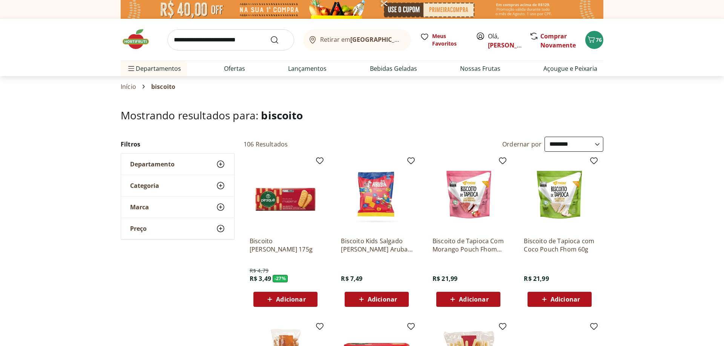
click at [395, 300] on span "Adicionar" at bounding box center [381, 300] width 29 height 6
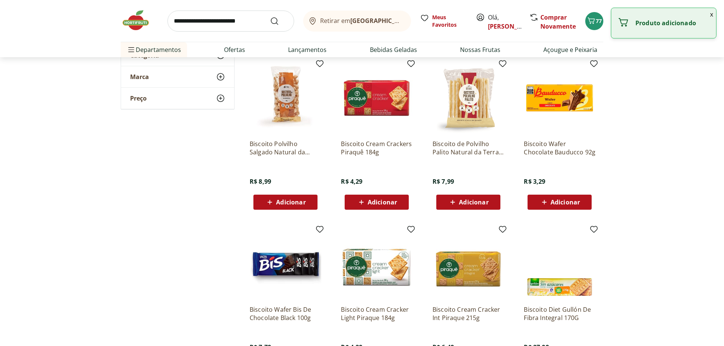
scroll to position [269, 0]
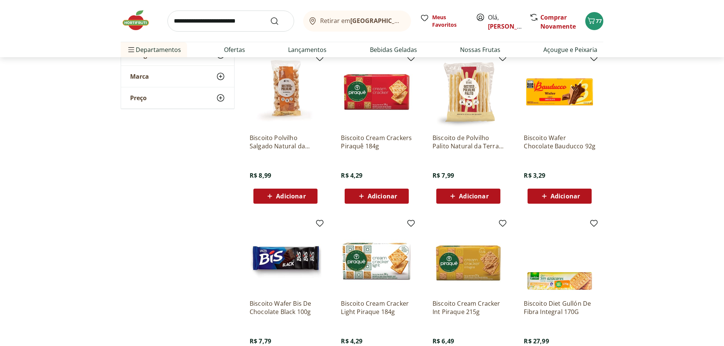
click at [304, 195] on span "Adicionar" at bounding box center [290, 196] width 29 height 6
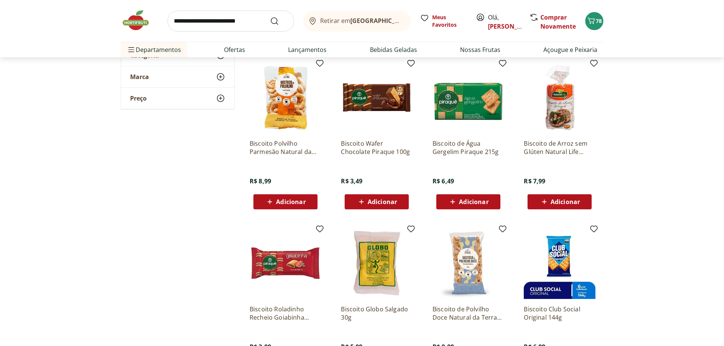
scroll to position [615, 0]
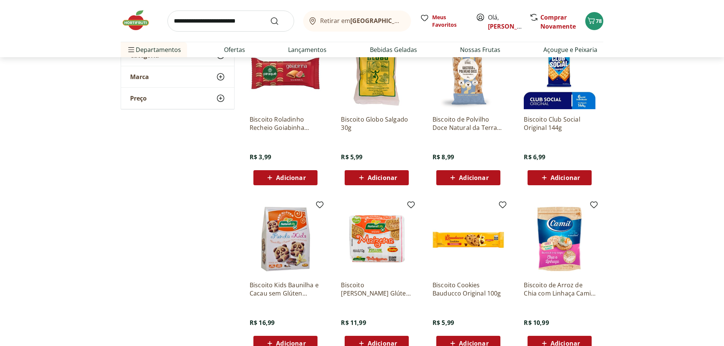
scroll to position [692, 0]
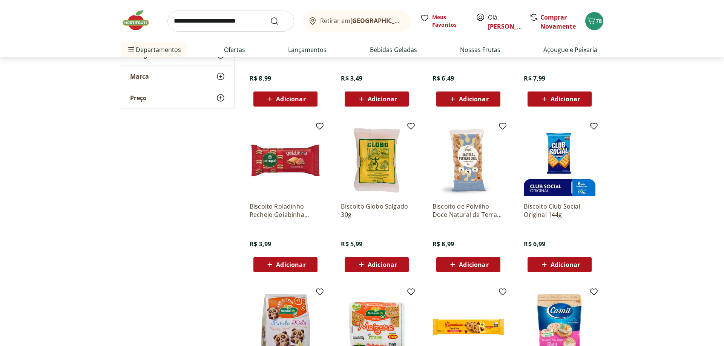
click at [381, 263] on span "Adicionar" at bounding box center [381, 265] width 29 height 6
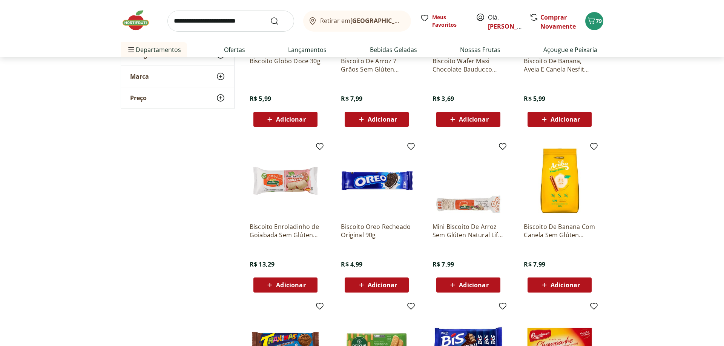
scroll to position [1345, 0]
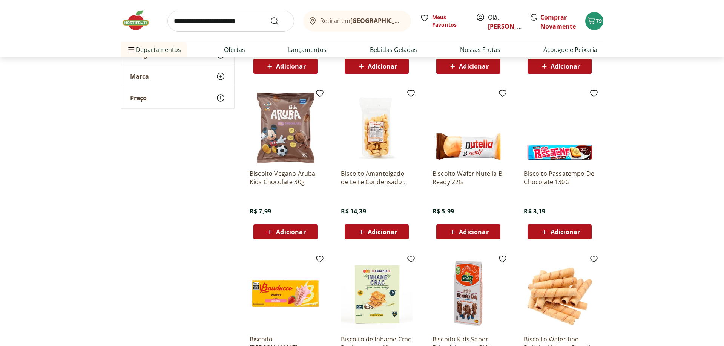
scroll to position [1768, 0]
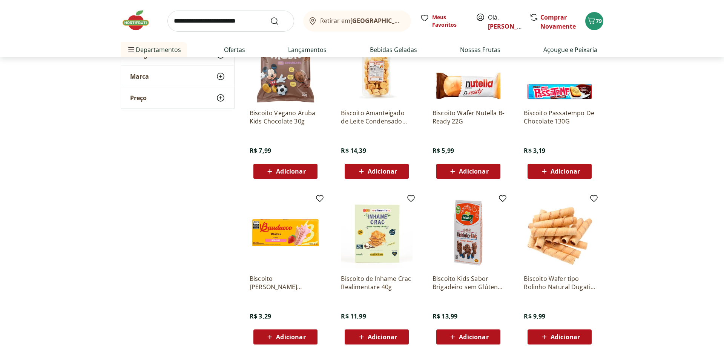
click at [295, 169] on span "Adicionar" at bounding box center [290, 171] width 29 height 6
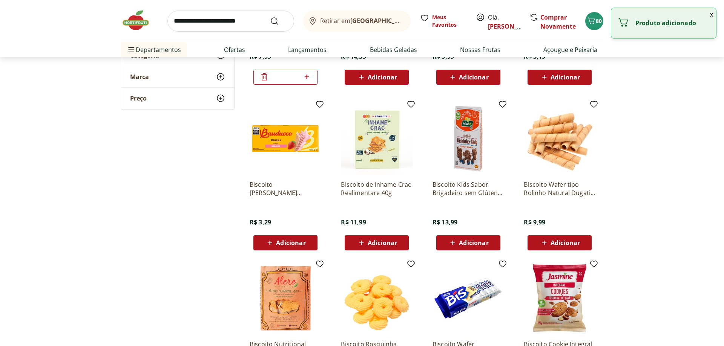
scroll to position [1922, 0]
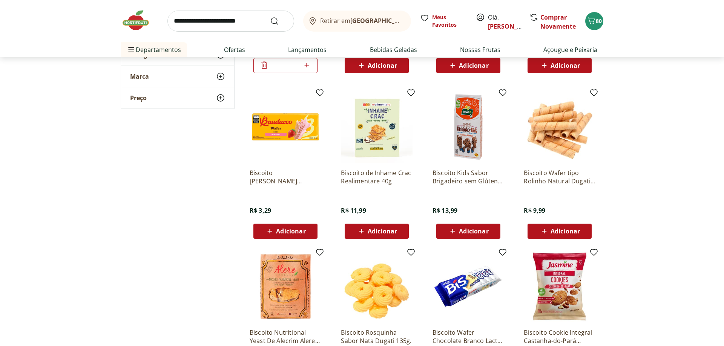
scroll to position [1768, 0]
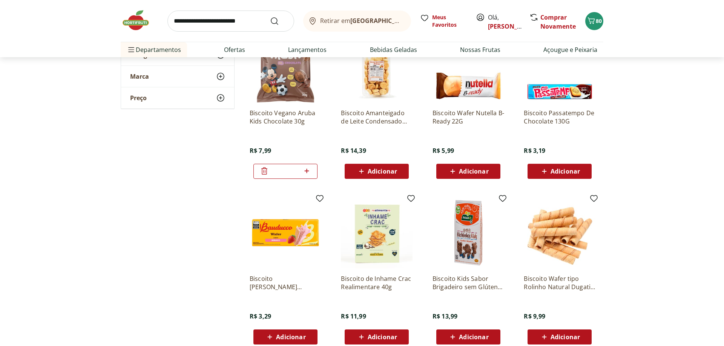
click at [261, 169] on icon at bounding box center [264, 171] width 9 height 9
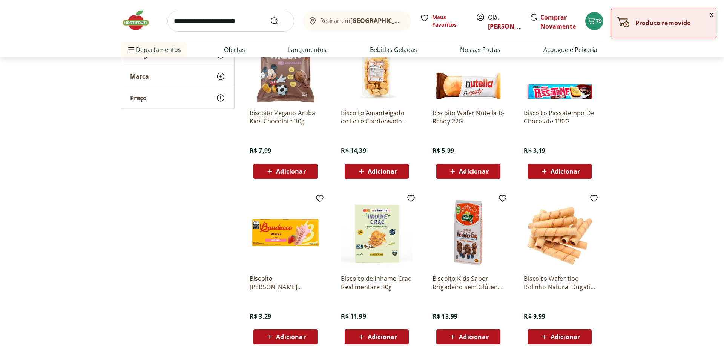
scroll to position [1884, 0]
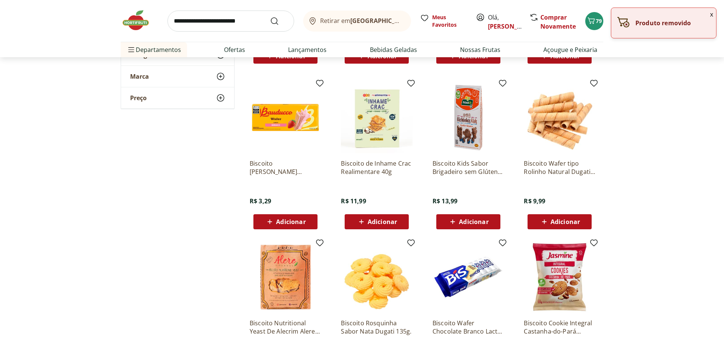
click at [478, 222] on span "Adicionar" at bounding box center [473, 222] width 29 height 6
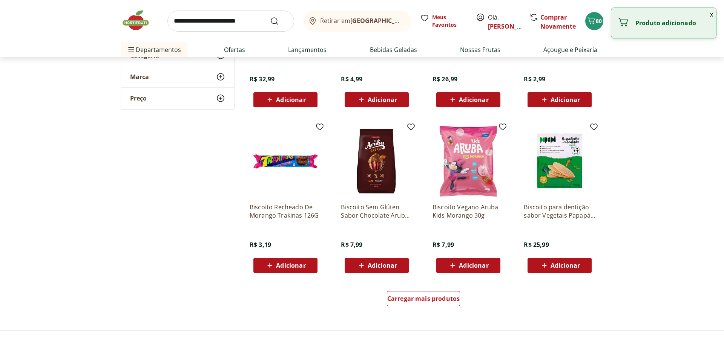
scroll to position [2383, 0]
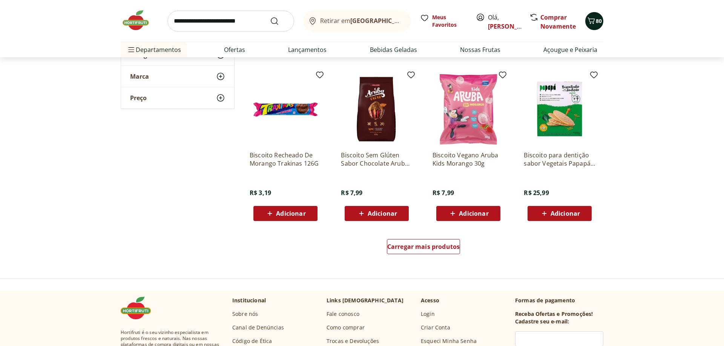
click at [592, 22] on icon "Carrinho" at bounding box center [591, 20] width 7 height 6
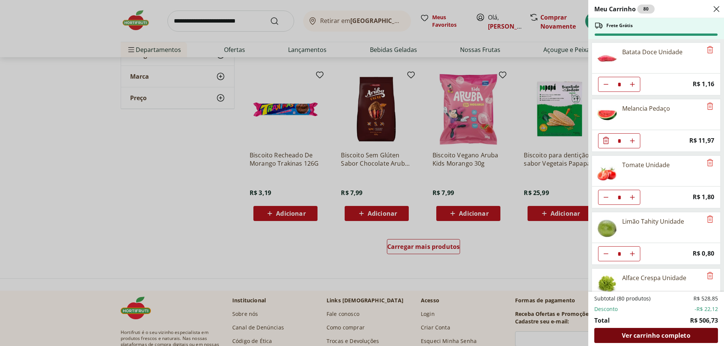
click at [684, 338] on span "Ver carrinho completo" at bounding box center [655, 336] width 68 height 6
